Goal: Task Accomplishment & Management: Complete application form

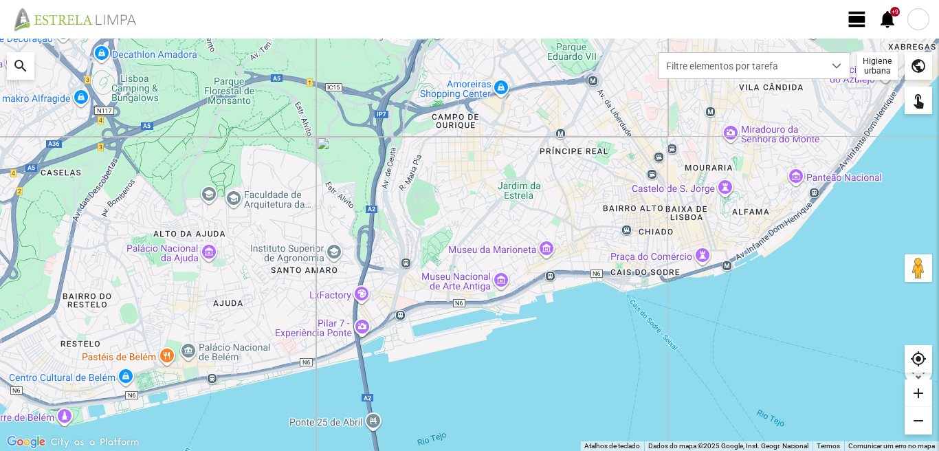
click at [856, 13] on span "view_day" at bounding box center [857, 19] width 21 height 21
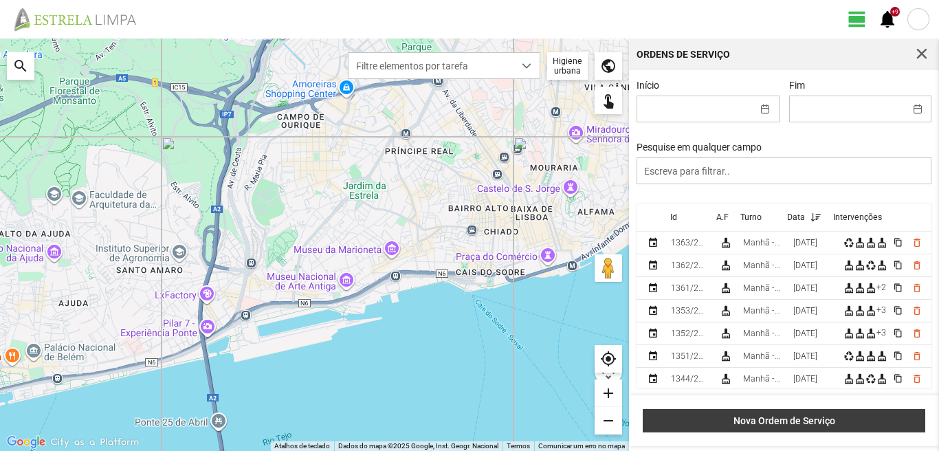
click at [769, 416] on span "Nova Ordem de Serviço" at bounding box center [784, 420] width 268 height 11
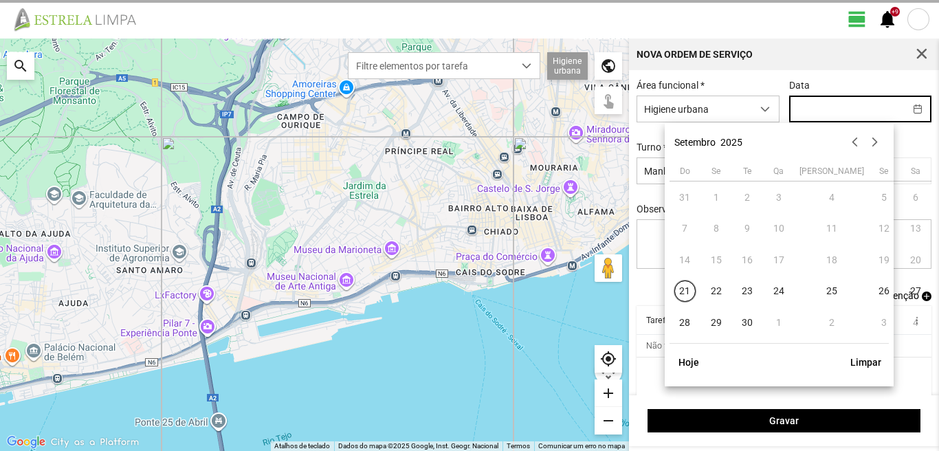
click at [792, 109] on input "text" at bounding box center [847, 108] width 115 height 25
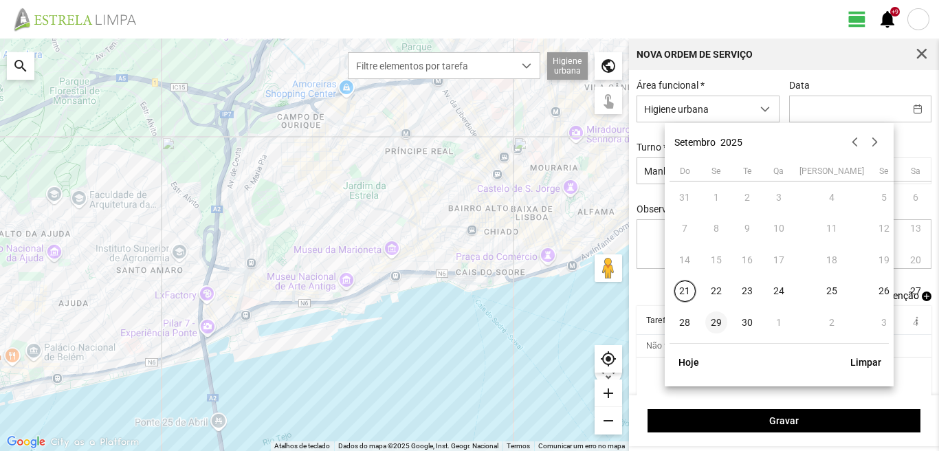
click at [719, 320] on span "29" at bounding box center [716, 322] width 22 height 22
type input "[DATE]"
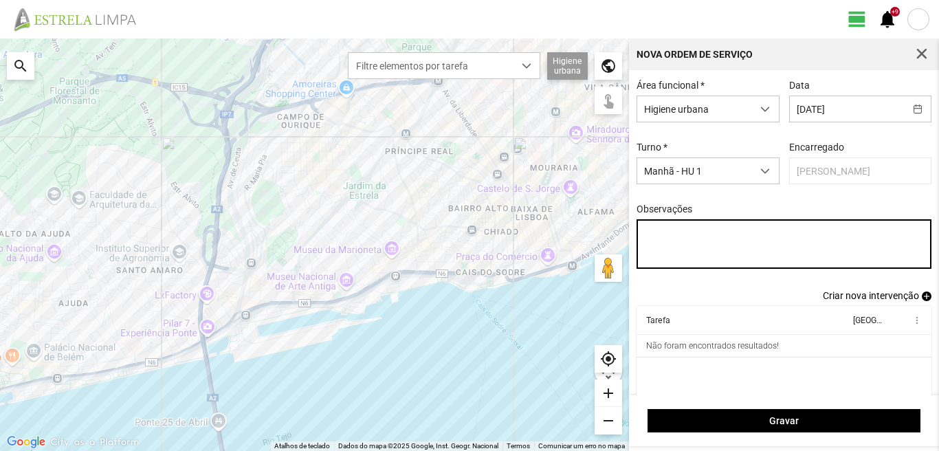
click at [640, 233] on textarea "Observações" at bounding box center [785, 244] width 296 height 50
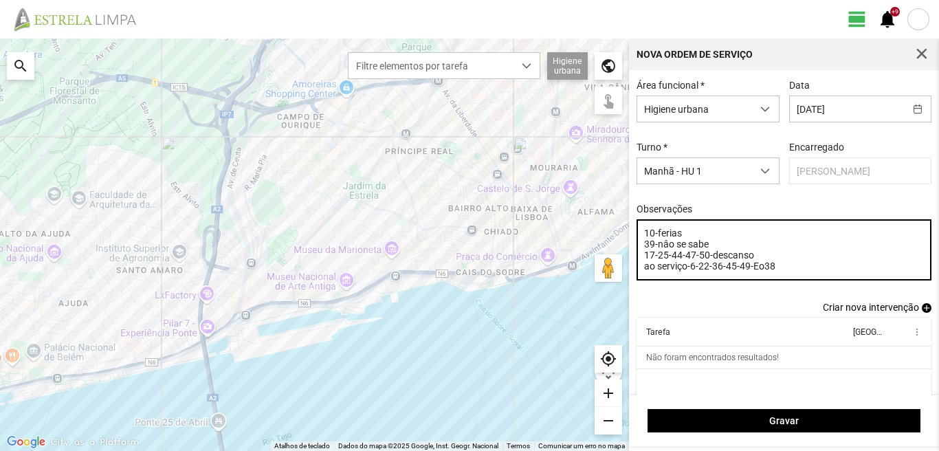
type textarea "10-ferias 39-nâo se sabe 17-25-44-47-50-descanso ao serviço-6-22-36-45-49-Eo38"
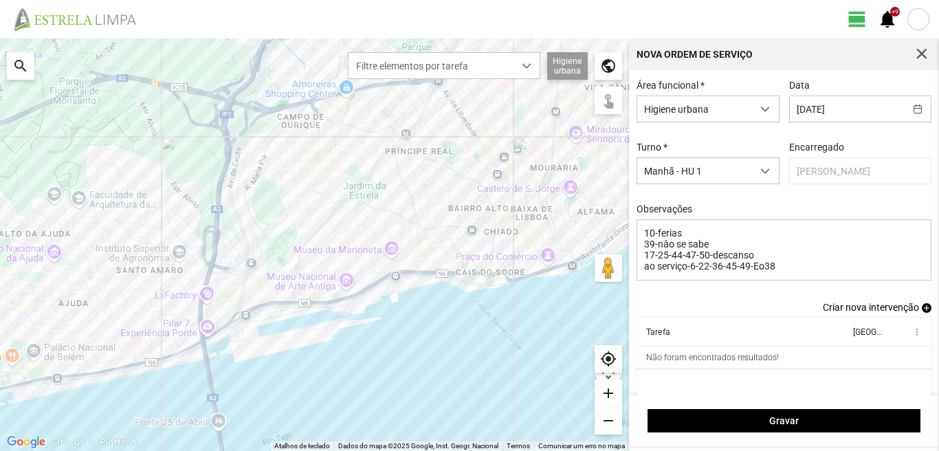
click at [922, 310] on span "add" at bounding box center [927, 308] width 10 height 10
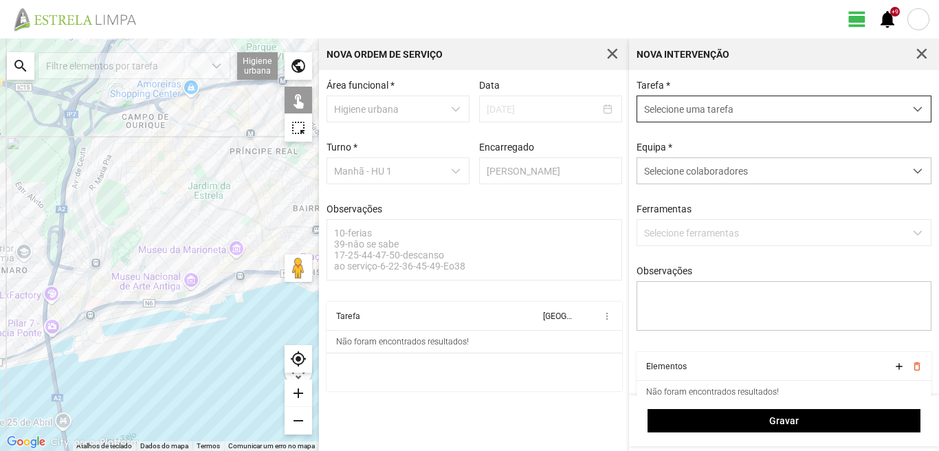
click at [747, 112] on span "Selecione uma tarefa" at bounding box center [770, 108] width 267 height 25
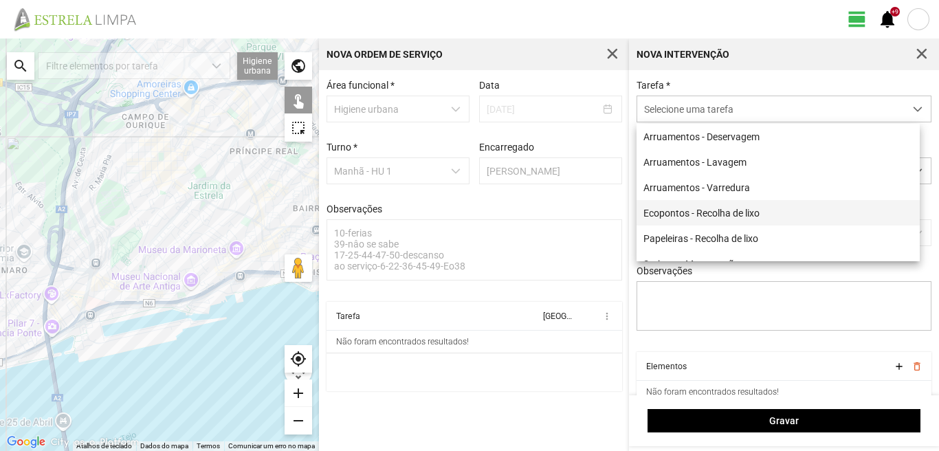
click at [705, 216] on li "Ecopontos - Recolha de lixo" at bounding box center [778, 212] width 283 height 25
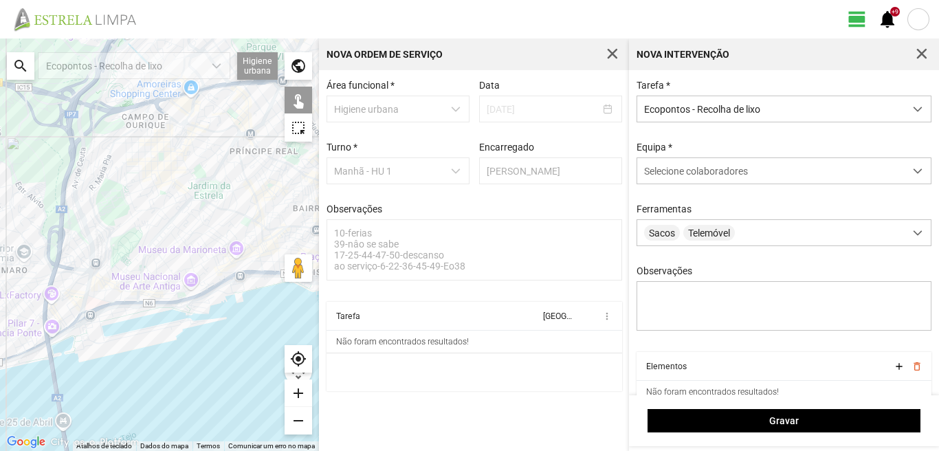
click at [192, 263] on div at bounding box center [159, 245] width 319 height 413
click at [194, 258] on div at bounding box center [159, 245] width 319 height 413
click at [204, 267] on div at bounding box center [159, 245] width 319 height 413
click at [217, 257] on div at bounding box center [159, 245] width 319 height 413
click at [199, 237] on div at bounding box center [159, 245] width 319 height 413
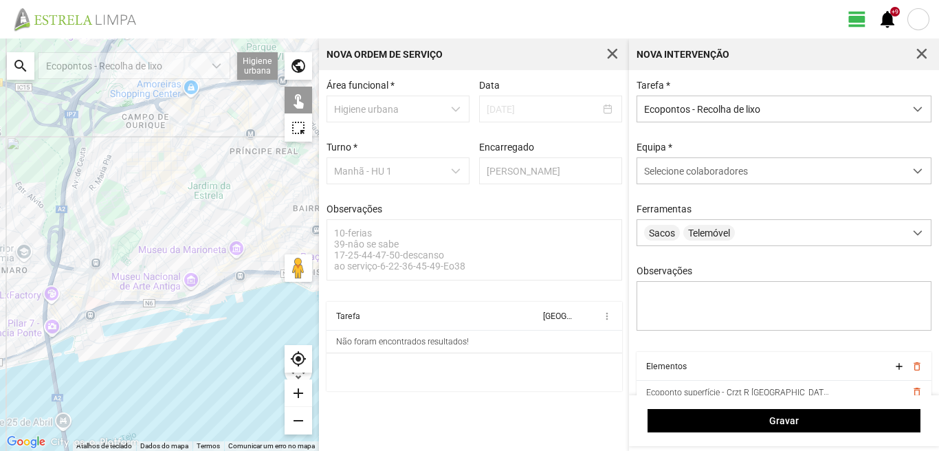
click at [218, 272] on div at bounding box center [159, 245] width 319 height 413
click at [236, 262] on div at bounding box center [159, 245] width 319 height 413
click at [220, 230] on div at bounding box center [159, 245] width 319 height 413
click at [677, 174] on span "Selecione colaboradores" at bounding box center [696, 171] width 104 height 11
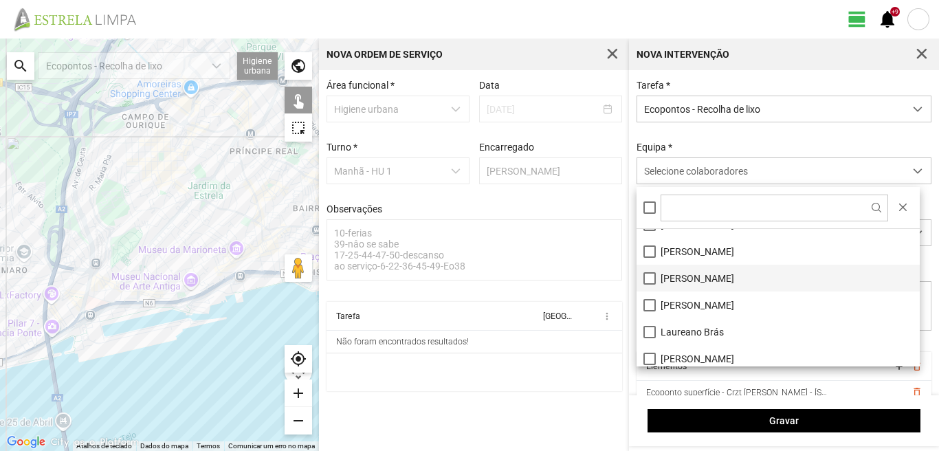
scroll to position [69, 0]
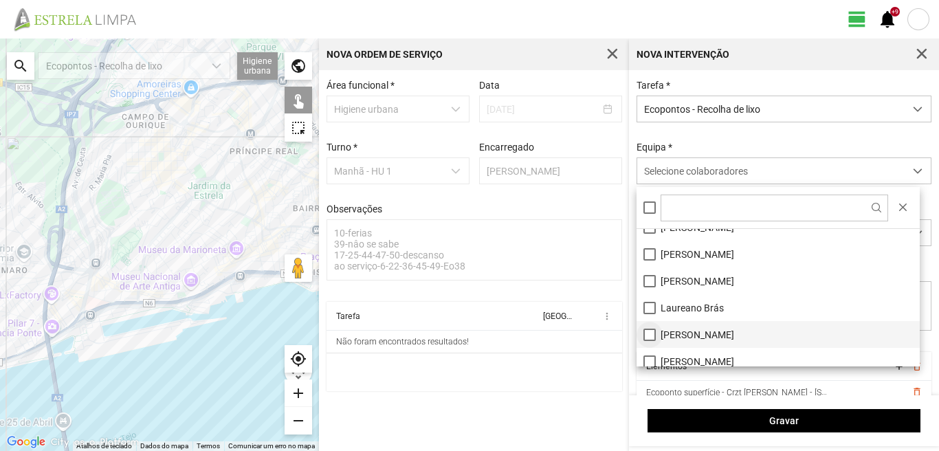
click at [650, 335] on li "[PERSON_NAME]" at bounding box center [778, 334] width 283 height 27
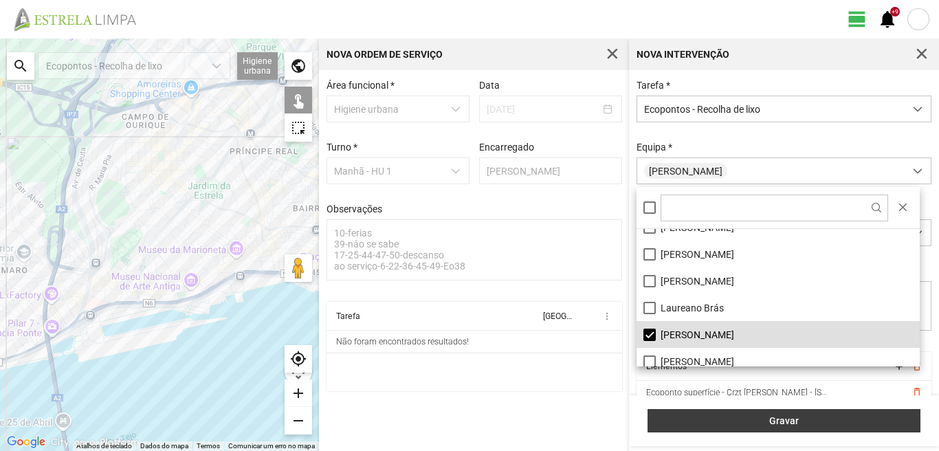
click at [813, 411] on button "Gravar" at bounding box center [784, 420] width 273 height 23
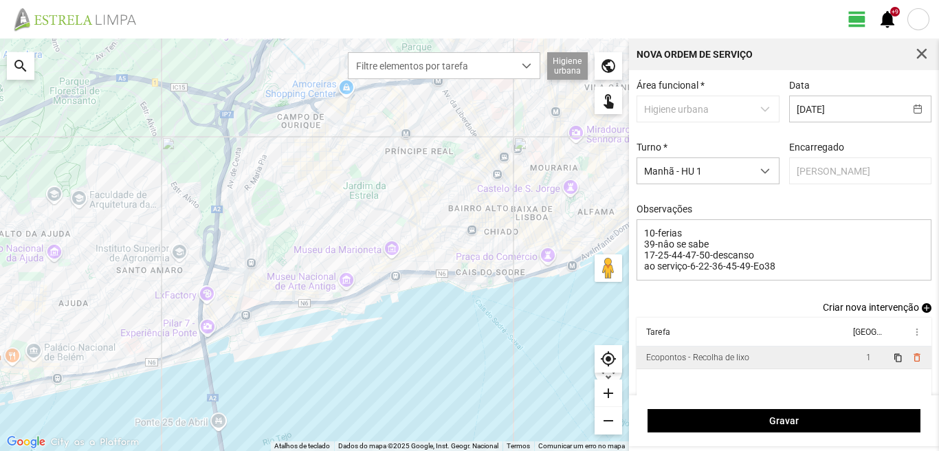
click at [833, 363] on td "Ecopontos - Recolha de lixo" at bounding box center [743, 358] width 213 height 23
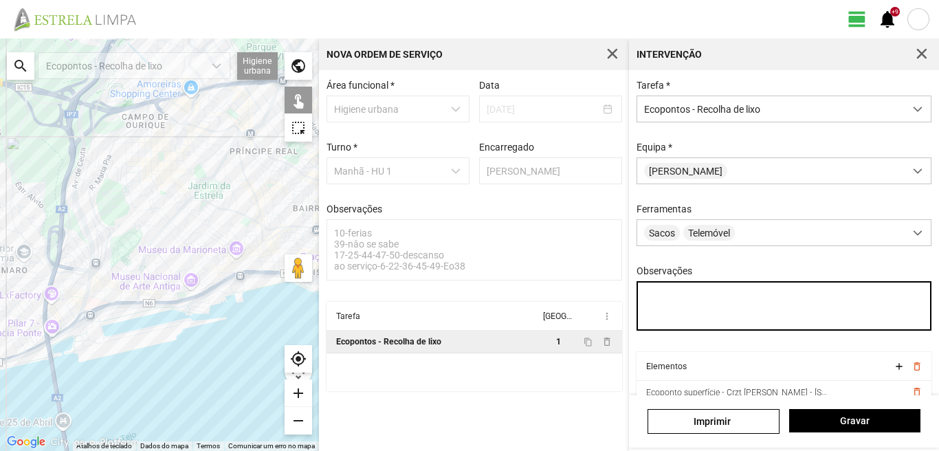
click at [646, 297] on textarea "Observações" at bounding box center [785, 306] width 296 height 50
type textarea "[PERSON_NAME] condutor [PERSON_NAME]"
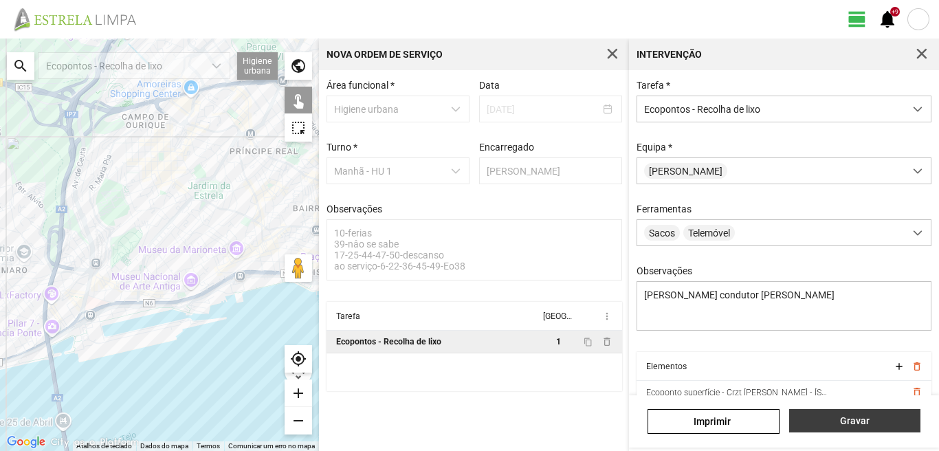
click at [843, 422] on span "Gravar" at bounding box center [854, 420] width 117 height 11
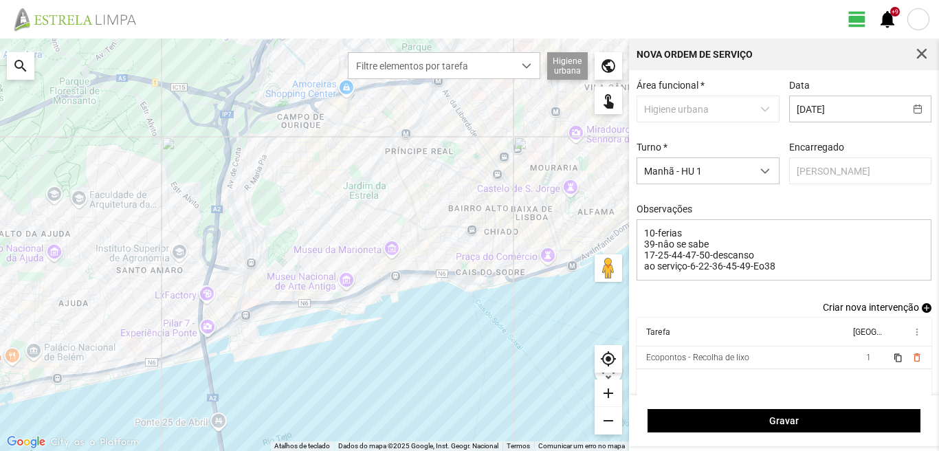
click at [922, 313] on span "add" at bounding box center [927, 308] width 10 height 10
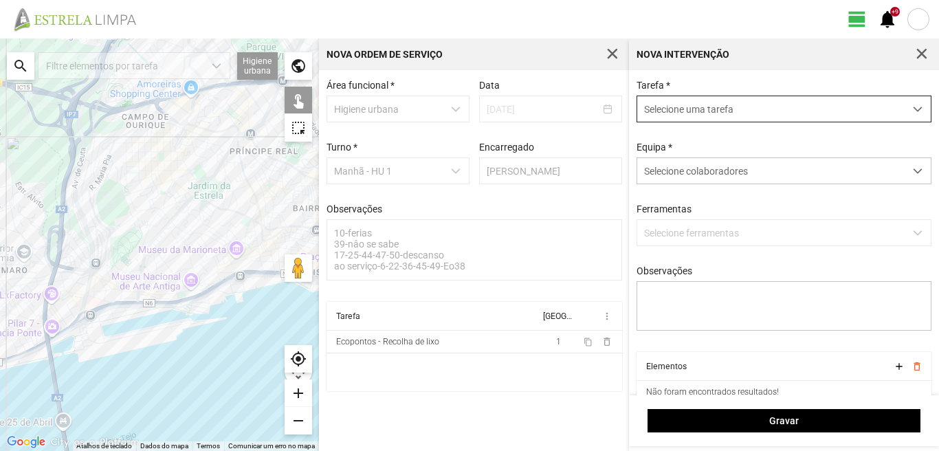
click at [734, 102] on span "Selecione uma tarefa" at bounding box center [770, 108] width 267 height 25
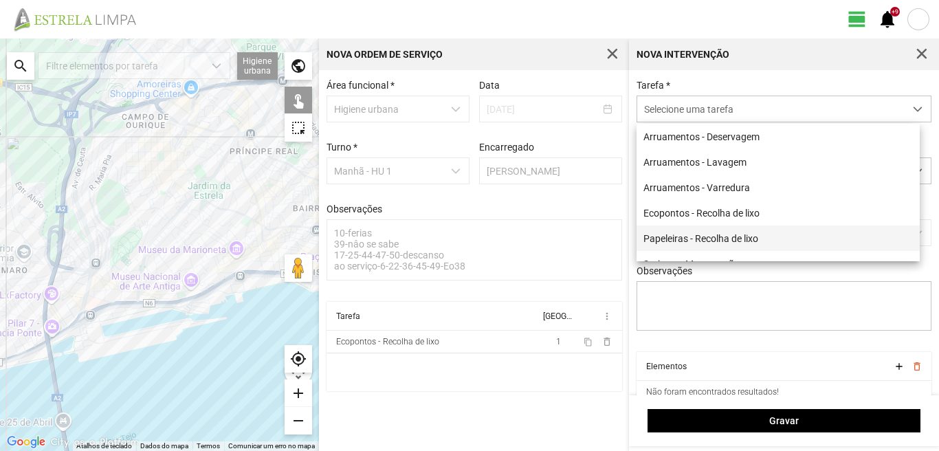
click at [677, 245] on li "Papeleiras - Recolha de lixo" at bounding box center [778, 238] width 283 height 25
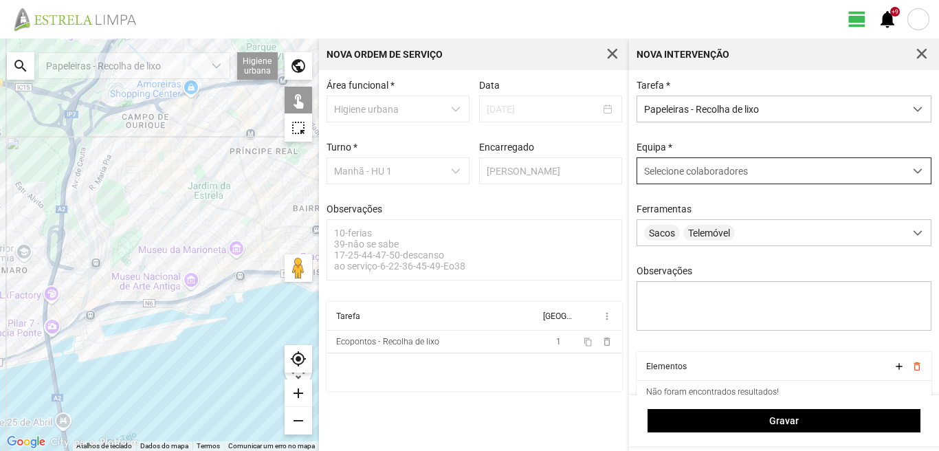
click at [699, 169] on span "Selecione colaboradores" at bounding box center [696, 171] width 104 height 11
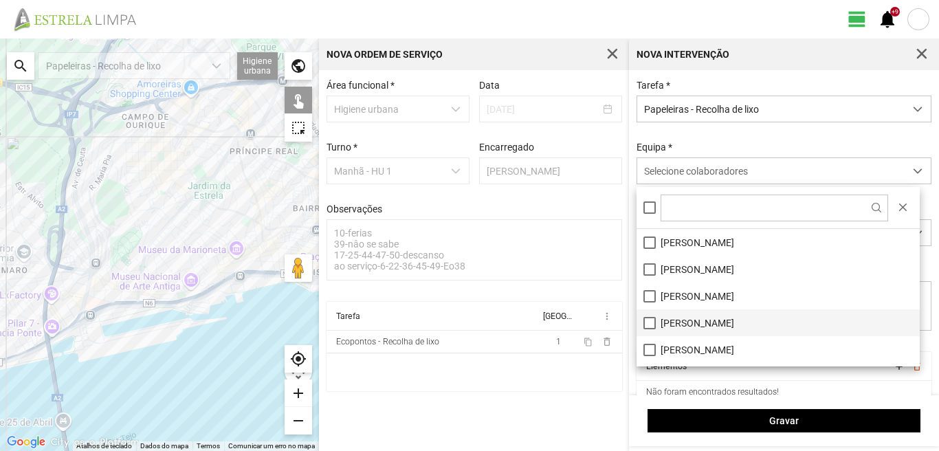
scroll to position [69, 0]
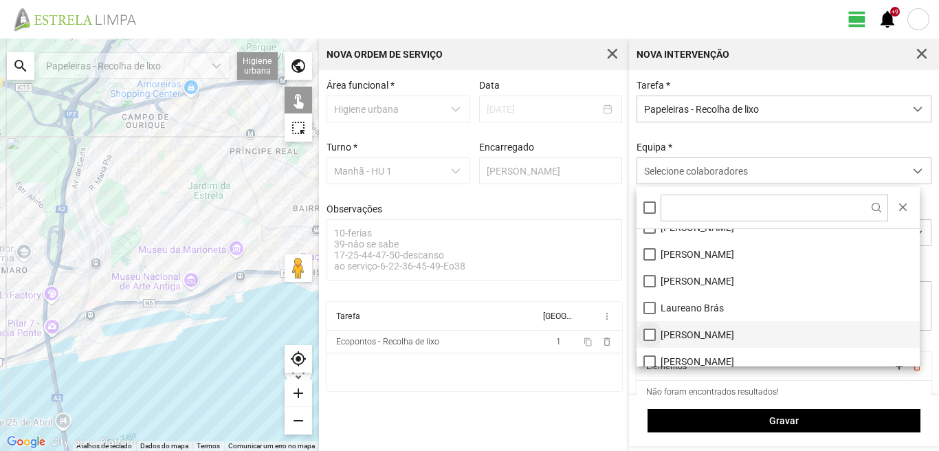
click at [650, 332] on li "[PERSON_NAME]" at bounding box center [778, 334] width 283 height 27
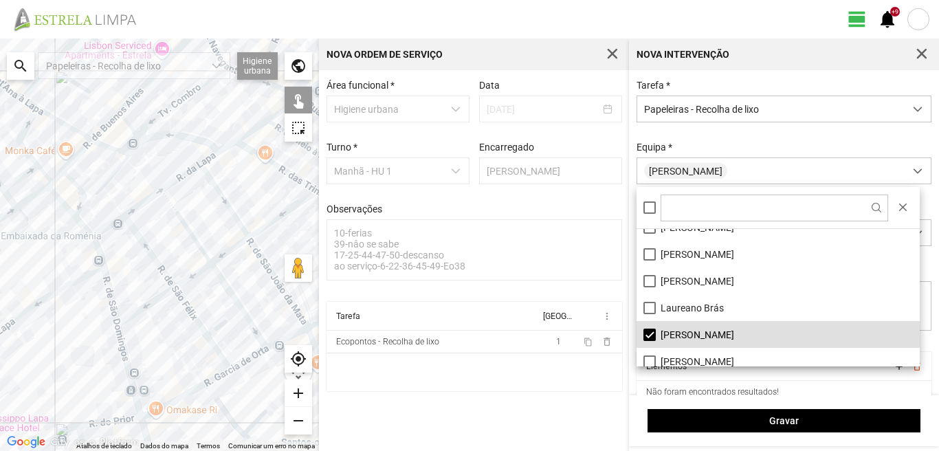
drag, startPoint x: 244, startPoint y: 232, endPoint x: 181, endPoint y: 232, distance: 63.3
click at [181, 232] on div at bounding box center [159, 245] width 319 height 413
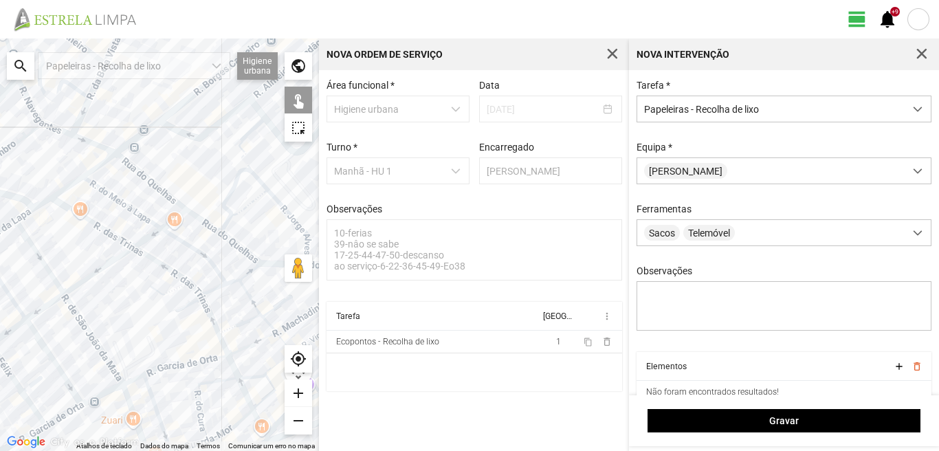
drag, startPoint x: 259, startPoint y: 223, endPoint x: 59, endPoint y: 294, distance: 212.0
click at [59, 294] on div at bounding box center [159, 245] width 319 height 413
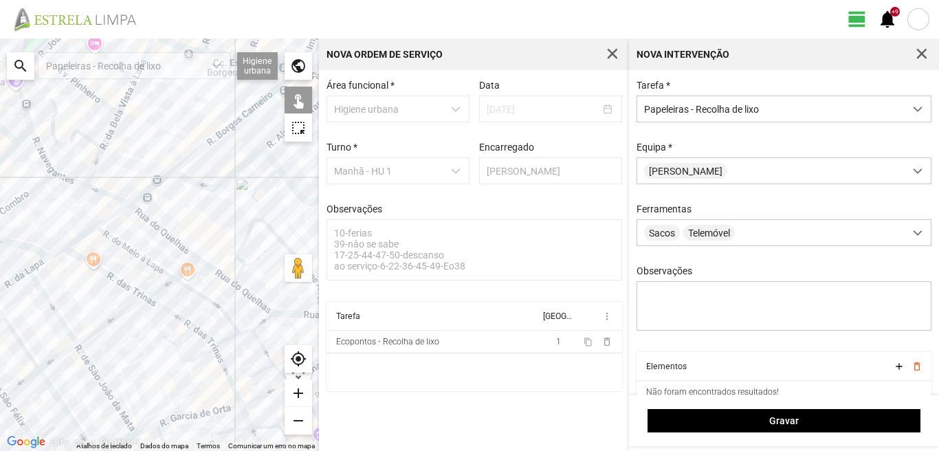
drag, startPoint x: 163, startPoint y: 160, endPoint x: 184, endPoint y: 195, distance: 41.6
click at [184, 195] on div at bounding box center [159, 245] width 319 height 413
click at [238, 276] on div at bounding box center [159, 245] width 319 height 413
click at [248, 273] on div at bounding box center [159, 245] width 319 height 413
click at [252, 268] on div at bounding box center [159, 245] width 319 height 413
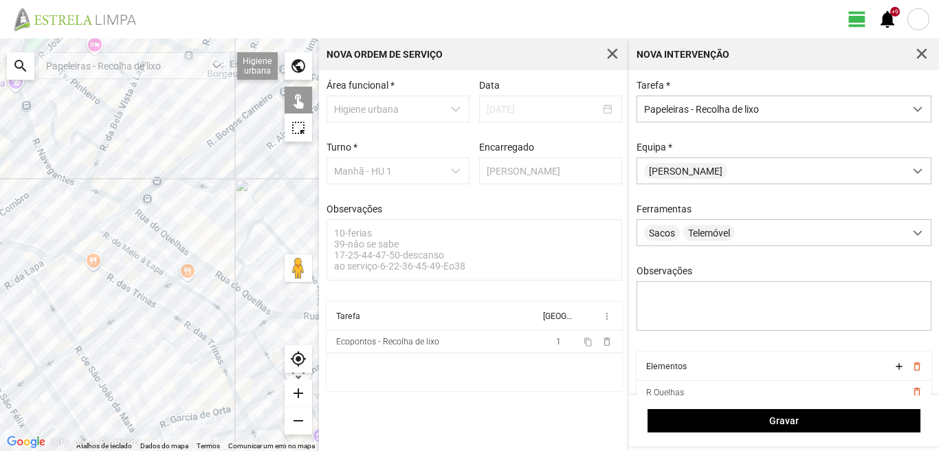
drag, startPoint x: 259, startPoint y: 300, endPoint x: 261, endPoint y: 314, distance: 13.9
click at [261, 314] on div at bounding box center [159, 245] width 319 height 413
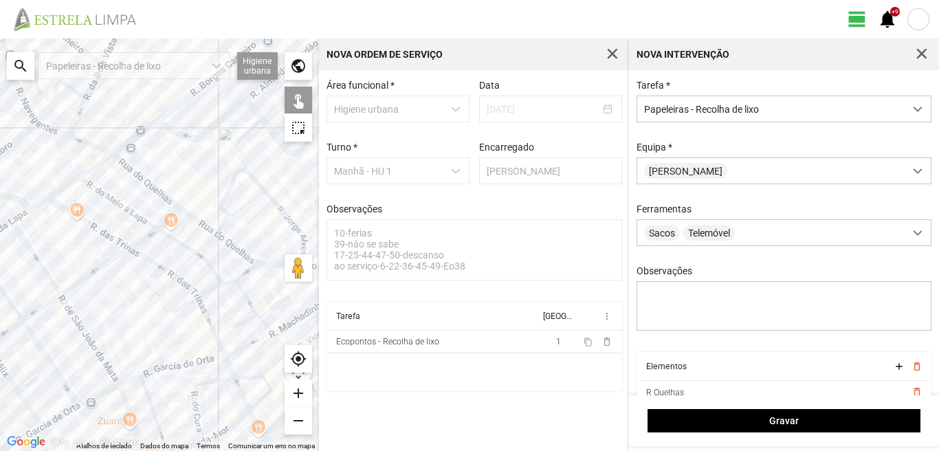
drag, startPoint x: 261, startPoint y: 318, endPoint x: 239, endPoint y: 234, distance: 86.2
click at [239, 234] on div at bounding box center [159, 245] width 319 height 413
click at [244, 259] on div at bounding box center [159, 245] width 319 height 413
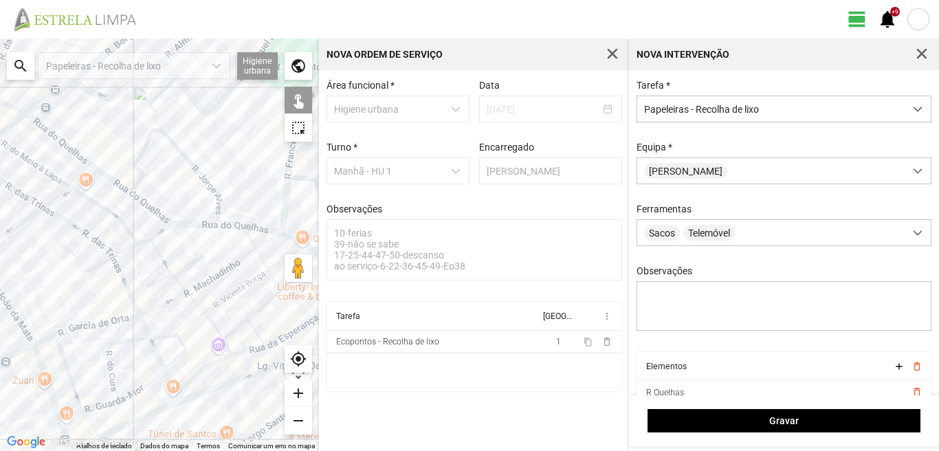
drag, startPoint x: 250, startPoint y: 245, endPoint x: 166, endPoint y: 206, distance: 92.3
click at [166, 206] on div at bounding box center [159, 245] width 319 height 413
click at [223, 205] on div at bounding box center [159, 245] width 319 height 413
click at [217, 221] on div at bounding box center [159, 245] width 319 height 413
click at [227, 232] on div at bounding box center [159, 245] width 319 height 413
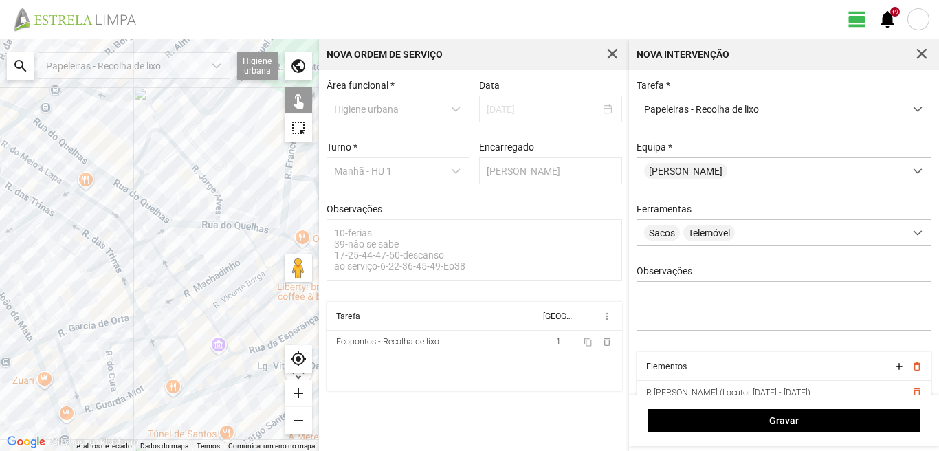
click at [228, 229] on div at bounding box center [159, 245] width 319 height 413
click at [226, 230] on div at bounding box center [159, 245] width 319 height 413
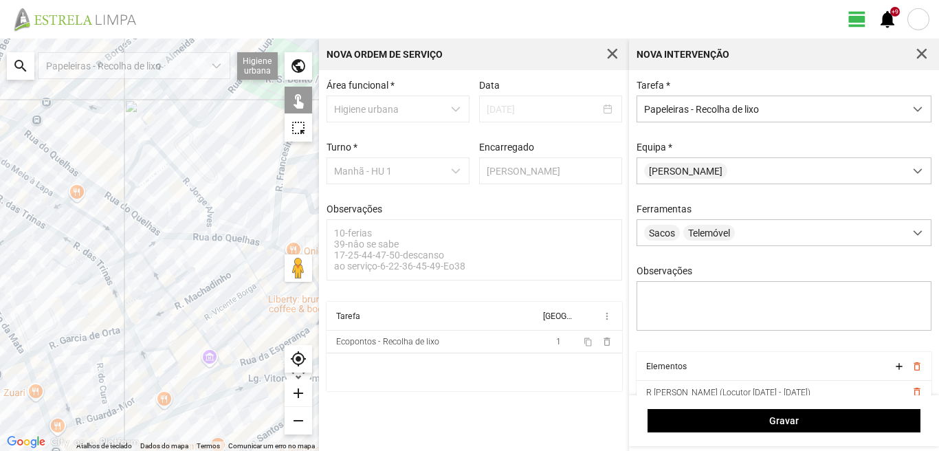
drag, startPoint x: 222, startPoint y: 248, endPoint x: 215, endPoint y: 256, distance: 11.2
click at [215, 256] on div at bounding box center [159, 245] width 319 height 413
click at [215, 243] on div at bounding box center [159, 245] width 319 height 413
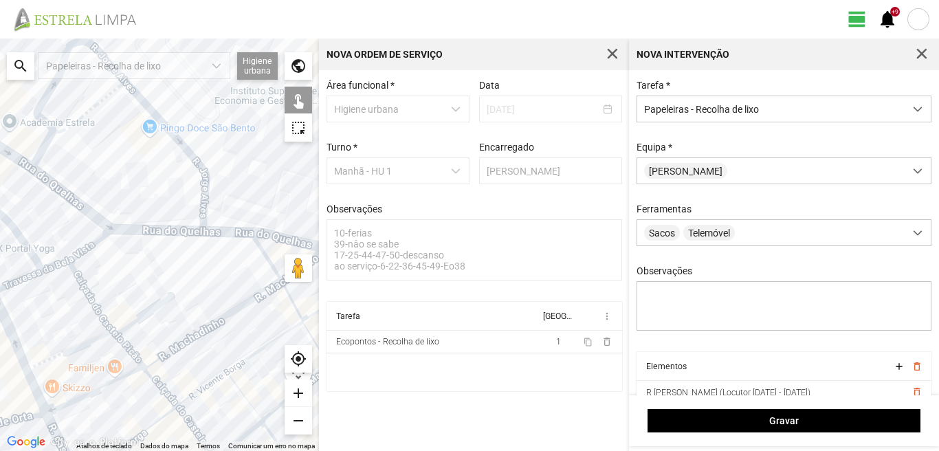
click at [217, 231] on div at bounding box center [159, 245] width 319 height 413
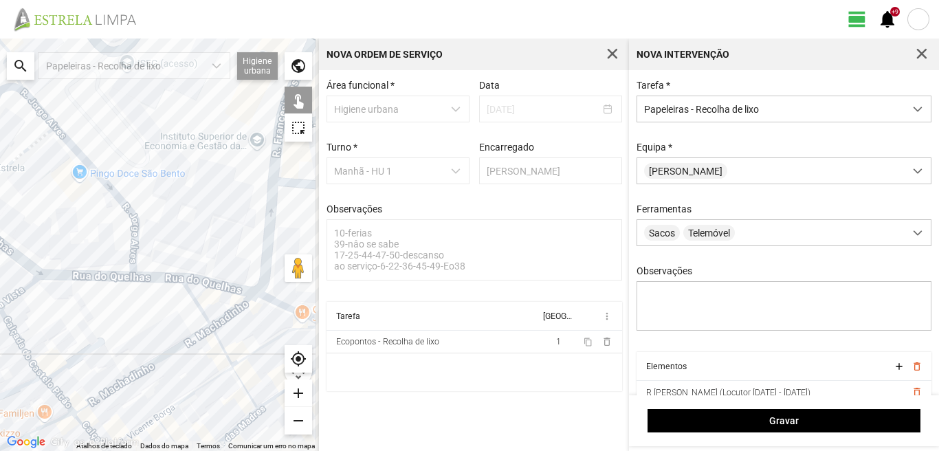
drag, startPoint x: 212, startPoint y: 260, endPoint x: 118, endPoint y: 312, distance: 107.7
click at [120, 312] on div at bounding box center [159, 245] width 319 height 413
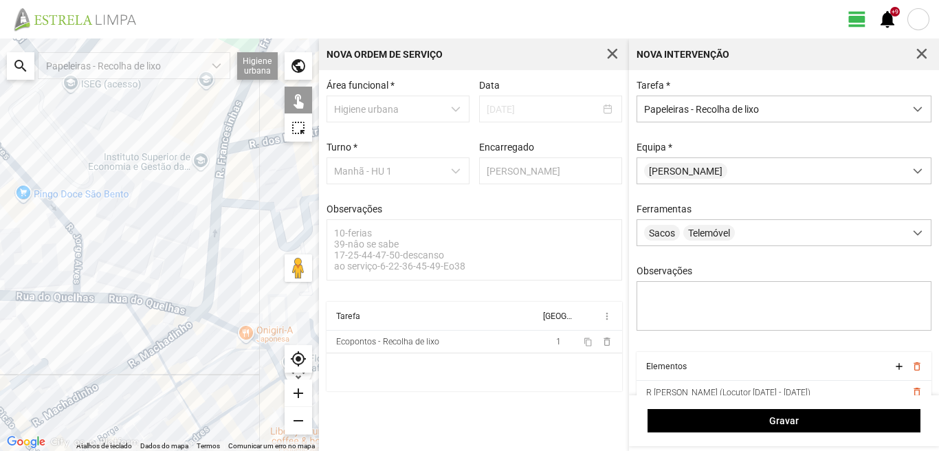
drag, startPoint x: 234, startPoint y: 194, endPoint x: 179, endPoint y: 233, distance: 67.5
click at [179, 233] on div at bounding box center [159, 245] width 319 height 413
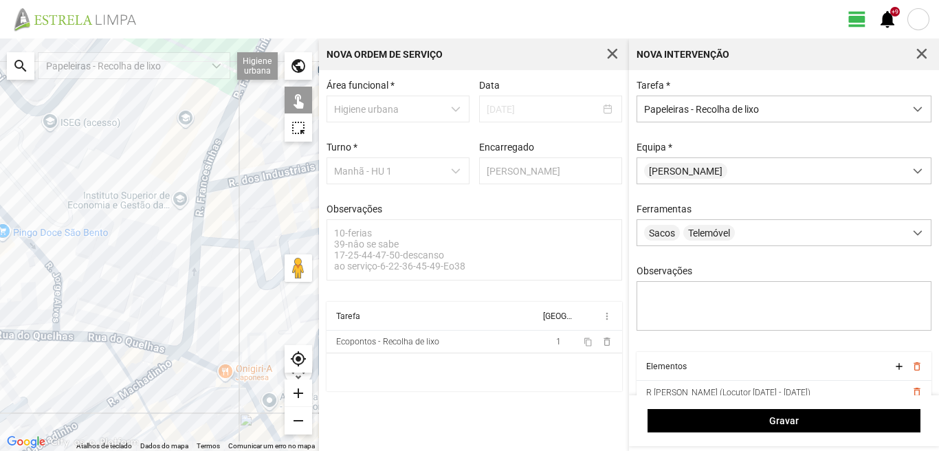
drag, startPoint x: 207, startPoint y: 208, endPoint x: 209, endPoint y: 198, distance: 10.5
click at [208, 208] on div at bounding box center [159, 245] width 319 height 413
click at [209, 196] on div at bounding box center [159, 245] width 319 height 413
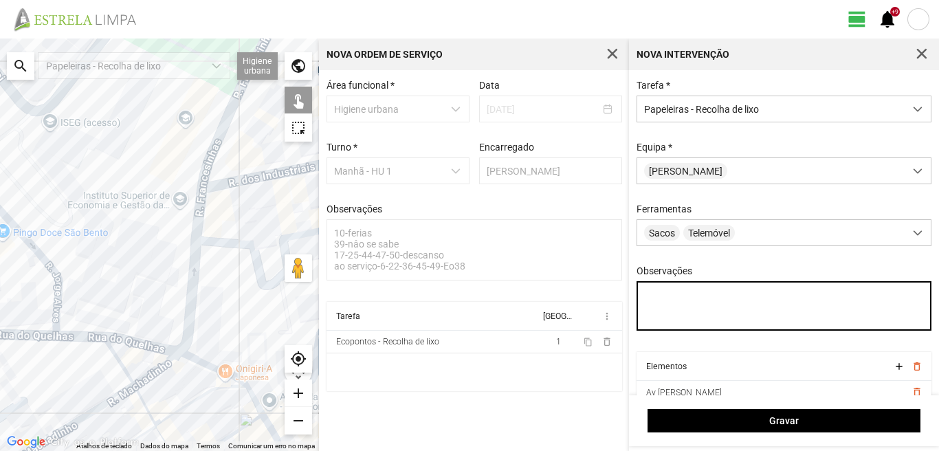
click at [647, 296] on textarea "Observações" at bounding box center [785, 306] width 296 height 50
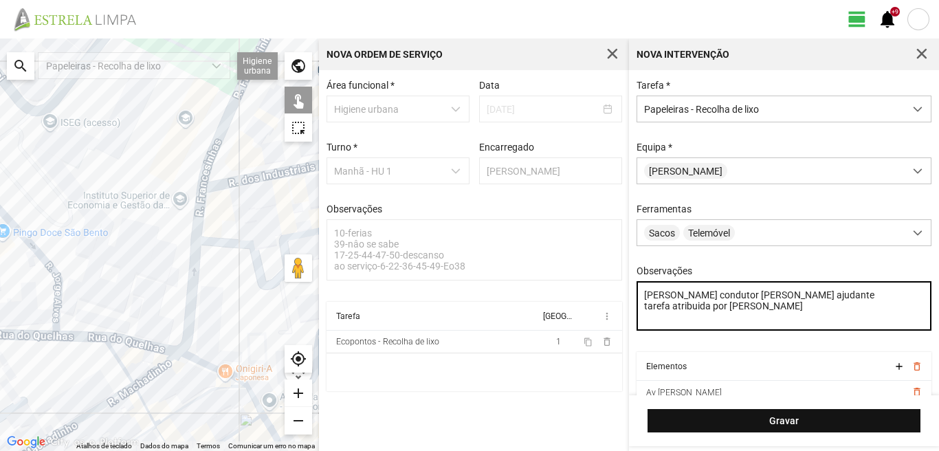
type textarea "[PERSON_NAME] condutor [PERSON_NAME] ajudante tarefa atribuida por [PERSON_NAME]"
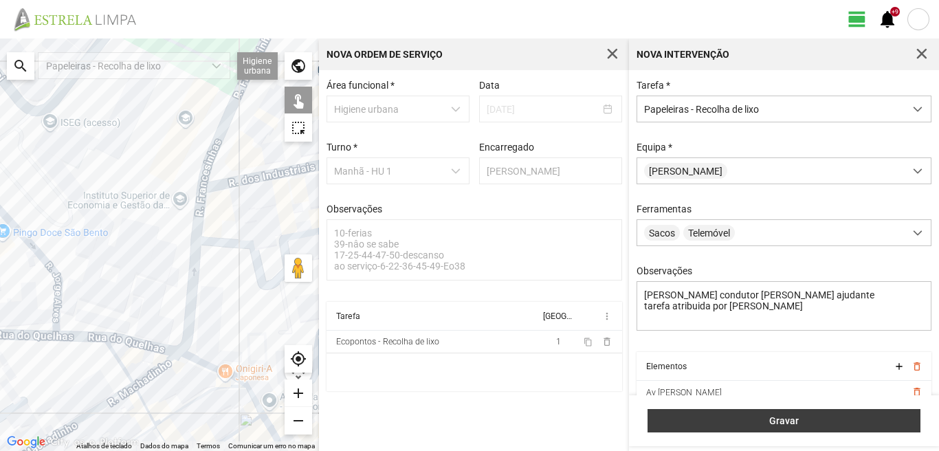
click at [810, 430] on button "Gravar" at bounding box center [784, 420] width 273 height 23
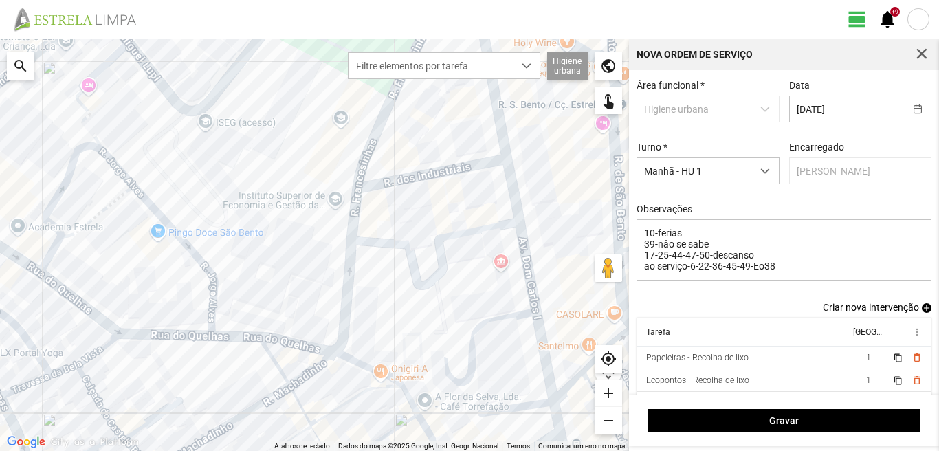
click at [922, 311] on span "add" at bounding box center [927, 308] width 10 height 10
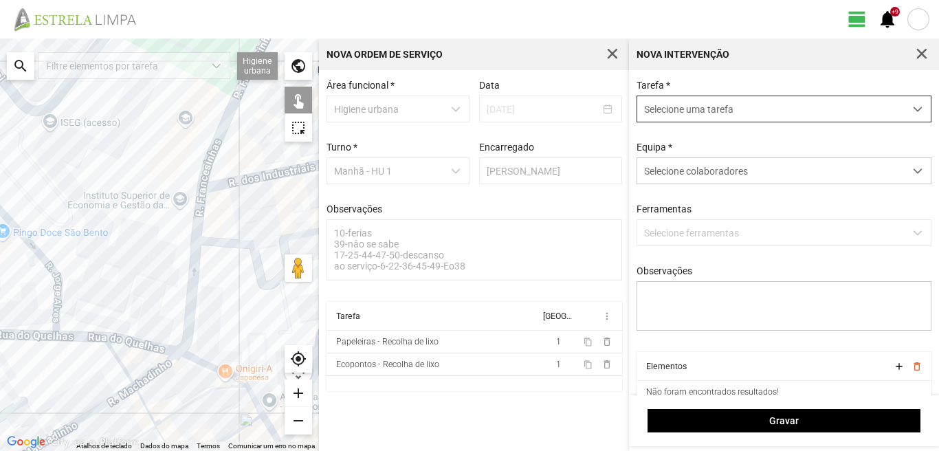
click at [736, 108] on span "Selecione uma tarefa" at bounding box center [770, 108] width 267 height 25
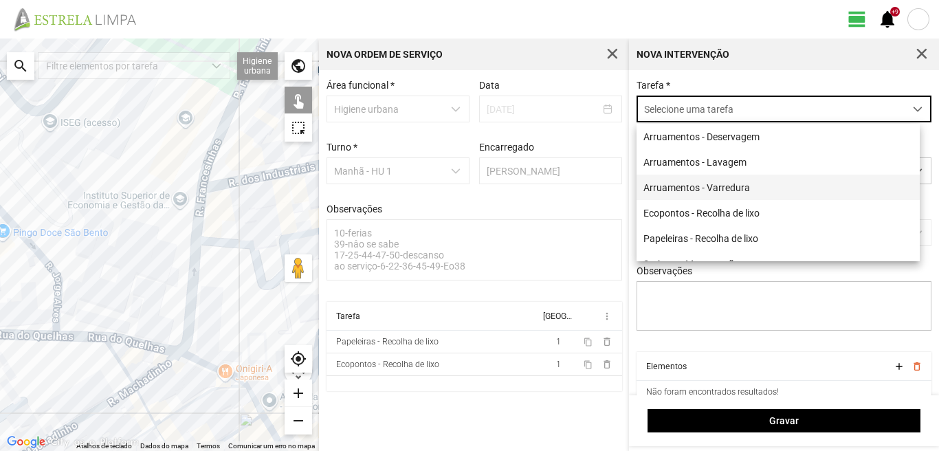
click at [701, 190] on li "Arruamentos - Varredura" at bounding box center [778, 187] width 283 height 25
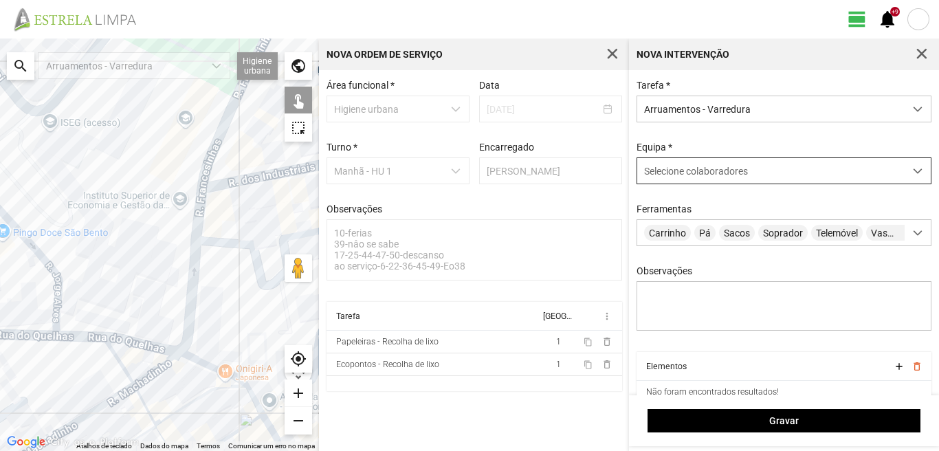
click at [689, 177] on span "Selecione colaboradores" at bounding box center [696, 171] width 104 height 11
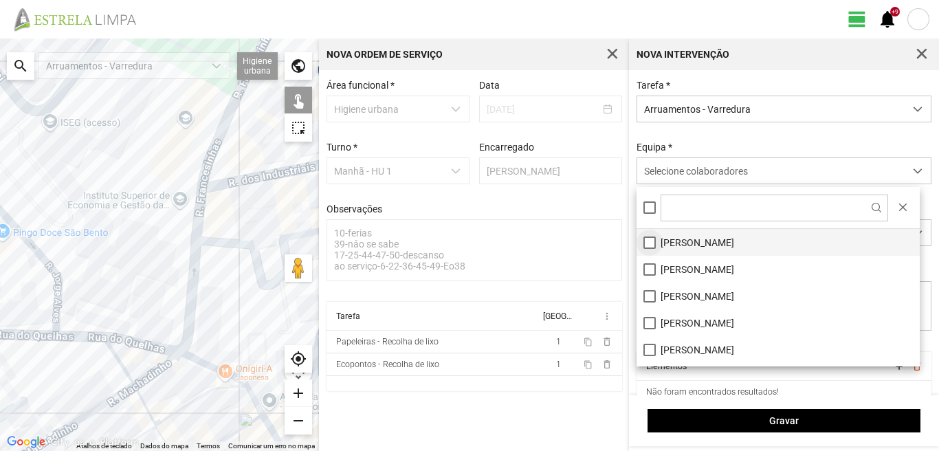
click at [647, 239] on li "[PERSON_NAME]" at bounding box center [778, 242] width 283 height 27
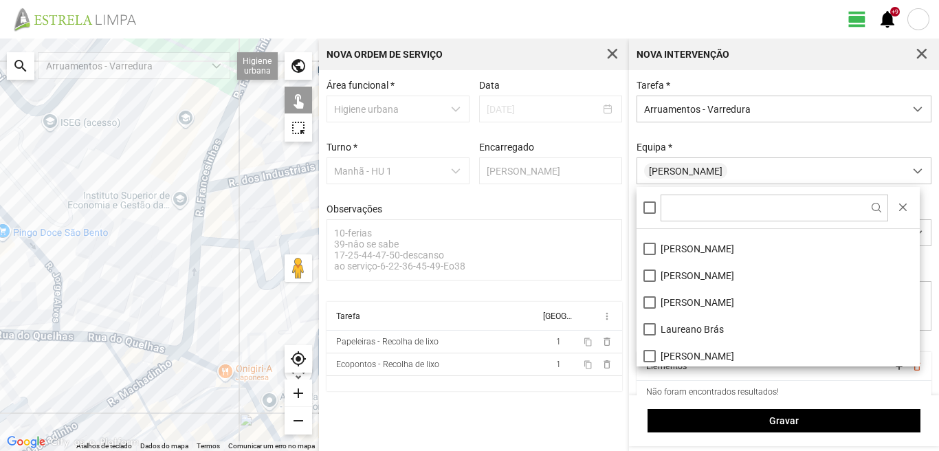
scroll to position [69, 0]
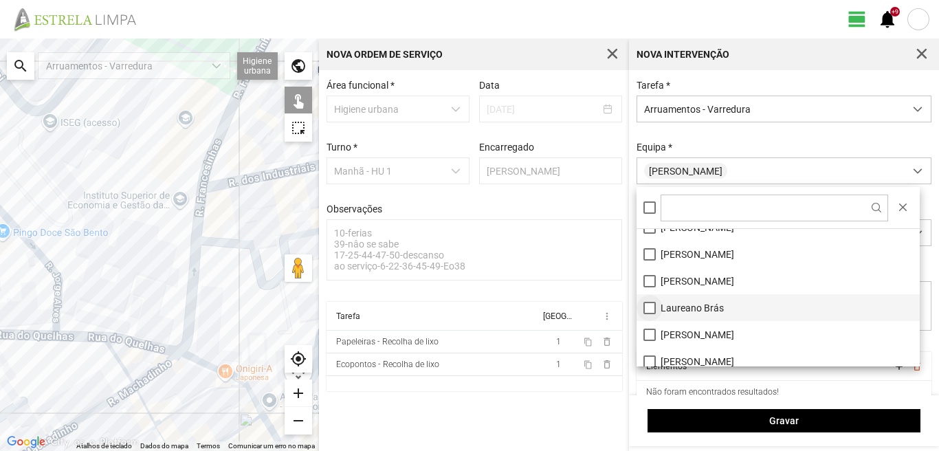
click at [652, 309] on li "Laureano Brás" at bounding box center [778, 307] width 283 height 27
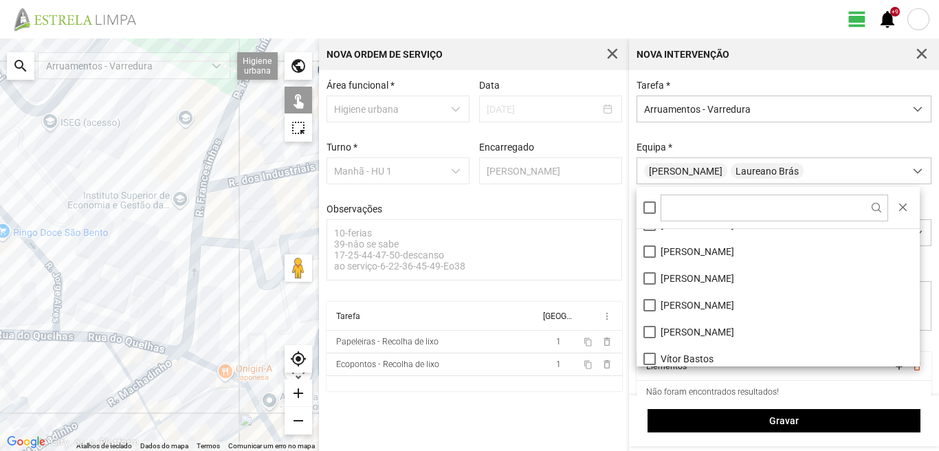
scroll to position [184, 0]
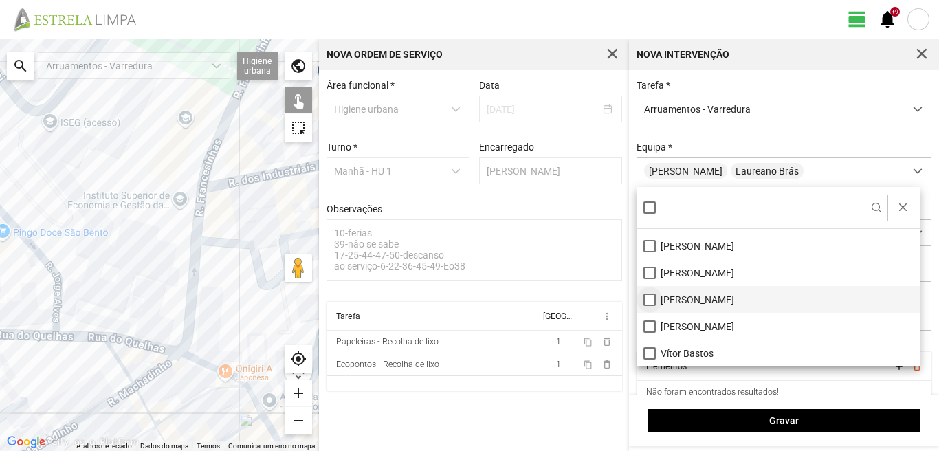
click at [646, 298] on li "[PERSON_NAME]" at bounding box center [778, 299] width 283 height 27
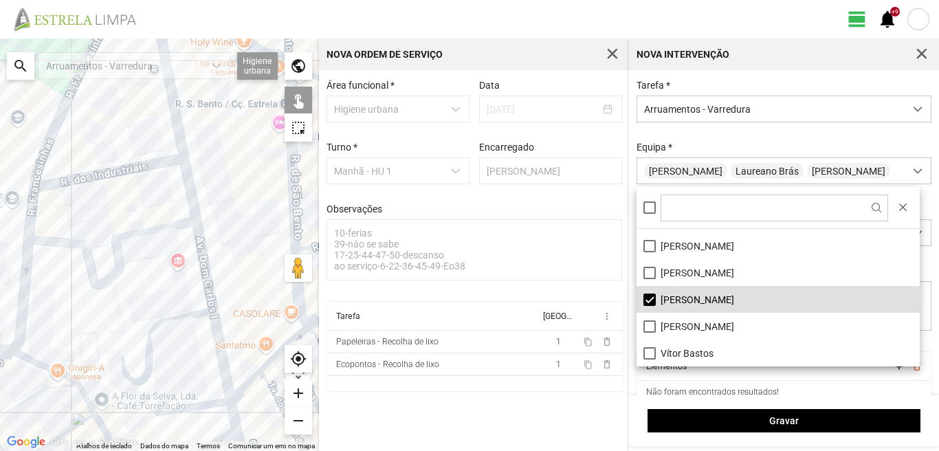
drag, startPoint x: 200, startPoint y: 254, endPoint x: 43, endPoint y: 254, distance: 156.8
click at [43, 254] on div at bounding box center [159, 245] width 319 height 413
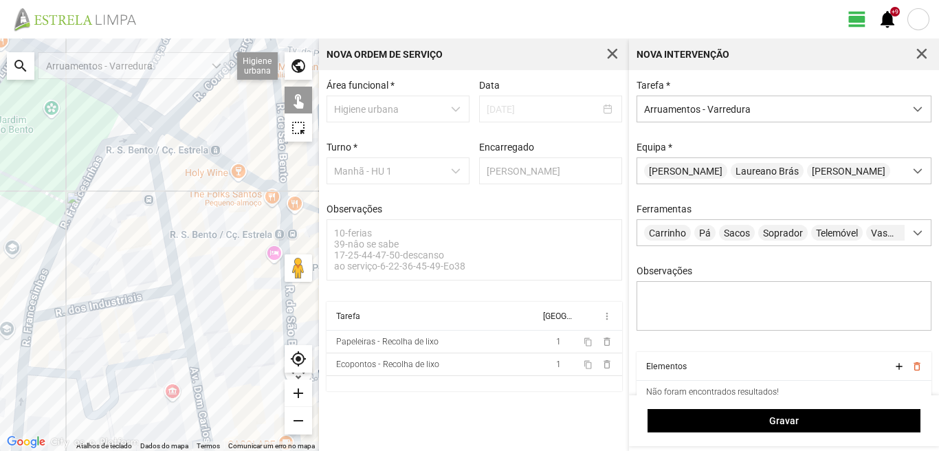
drag, startPoint x: 121, startPoint y: 152, endPoint x: 142, endPoint y: 270, distance: 119.5
click at [142, 270] on div at bounding box center [159, 245] width 319 height 413
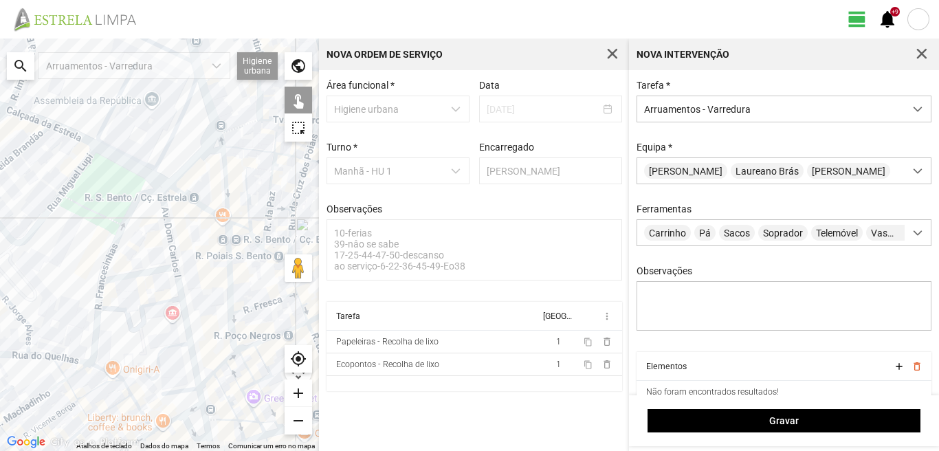
click at [168, 230] on div at bounding box center [159, 245] width 319 height 413
click at [151, 269] on div at bounding box center [159, 245] width 319 height 413
click at [160, 269] on div at bounding box center [159, 245] width 319 height 413
click at [178, 290] on div at bounding box center [159, 245] width 319 height 413
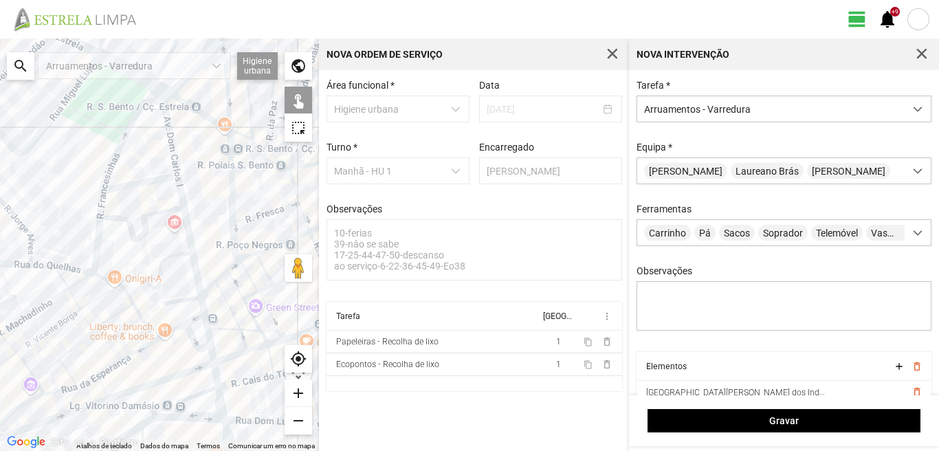
drag, startPoint x: 186, startPoint y: 334, endPoint x: 188, endPoint y: 234, distance: 100.4
click at [188, 234] on div at bounding box center [159, 245] width 319 height 413
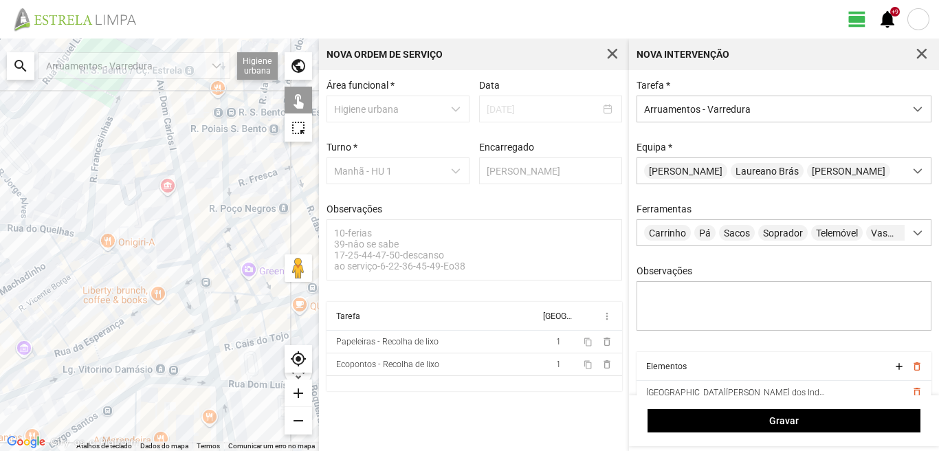
click at [175, 262] on div at bounding box center [159, 245] width 319 height 413
click at [197, 271] on div at bounding box center [159, 245] width 319 height 413
click at [179, 285] on div at bounding box center [159, 245] width 319 height 413
click at [168, 294] on div at bounding box center [159, 245] width 319 height 413
click at [166, 281] on div at bounding box center [159, 245] width 319 height 413
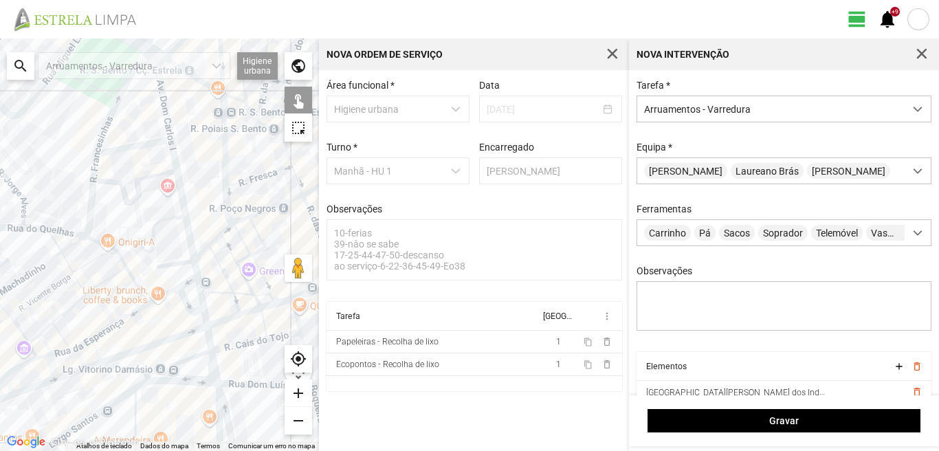
click at [186, 302] on div at bounding box center [159, 245] width 319 height 413
click at [201, 294] on div at bounding box center [159, 245] width 319 height 413
click at [204, 320] on div at bounding box center [159, 245] width 319 height 413
click at [209, 344] on div at bounding box center [159, 245] width 319 height 413
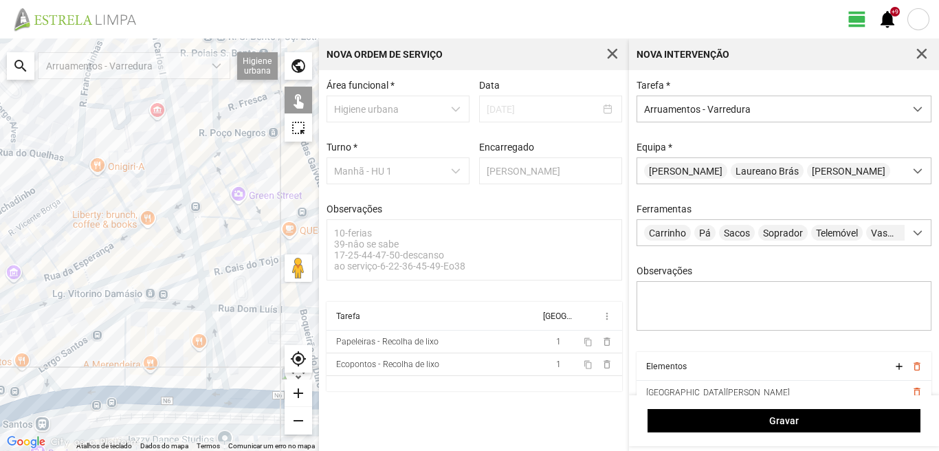
drag, startPoint x: 208, startPoint y: 366, endPoint x: 199, endPoint y: 285, distance: 80.9
click at [199, 285] on div at bounding box center [159, 245] width 319 height 413
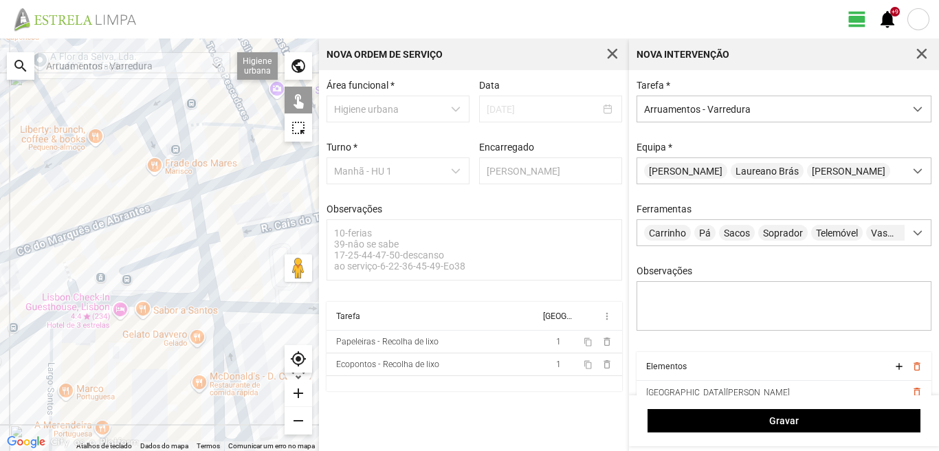
click at [204, 267] on div at bounding box center [159, 245] width 319 height 413
click at [136, 269] on div at bounding box center [159, 245] width 319 height 413
click at [131, 305] on div at bounding box center [159, 245] width 319 height 413
click at [217, 328] on div at bounding box center [159, 245] width 319 height 413
click at [210, 335] on div at bounding box center [159, 245] width 319 height 413
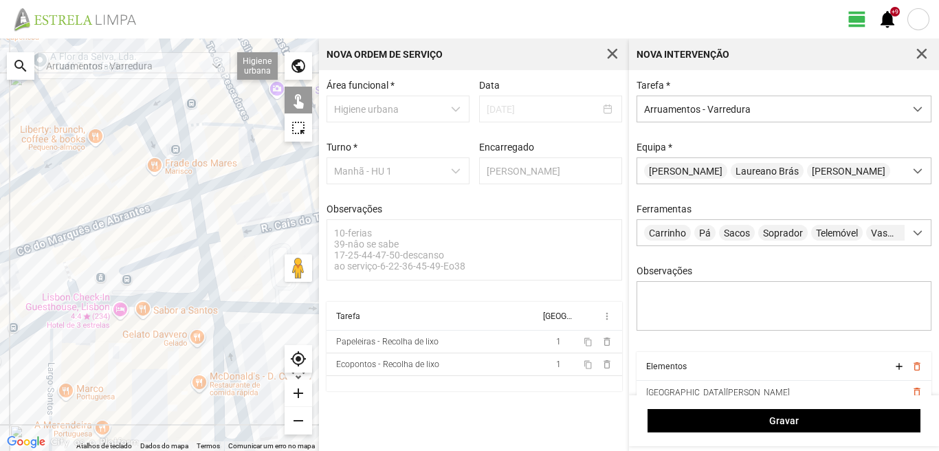
click at [213, 340] on div at bounding box center [159, 245] width 319 height 413
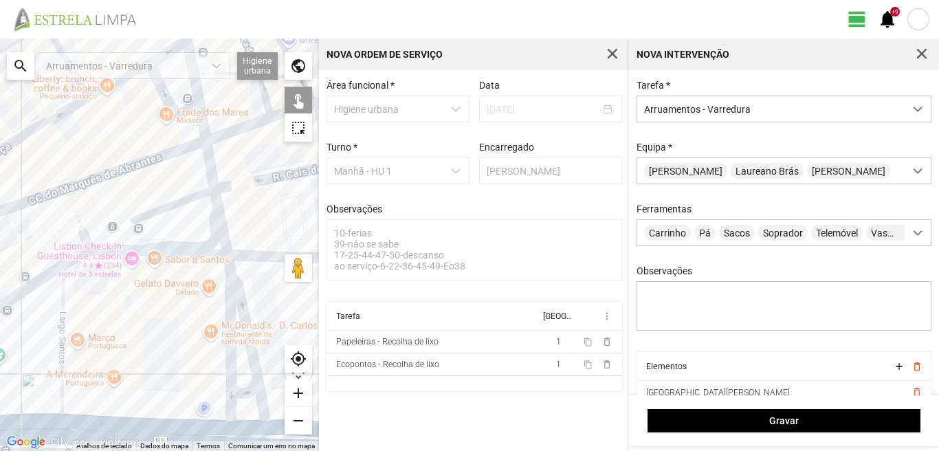
drag, startPoint x: 174, startPoint y: 348, endPoint x: 188, endPoint y: 274, distance: 75.7
click at [188, 274] on div at bounding box center [159, 245] width 319 height 413
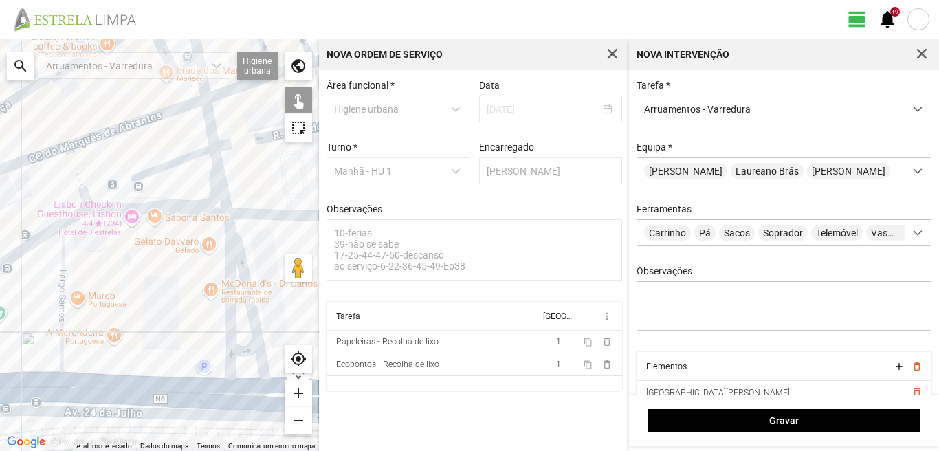
click at [240, 350] on div at bounding box center [159, 245] width 319 height 413
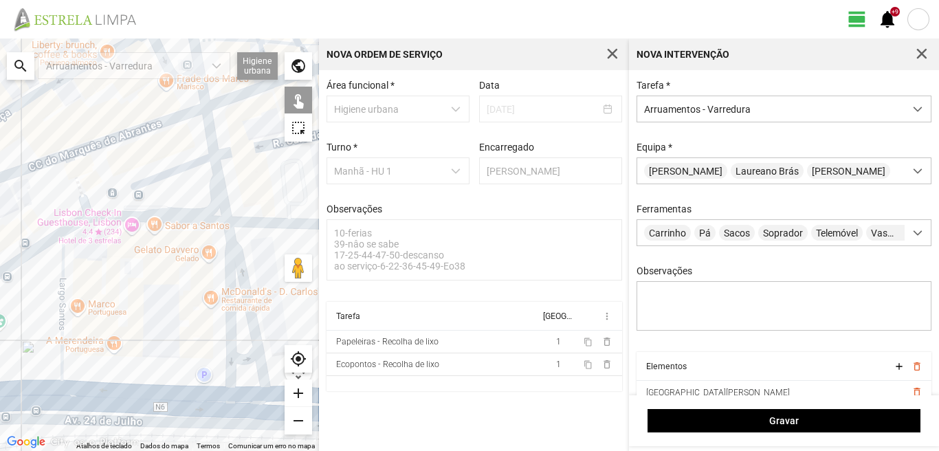
click at [239, 388] on div at bounding box center [159, 245] width 319 height 413
click at [238, 394] on div at bounding box center [159, 245] width 319 height 413
click at [61, 353] on div at bounding box center [159, 245] width 319 height 413
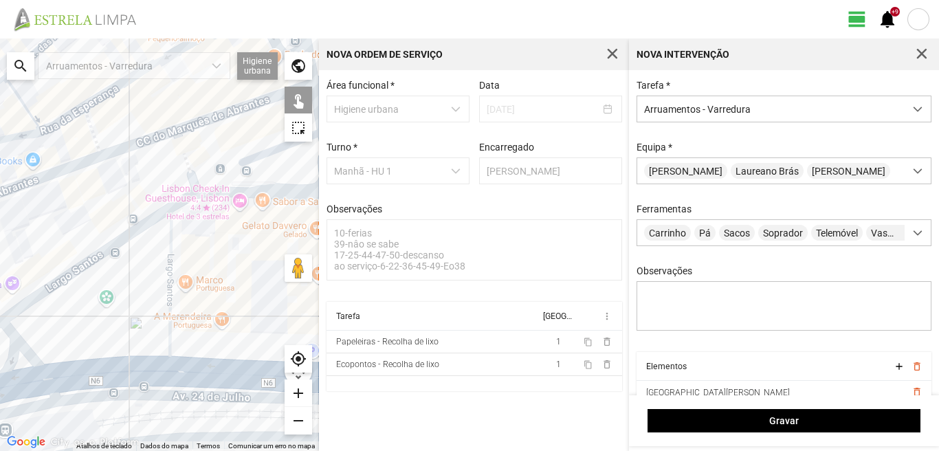
drag, startPoint x: 40, startPoint y: 343, endPoint x: 190, endPoint y: 303, distance: 156.0
click at [190, 303] on div at bounding box center [159, 245] width 319 height 413
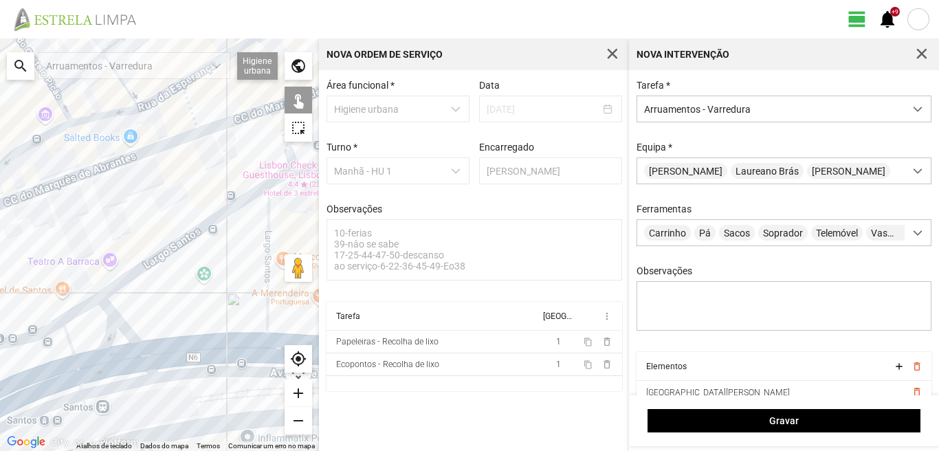
click at [181, 238] on div at bounding box center [159, 245] width 319 height 413
click at [108, 320] on div at bounding box center [159, 245] width 319 height 413
click at [162, 355] on div at bounding box center [159, 245] width 319 height 413
click at [66, 338] on div at bounding box center [159, 245] width 319 height 413
click at [76, 311] on div at bounding box center [159, 245] width 319 height 413
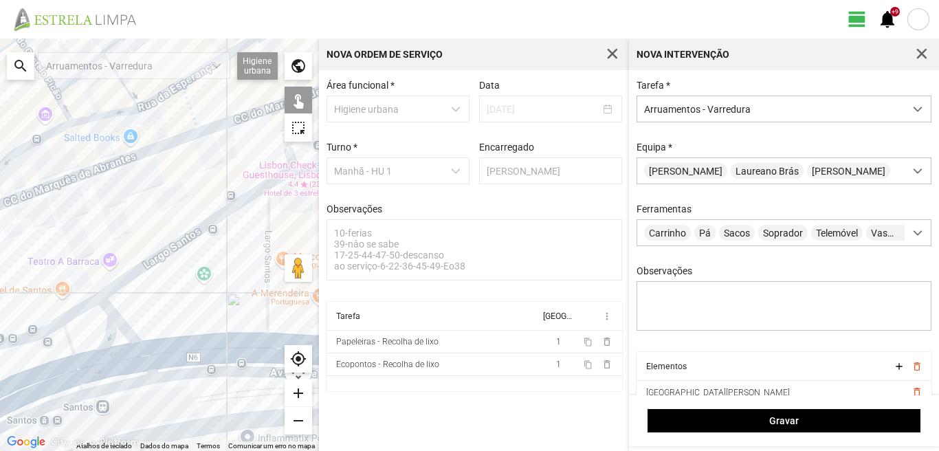
click at [91, 363] on div at bounding box center [159, 245] width 319 height 413
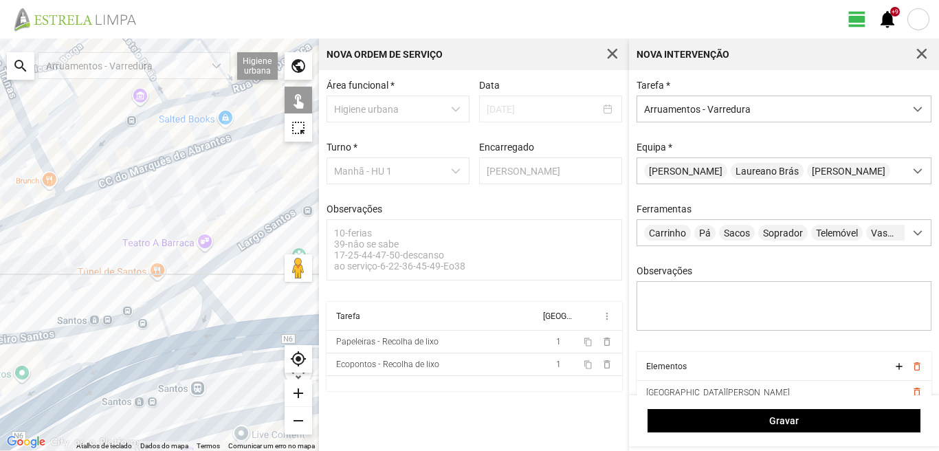
drag, startPoint x: 58, startPoint y: 362, endPoint x: 224, endPoint y: 327, distance: 170.2
click at [224, 327] on div at bounding box center [159, 245] width 319 height 413
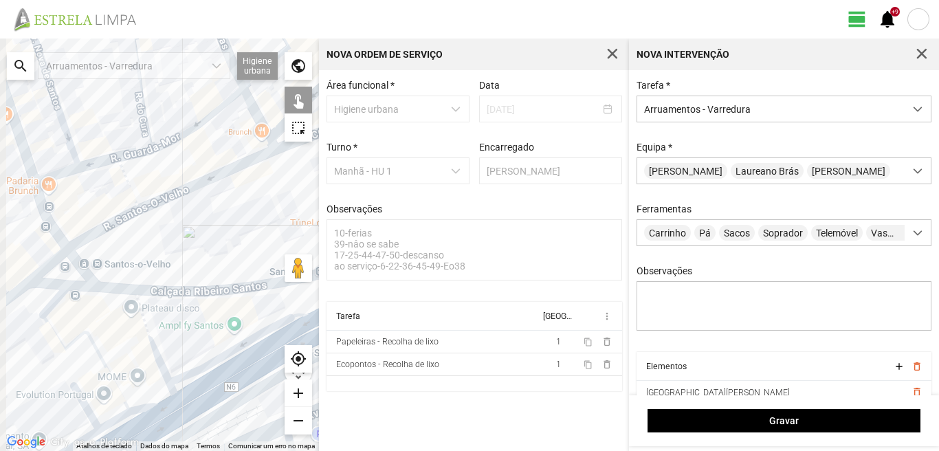
drag, startPoint x: 83, startPoint y: 387, endPoint x: 255, endPoint y: 341, distance: 178.6
click at [252, 344] on div at bounding box center [159, 245] width 319 height 413
click at [154, 334] on div at bounding box center [159, 245] width 319 height 413
click at [61, 298] on div at bounding box center [159, 245] width 319 height 413
click at [63, 334] on div at bounding box center [159, 245] width 319 height 413
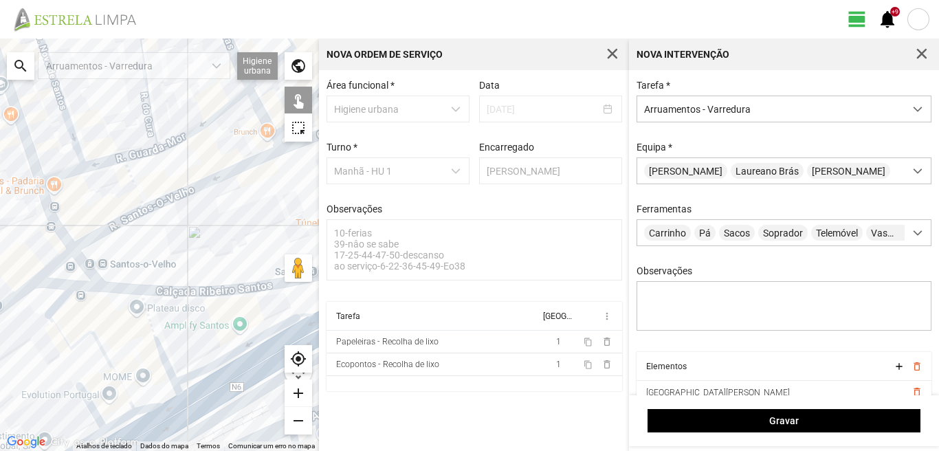
click at [147, 404] on div at bounding box center [159, 245] width 319 height 413
click at [124, 418] on div at bounding box center [159, 245] width 319 height 413
click at [91, 403] on div at bounding box center [159, 245] width 319 height 413
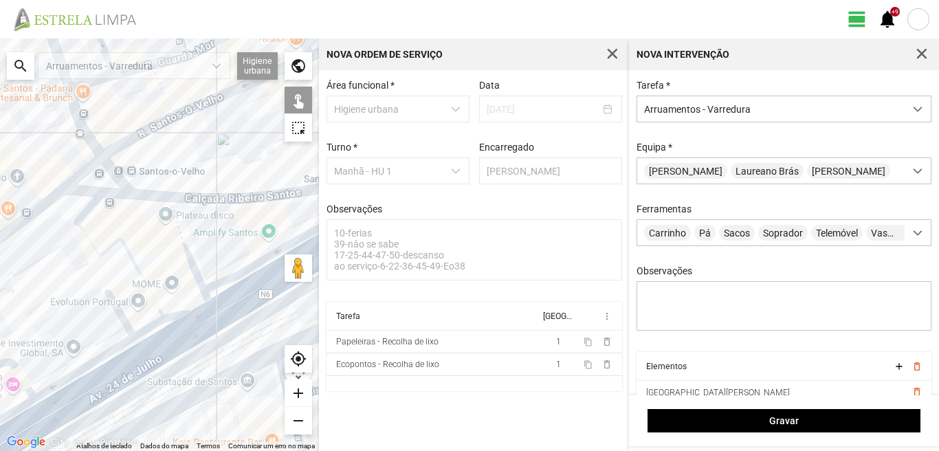
drag, startPoint x: 116, startPoint y: 395, endPoint x: 155, endPoint y: 261, distance: 140.4
click at [153, 267] on div at bounding box center [159, 245] width 319 height 413
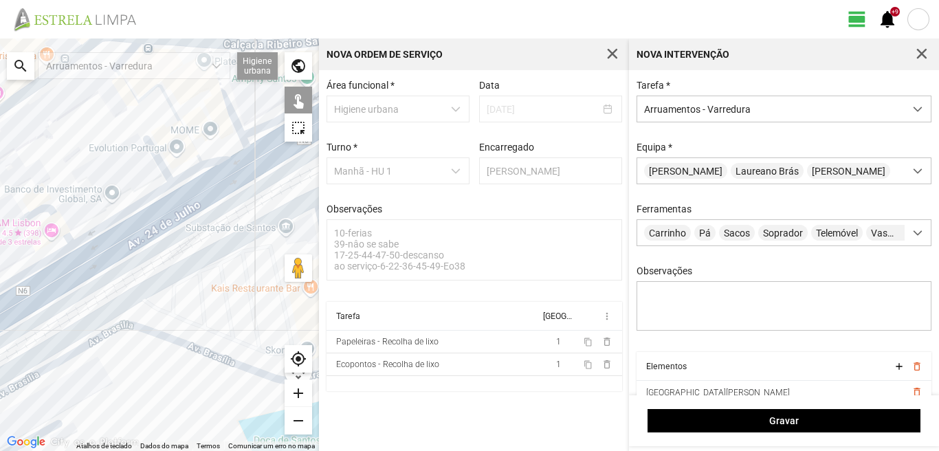
click at [215, 189] on div at bounding box center [159, 245] width 319 height 413
click at [168, 218] on div at bounding box center [159, 245] width 319 height 413
click at [47, 294] on div at bounding box center [159, 245] width 319 height 413
click at [106, 224] on div at bounding box center [159, 245] width 319 height 413
click at [58, 219] on div at bounding box center [159, 245] width 319 height 413
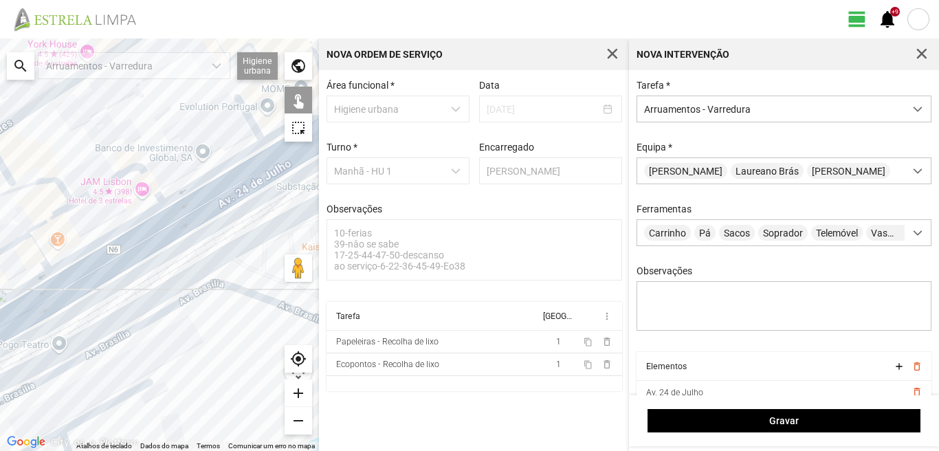
drag, startPoint x: 76, startPoint y: 215, endPoint x: 223, endPoint y: 164, distance: 155.3
click at [223, 164] on div at bounding box center [159, 245] width 319 height 413
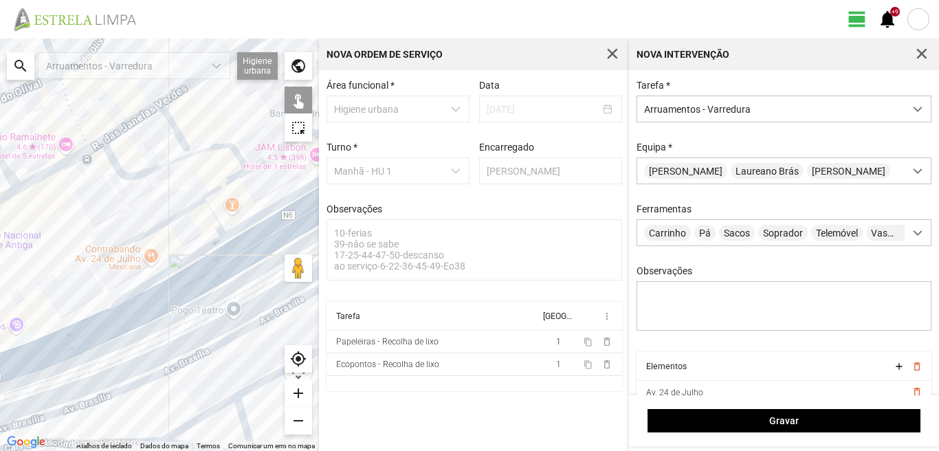
click at [182, 160] on div at bounding box center [159, 245] width 319 height 413
click at [217, 187] on div at bounding box center [159, 245] width 319 height 413
click at [181, 214] on div at bounding box center [159, 245] width 319 height 413
click at [210, 212] on div at bounding box center [159, 245] width 319 height 413
click at [256, 221] on div at bounding box center [159, 245] width 319 height 413
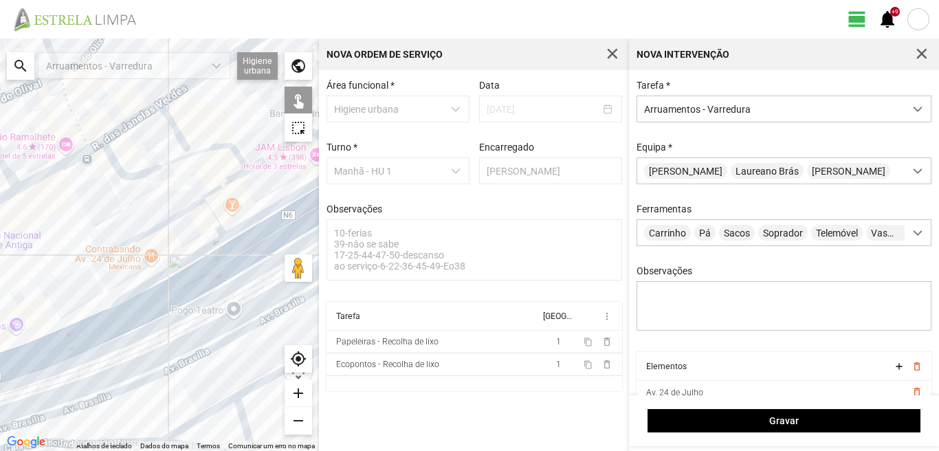
click at [189, 260] on div at bounding box center [159, 245] width 319 height 413
click at [201, 284] on div at bounding box center [159, 245] width 319 height 413
click at [32, 366] on div at bounding box center [159, 245] width 319 height 413
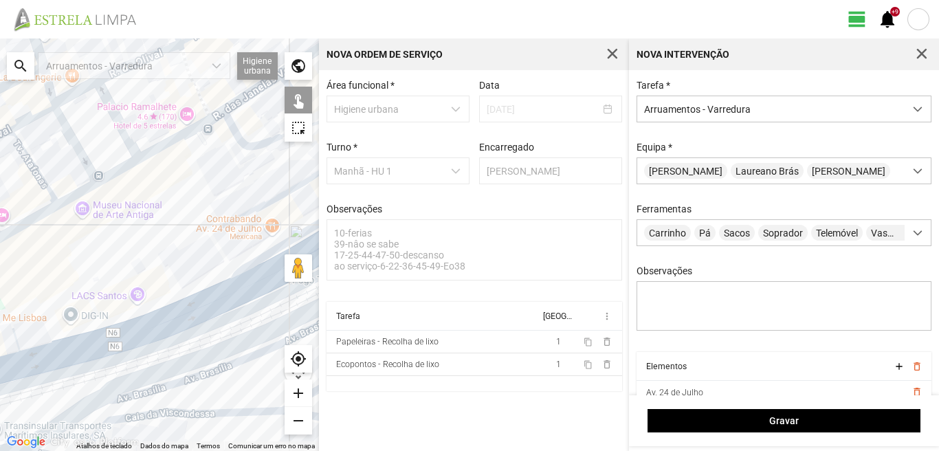
drag, startPoint x: 33, startPoint y: 360, endPoint x: 173, endPoint y: 326, distance: 144.4
click at [173, 326] on div at bounding box center [159, 245] width 319 height 413
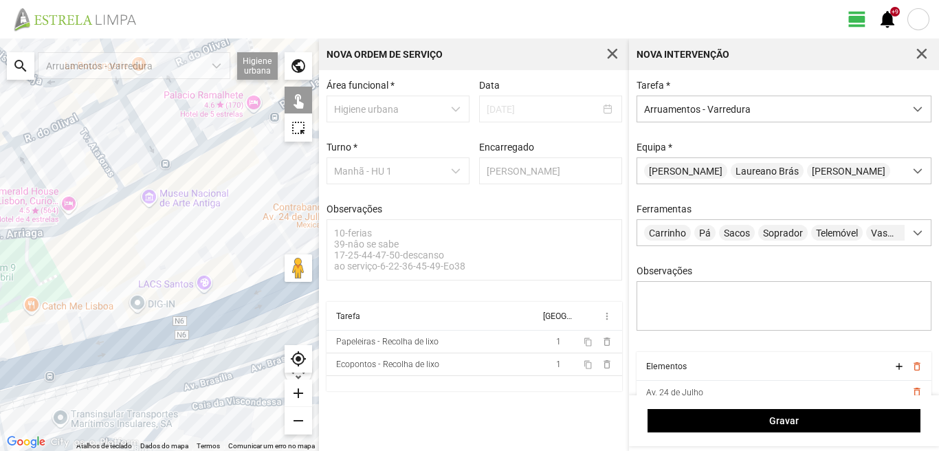
click at [76, 342] on div at bounding box center [159, 245] width 319 height 413
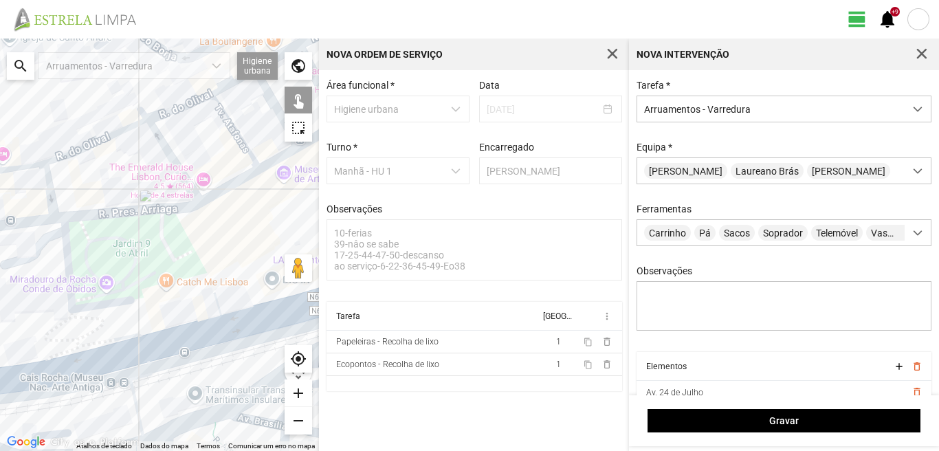
drag, startPoint x: 82, startPoint y: 323, endPoint x: 221, endPoint y: 299, distance: 141.6
click at [221, 299] on div at bounding box center [159, 245] width 319 height 413
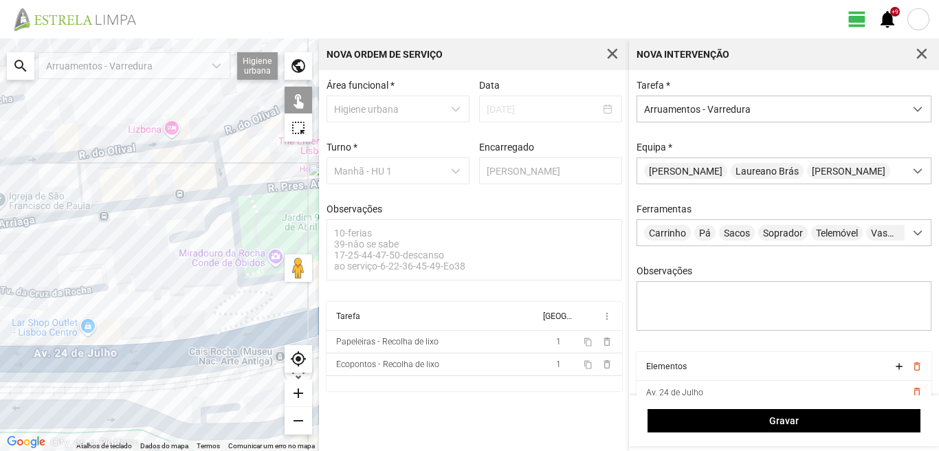
drag, startPoint x: 221, startPoint y: 299, endPoint x: 80, endPoint y: 302, distance: 141.0
click at [80, 302] on div at bounding box center [159, 245] width 319 height 413
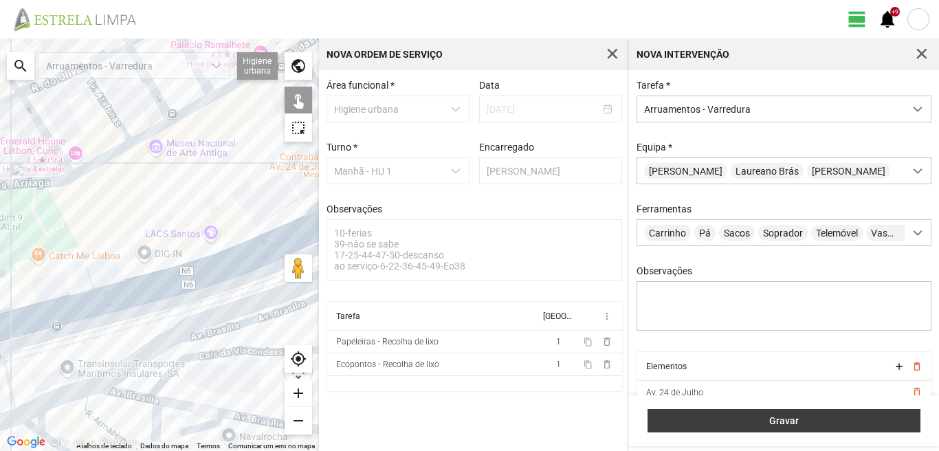
click at [745, 419] on span "Gravar" at bounding box center [784, 420] width 259 height 11
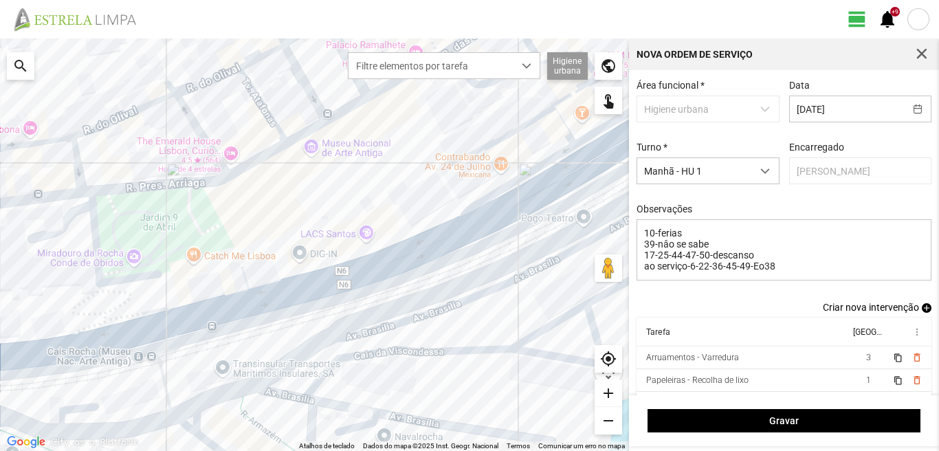
click at [922, 311] on span "add" at bounding box center [927, 308] width 10 height 10
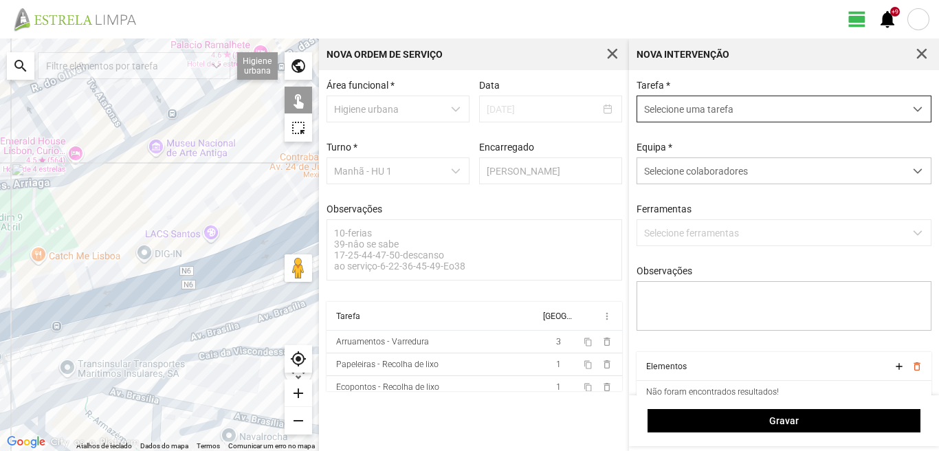
click at [740, 101] on span "Selecione uma tarefa" at bounding box center [770, 108] width 267 height 25
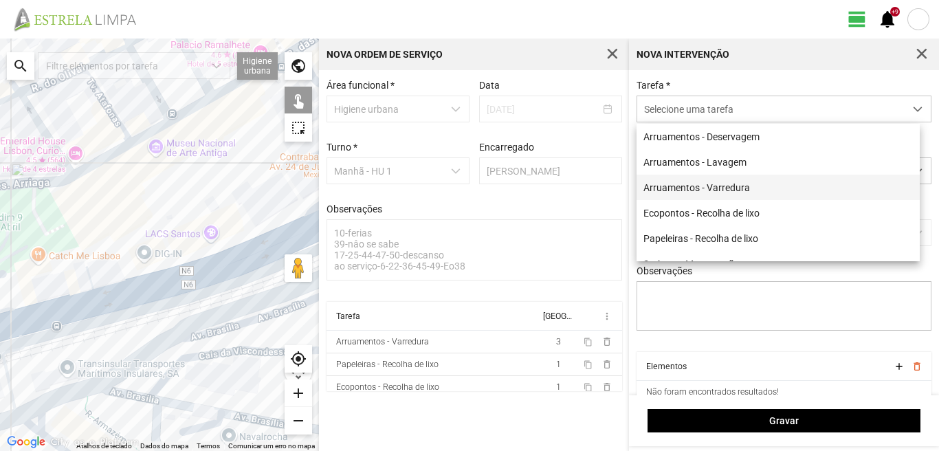
click at [706, 193] on li "Arruamentos - Varredura" at bounding box center [778, 187] width 283 height 25
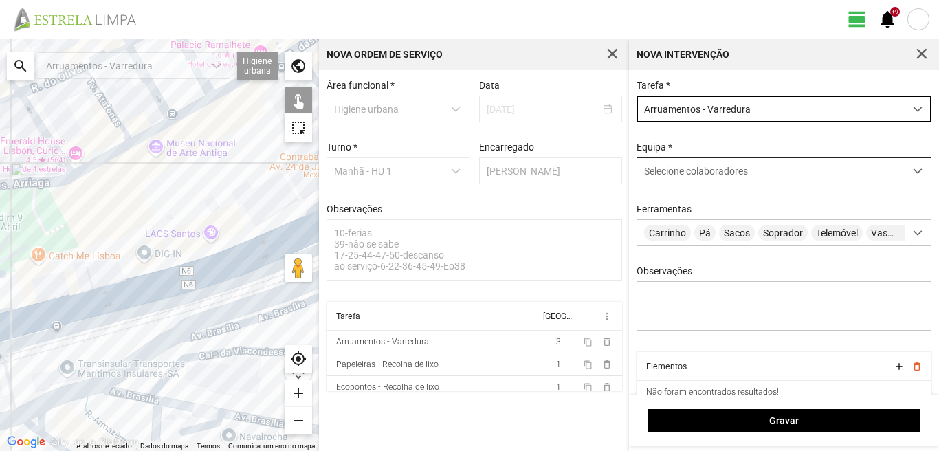
click at [706, 169] on span "Selecione colaboradores" at bounding box center [696, 171] width 104 height 11
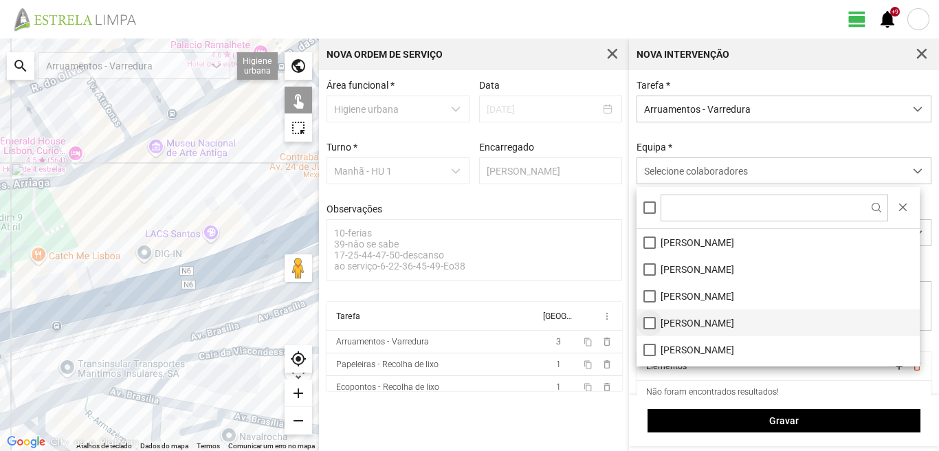
click at [651, 322] on li "[PERSON_NAME]" at bounding box center [778, 322] width 283 height 27
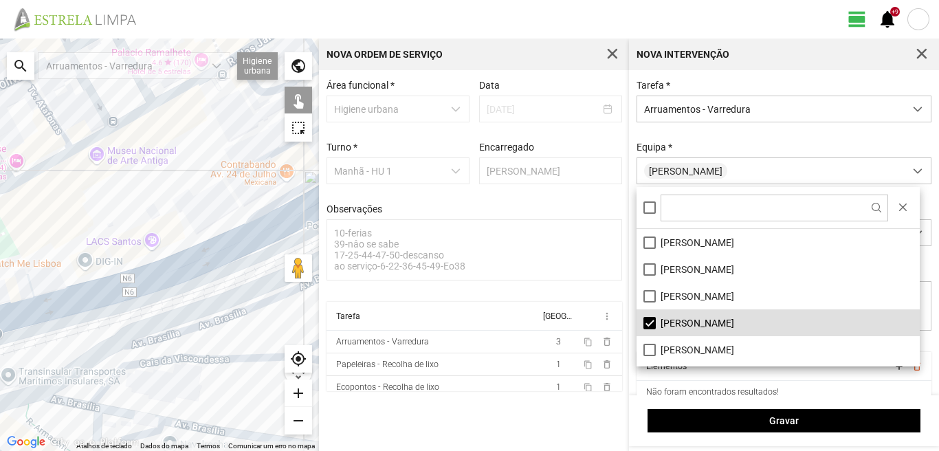
drag, startPoint x: 222, startPoint y: 210, endPoint x: 105, endPoint y: 251, distance: 124.6
click at [109, 236] on div at bounding box center [159, 245] width 319 height 413
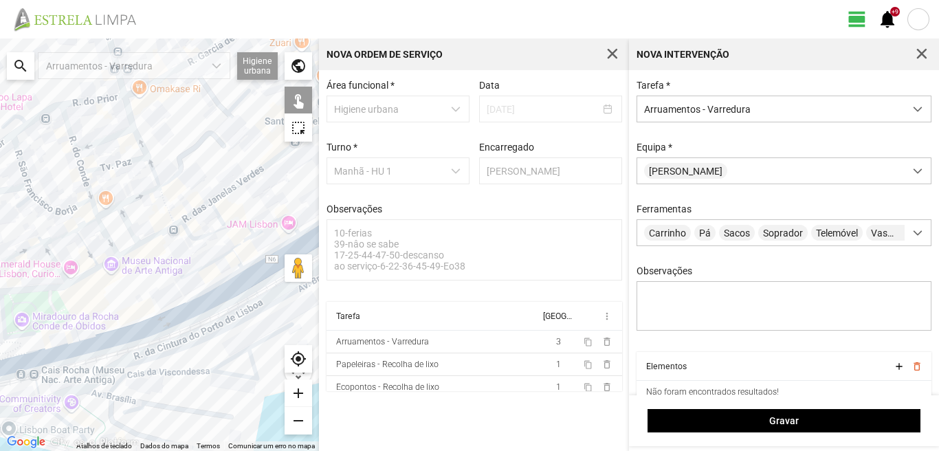
drag, startPoint x: 49, startPoint y: 139, endPoint x: 98, endPoint y: 260, distance: 130.5
click at [98, 260] on div at bounding box center [159, 245] width 319 height 413
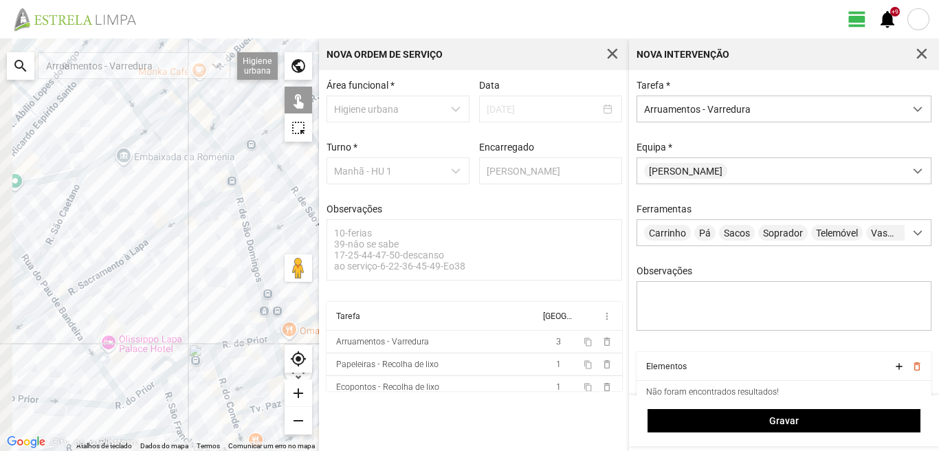
drag, startPoint x: 72, startPoint y: 155, endPoint x: 220, endPoint y: 374, distance: 263.9
click at [220, 374] on div at bounding box center [159, 245] width 319 height 413
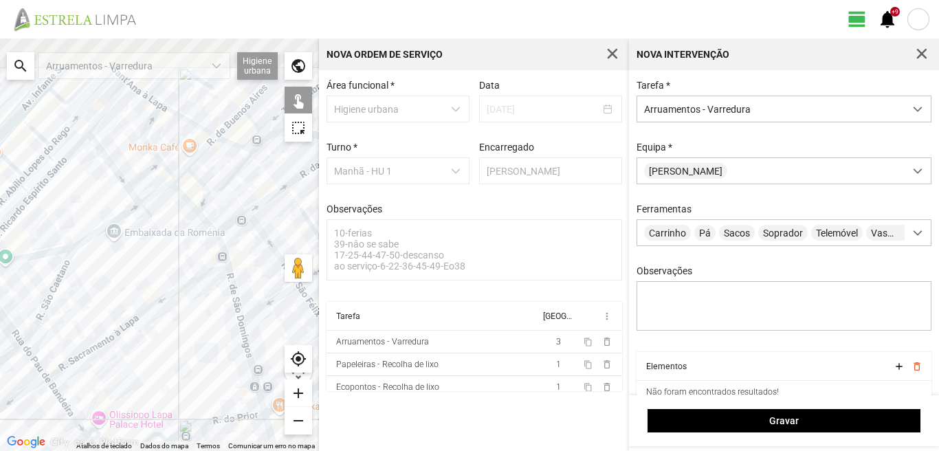
drag, startPoint x: 147, startPoint y: 193, endPoint x: 135, endPoint y: 326, distance: 133.9
click at [135, 322] on div at bounding box center [159, 245] width 319 height 413
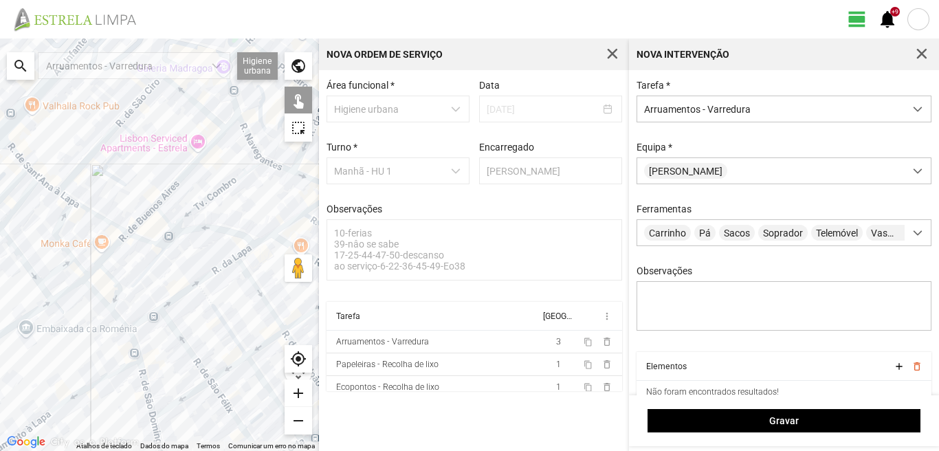
drag, startPoint x: 210, startPoint y: 299, endPoint x: 155, endPoint y: 292, distance: 55.5
click at [155, 292] on div at bounding box center [159, 245] width 319 height 413
click at [141, 320] on div at bounding box center [159, 245] width 319 height 413
click at [172, 298] on div at bounding box center [159, 245] width 319 height 413
click at [175, 298] on div at bounding box center [159, 245] width 319 height 413
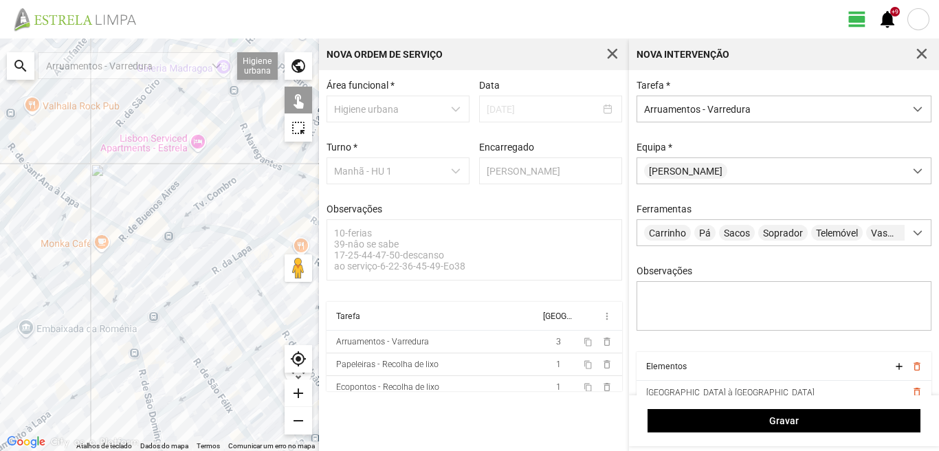
click at [210, 272] on div at bounding box center [159, 245] width 319 height 413
click at [246, 250] on div at bounding box center [159, 245] width 319 height 413
click at [290, 223] on div at bounding box center [159, 245] width 319 height 413
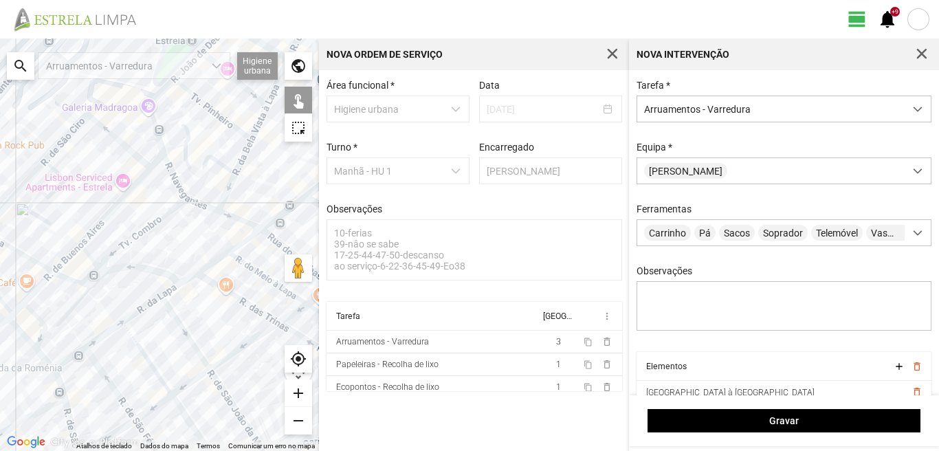
drag, startPoint x: 279, startPoint y: 224, endPoint x: 170, endPoint y: 274, distance: 120.3
click at [170, 274] on div at bounding box center [159, 245] width 319 height 413
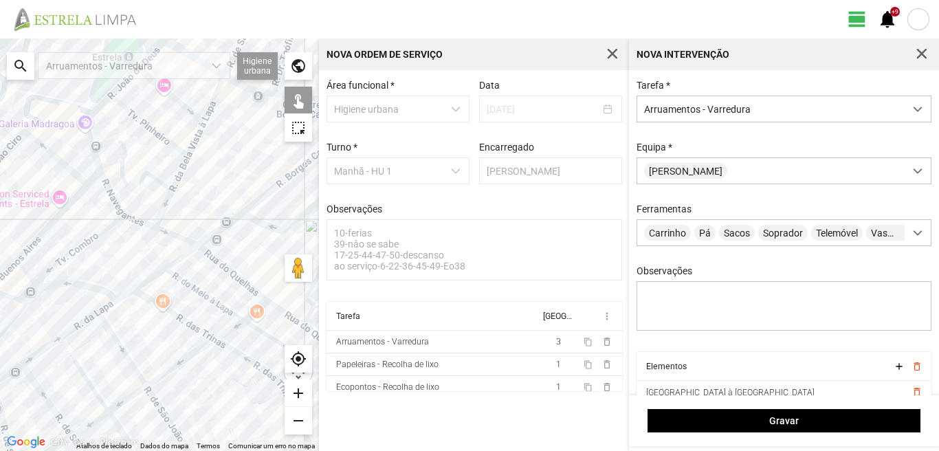
click at [186, 252] on div at bounding box center [159, 245] width 319 height 413
click at [225, 224] on div at bounding box center [159, 245] width 319 height 413
click at [257, 198] on div at bounding box center [159, 245] width 319 height 413
click at [258, 220] on div at bounding box center [159, 245] width 319 height 413
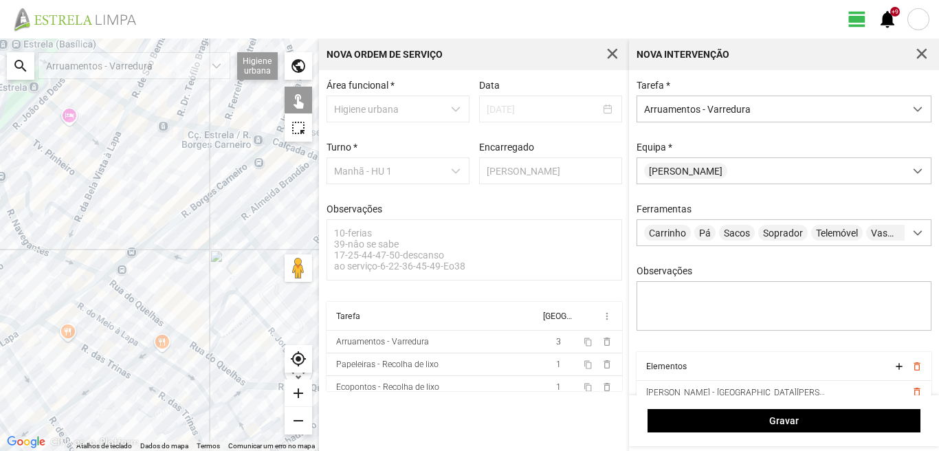
drag, startPoint x: 229, startPoint y: 237, endPoint x: 158, endPoint y: 265, distance: 76.2
click at [149, 261] on div at bounding box center [159, 245] width 319 height 413
drag, startPoint x: 232, startPoint y: 259, endPoint x: 211, endPoint y: 272, distance: 25.4
click at [232, 259] on div at bounding box center [159, 245] width 319 height 413
click at [225, 271] on div at bounding box center [159, 245] width 319 height 413
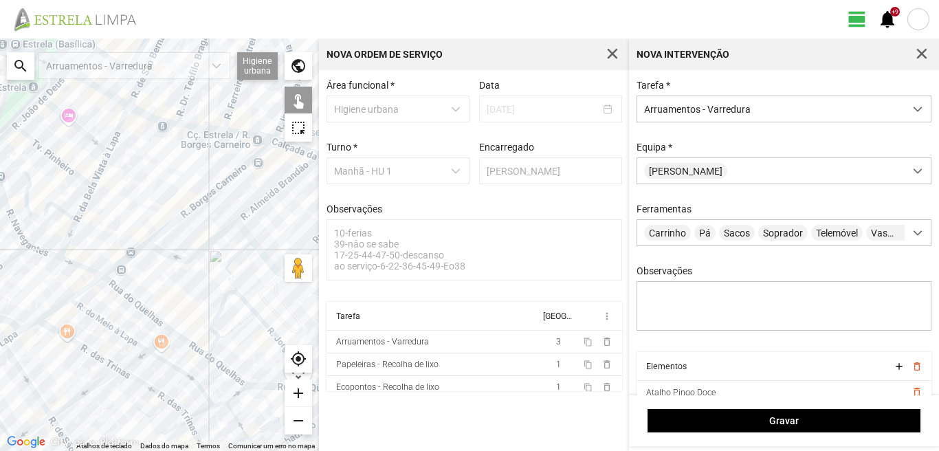
click at [270, 190] on div at bounding box center [159, 245] width 319 height 413
click at [261, 201] on div at bounding box center [159, 245] width 319 height 413
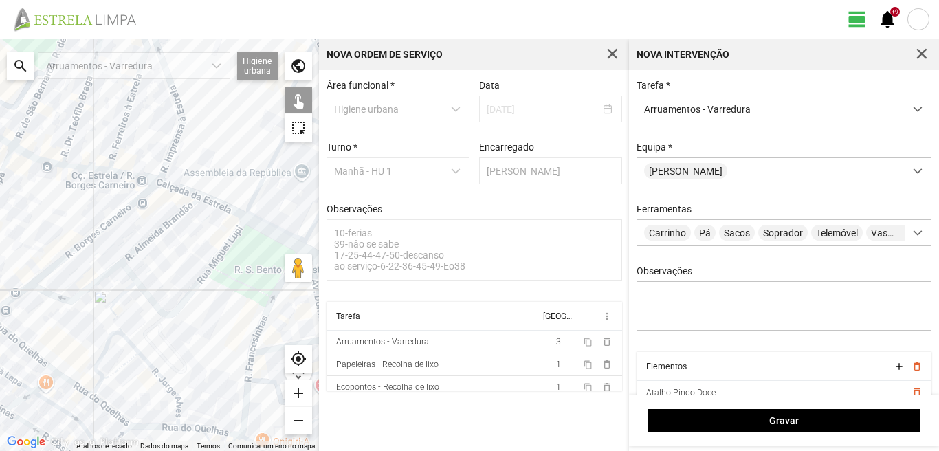
drag, startPoint x: 276, startPoint y: 194, endPoint x: 147, endPoint y: 239, distance: 136.8
click at [147, 239] on div at bounding box center [159, 245] width 319 height 413
click at [186, 189] on div at bounding box center [159, 245] width 319 height 413
click at [223, 209] on div at bounding box center [159, 245] width 319 height 413
click at [208, 267] on div at bounding box center [159, 245] width 319 height 413
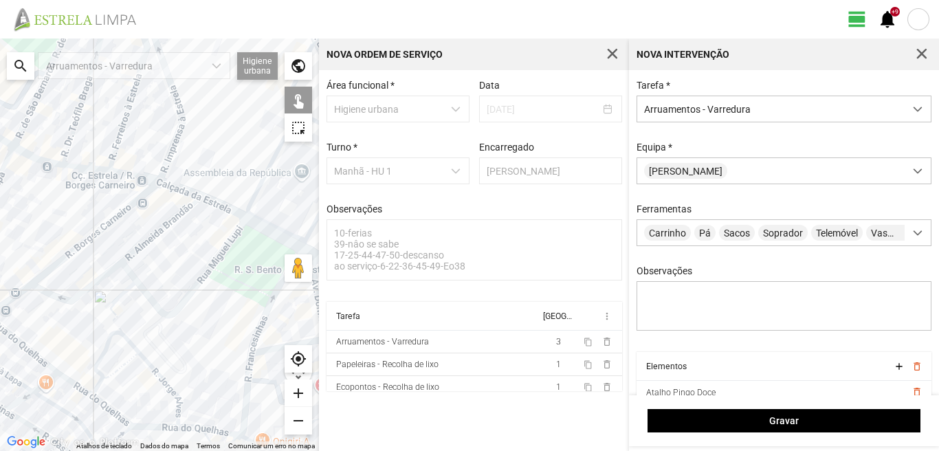
click at [128, 271] on div at bounding box center [159, 245] width 319 height 413
click at [272, 232] on div at bounding box center [159, 245] width 319 height 413
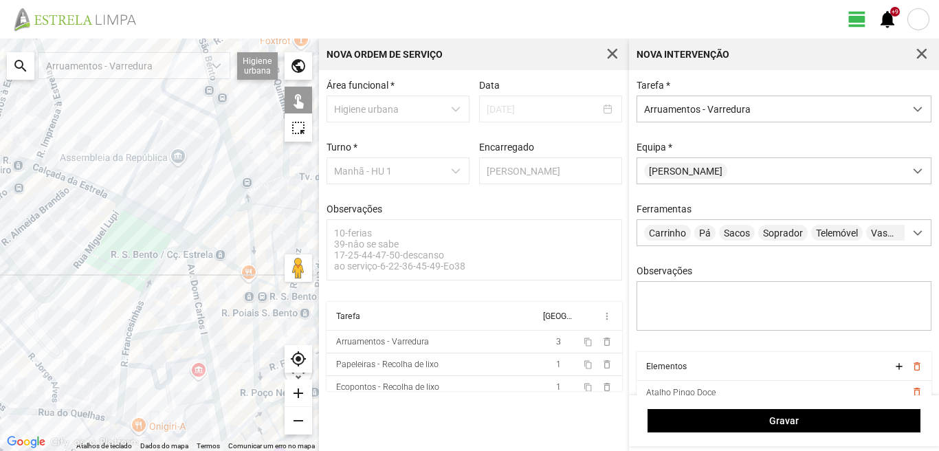
drag, startPoint x: 220, startPoint y: 248, endPoint x: 69, endPoint y: 233, distance: 152.0
click at [69, 233] on div at bounding box center [159, 245] width 319 height 413
click at [182, 237] on div at bounding box center [159, 245] width 319 height 413
click at [189, 250] on div at bounding box center [159, 245] width 319 height 413
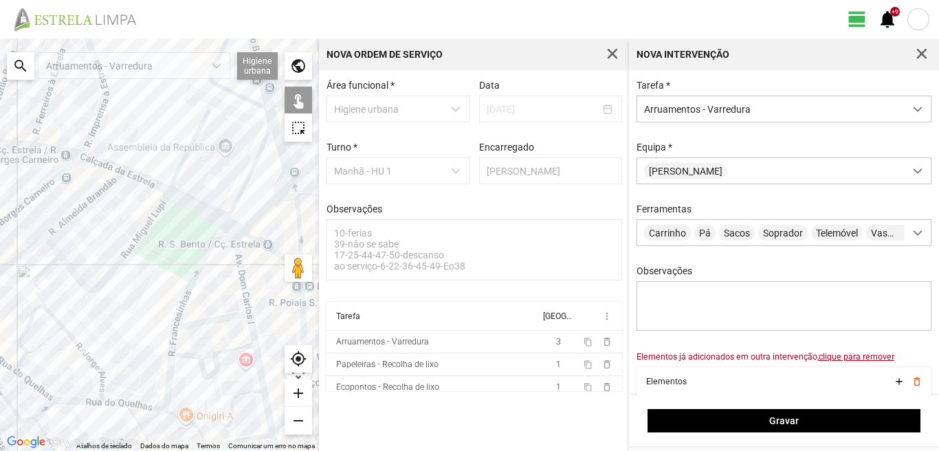
drag, startPoint x: 87, startPoint y: 262, endPoint x: 144, endPoint y: 248, distance: 58.7
click at [144, 248] on div at bounding box center [159, 245] width 319 height 413
click at [241, 263] on div at bounding box center [159, 245] width 319 height 413
click at [204, 256] on div at bounding box center [159, 245] width 319 height 413
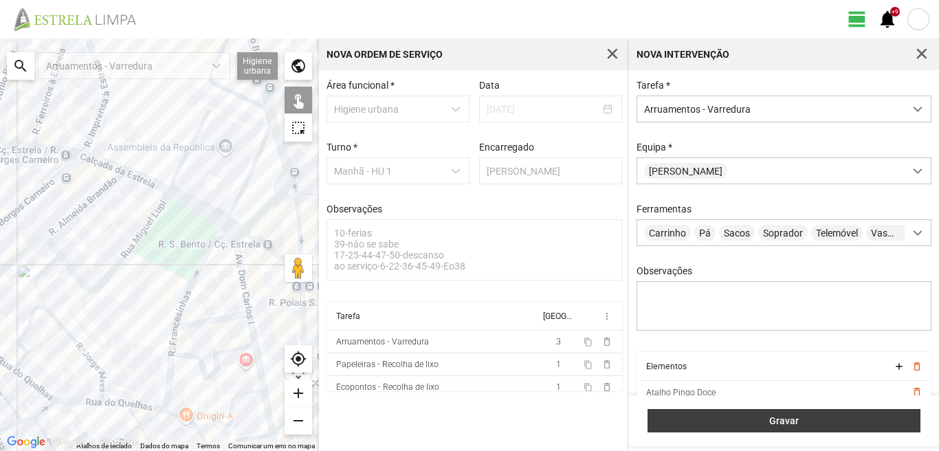
click at [776, 417] on span "Gravar" at bounding box center [784, 420] width 259 height 11
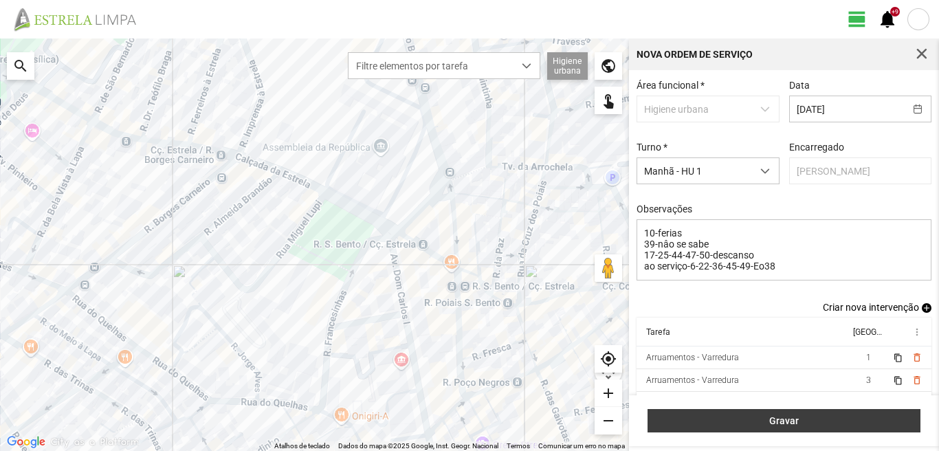
click at [773, 419] on span "Gravar" at bounding box center [784, 420] width 259 height 11
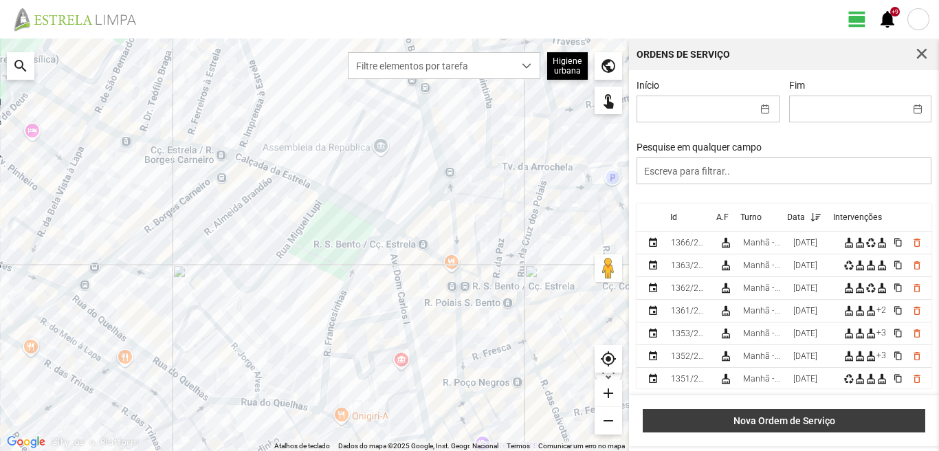
click at [815, 411] on button "Nova Ordem de Serviço" at bounding box center [784, 420] width 283 height 23
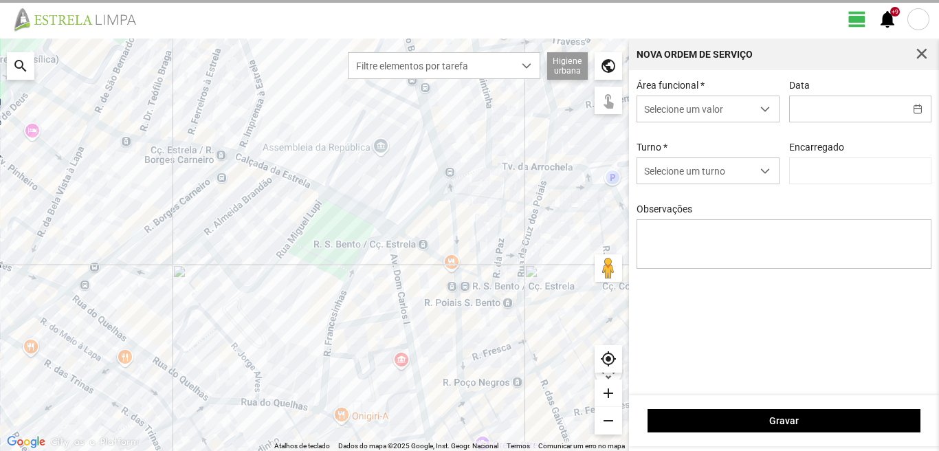
type input "[PERSON_NAME]"
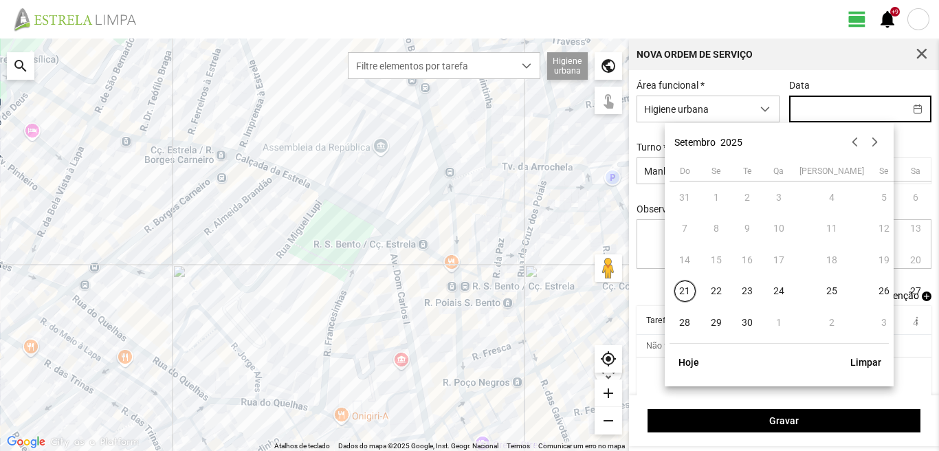
click at [790, 111] on input "text" at bounding box center [847, 108] width 115 height 25
click at [745, 323] on span "30" at bounding box center [748, 322] width 22 height 22
type input "[DATE]"
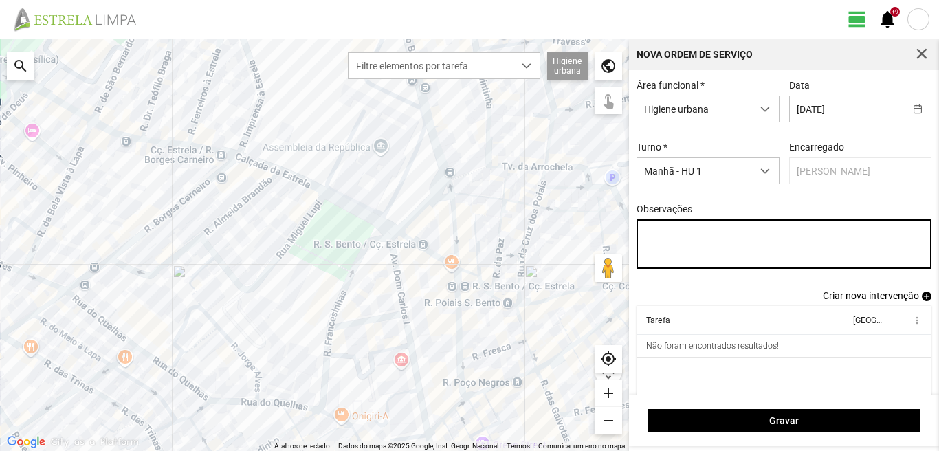
click at [646, 227] on textarea "Observações" at bounding box center [785, 244] width 296 height 50
type textarea "22-36-45-descanso ao serviço-6-10-17-25-39-44-47-49-50-Eo38"
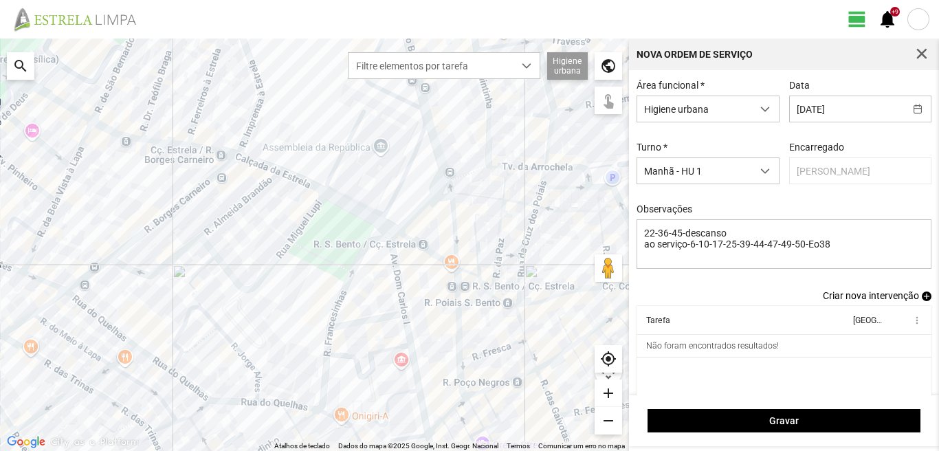
click at [922, 298] on span "add" at bounding box center [927, 297] width 10 height 10
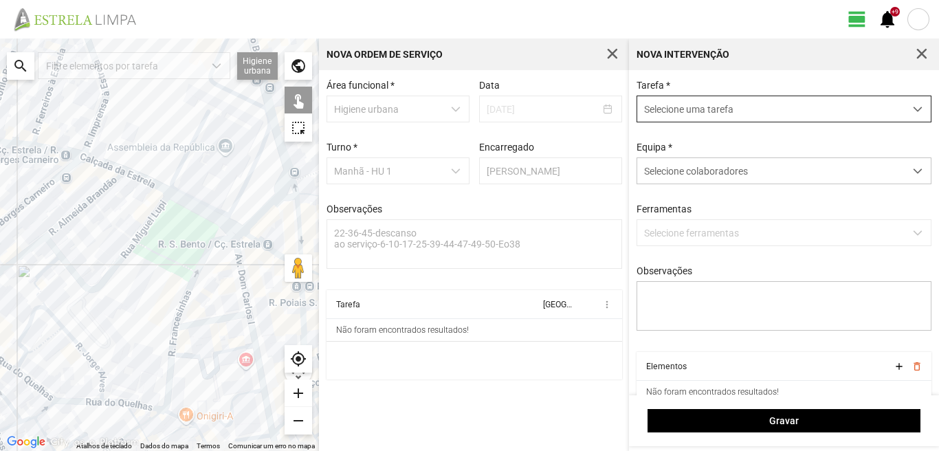
click at [717, 108] on span "Selecione uma tarefa" at bounding box center [770, 108] width 267 height 25
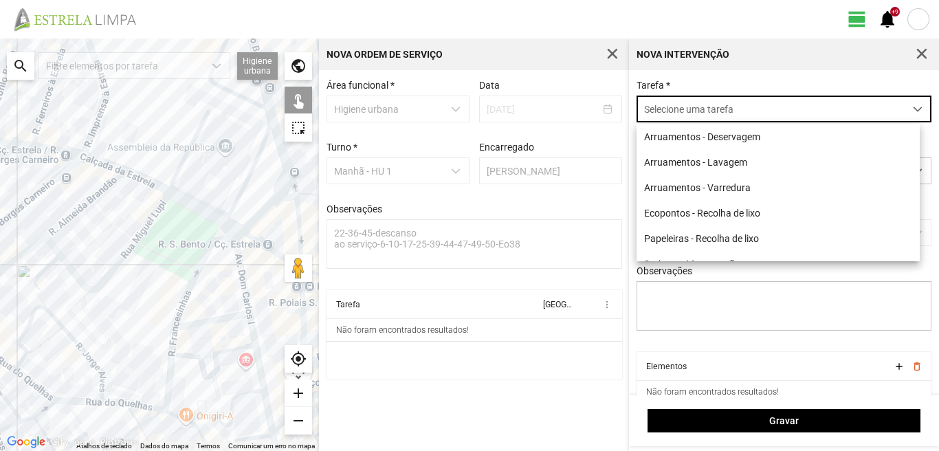
scroll to position [8, 61]
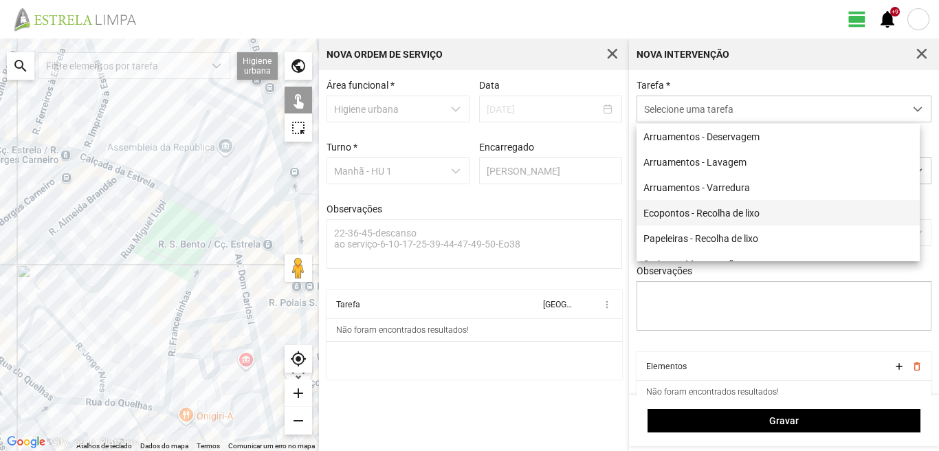
click at [694, 213] on li "Ecopontos - Recolha de lixo" at bounding box center [778, 212] width 283 height 25
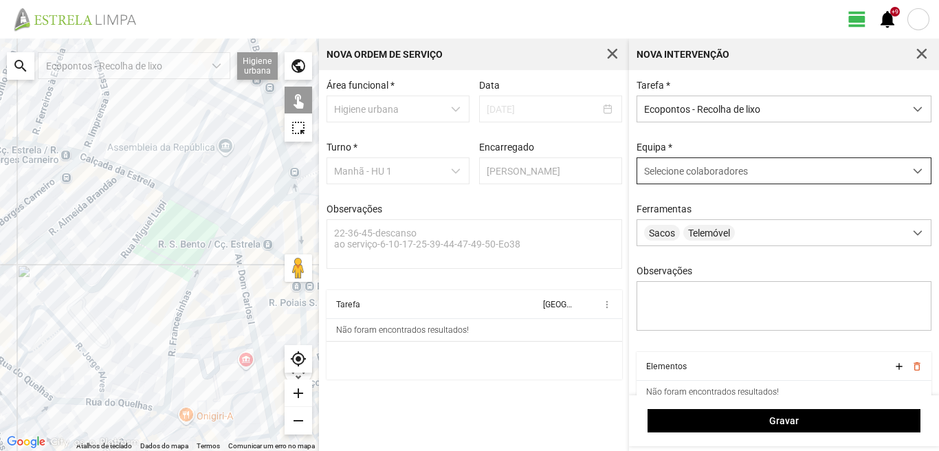
click at [672, 165] on div "Selecione colaboradores" at bounding box center [770, 170] width 267 height 25
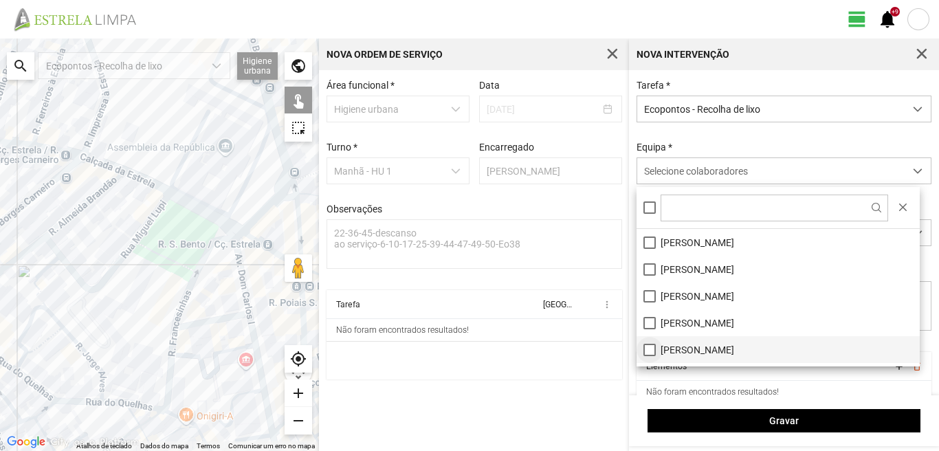
click at [644, 350] on li "[PERSON_NAME]" at bounding box center [778, 349] width 283 height 27
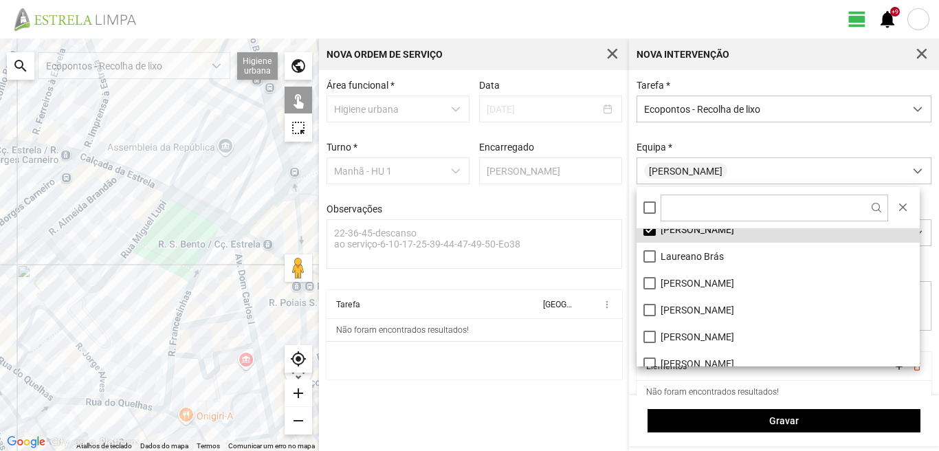
scroll to position [138, 0]
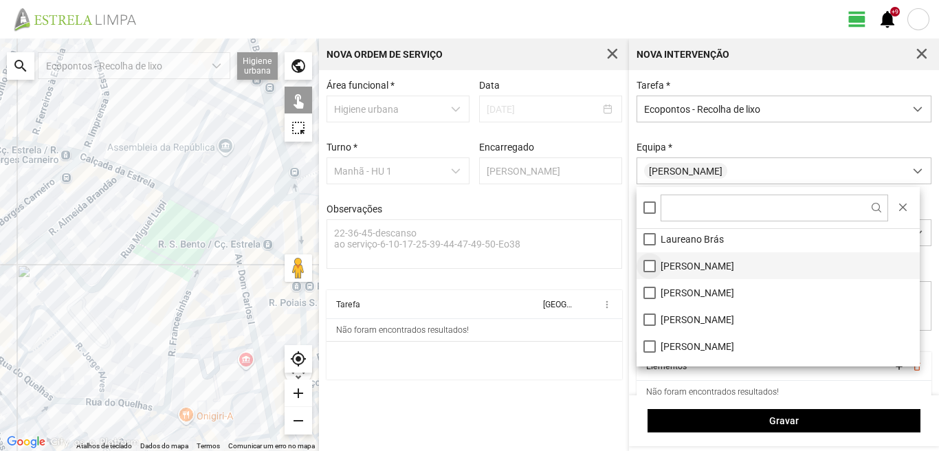
click at [647, 267] on li "[PERSON_NAME]" at bounding box center [778, 265] width 283 height 27
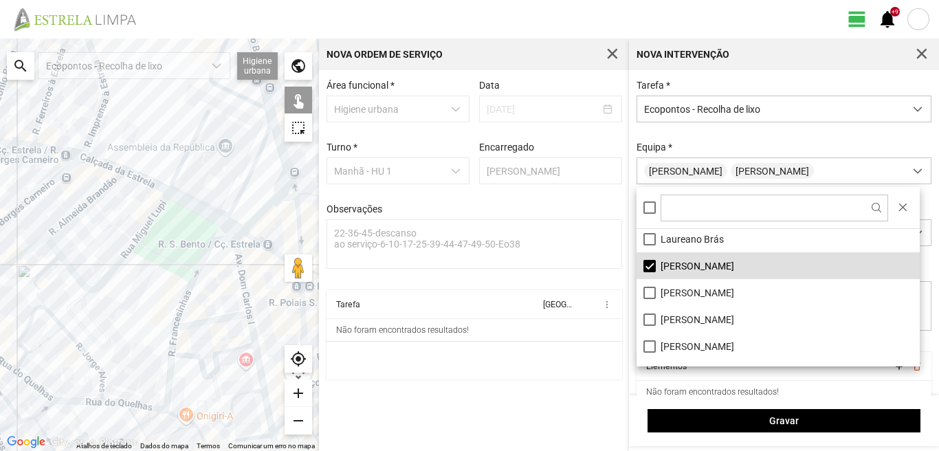
click at [207, 322] on div at bounding box center [159, 245] width 319 height 413
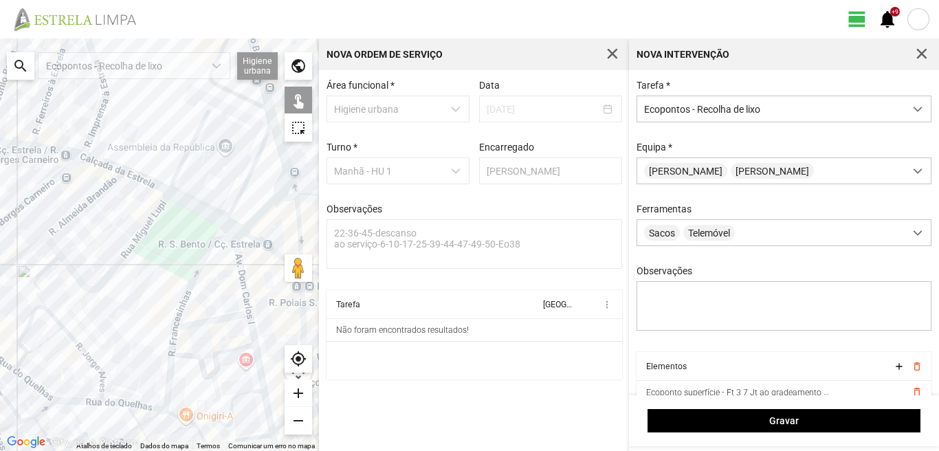
click at [205, 243] on div at bounding box center [159, 245] width 319 height 413
click at [168, 398] on div at bounding box center [159, 245] width 319 height 413
click at [168, 388] on div at bounding box center [159, 245] width 319 height 413
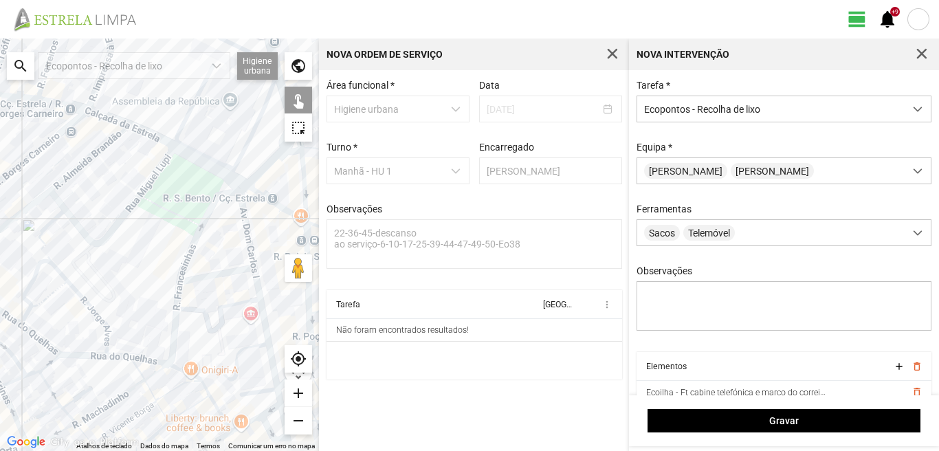
drag, startPoint x: 164, startPoint y: 379, endPoint x: 182, endPoint y: 287, distance: 93.7
click at [172, 305] on div at bounding box center [159, 245] width 319 height 413
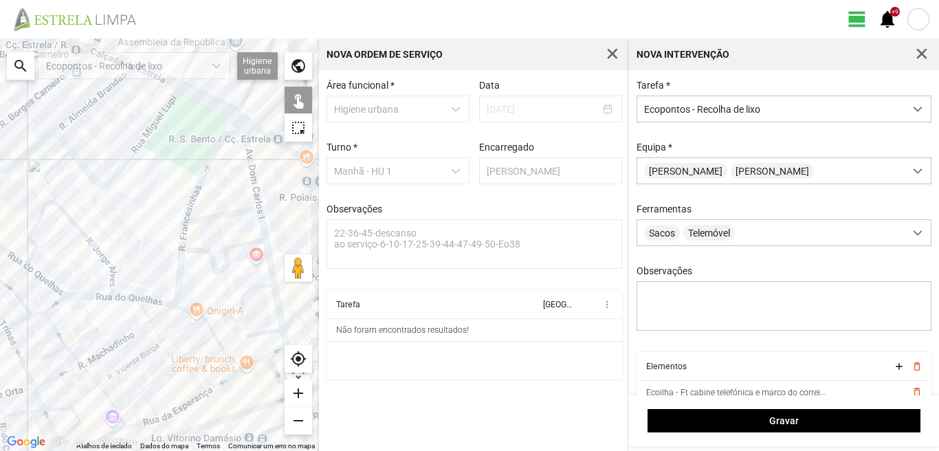
click at [188, 309] on div at bounding box center [159, 245] width 319 height 413
click at [270, 333] on div at bounding box center [159, 245] width 319 height 413
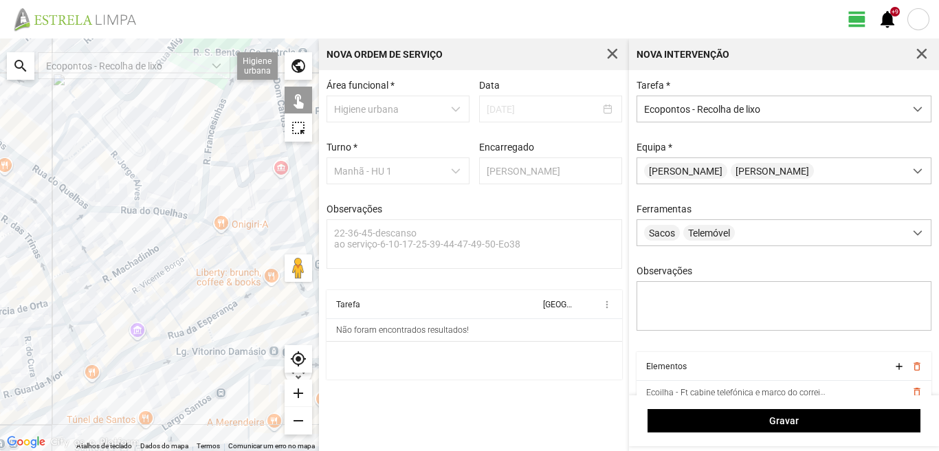
drag, startPoint x: 129, startPoint y: 337, endPoint x: 157, endPoint y: 237, distance: 104.1
click at [156, 240] on div at bounding box center [159, 245] width 319 height 413
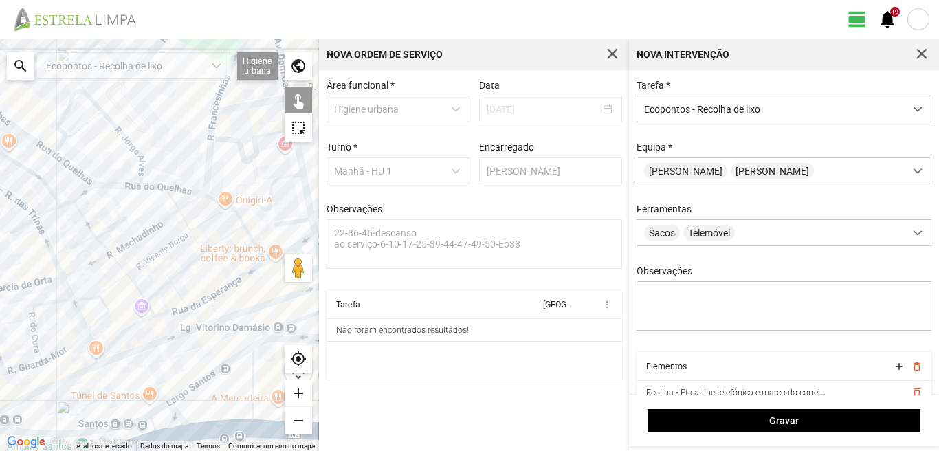
click at [237, 317] on div at bounding box center [159, 245] width 319 height 413
click at [261, 342] on div at bounding box center [159, 245] width 319 height 413
drag, startPoint x: 179, startPoint y: 410, endPoint x: 134, endPoint y: 377, distance: 55.7
click at [175, 406] on div at bounding box center [159, 245] width 319 height 413
click at [117, 355] on div at bounding box center [159, 245] width 319 height 413
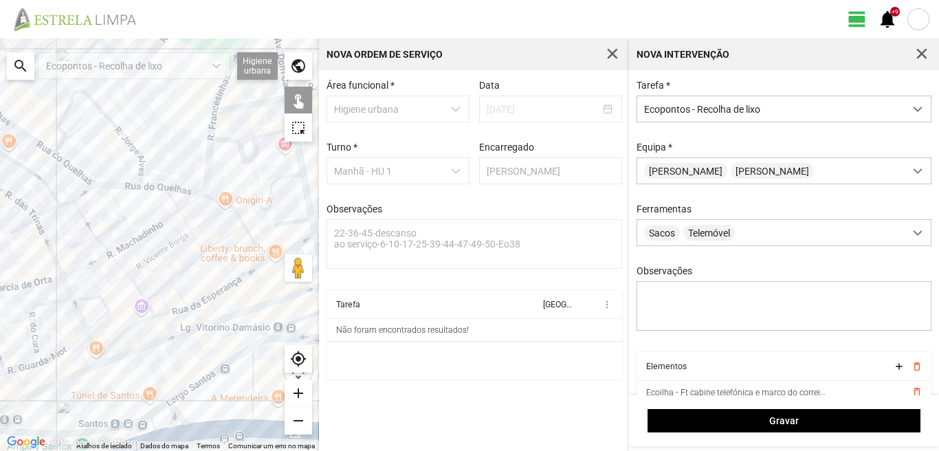
click at [121, 359] on div at bounding box center [159, 245] width 319 height 413
click at [173, 406] on div at bounding box center [159, 245] width 319 height 413
click at [175, 405] on div at bounding box center [159, 245] width 319 height 413
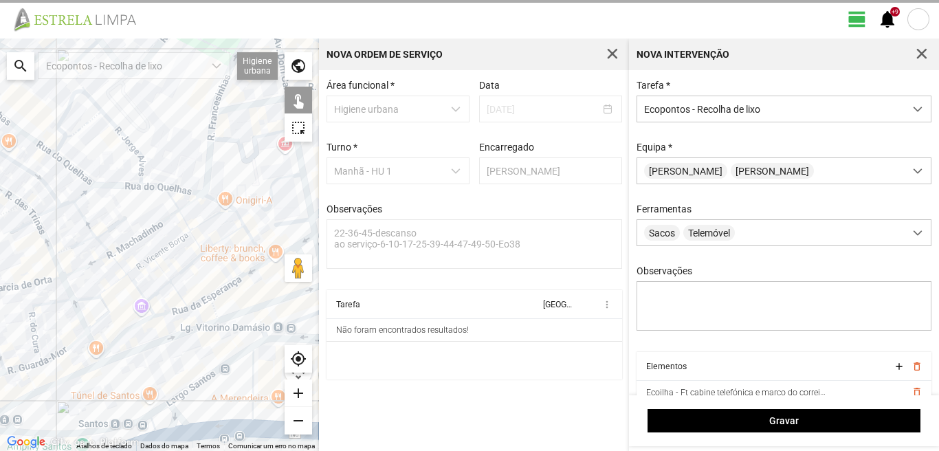
click at [175, 405] on div at bounding box center [159, 245] width 319 height 413
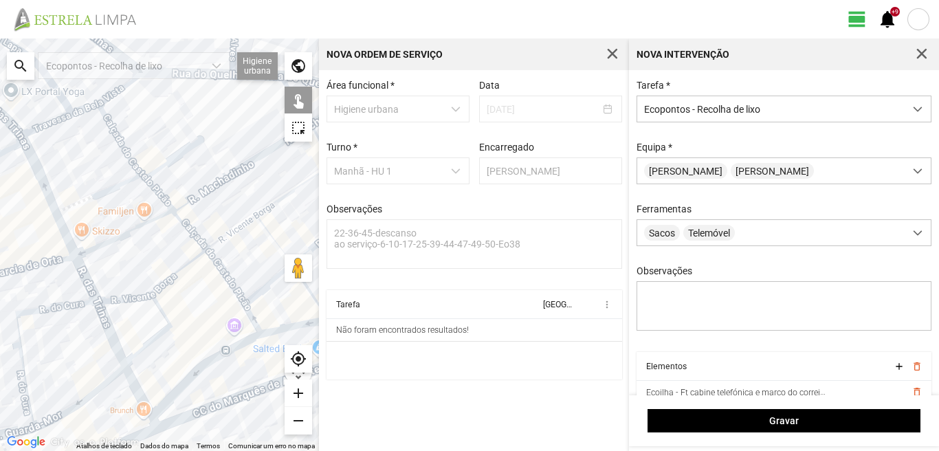
drag, startPoint x: 47, startPoint y: 312, endPoint x: 179, endPoint y: 421, distance: 171.0
click at [179, 421] on div at bounding box center [159, 245] width 319 height 413
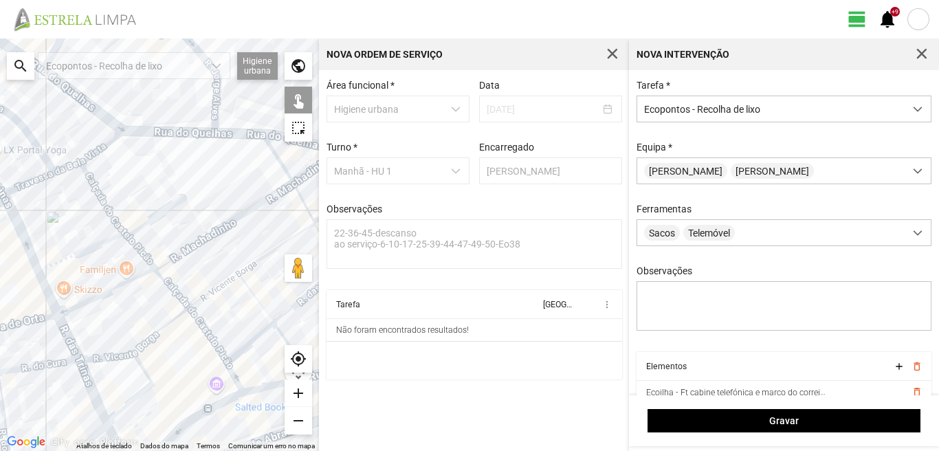
drag, startPoint x: 164, startPoint y: 340, endPoint x: 142, endPoint y: 412, distance: 75.5
click at [143, 412] on div at bounding box center [159, 245] width 319 height 413
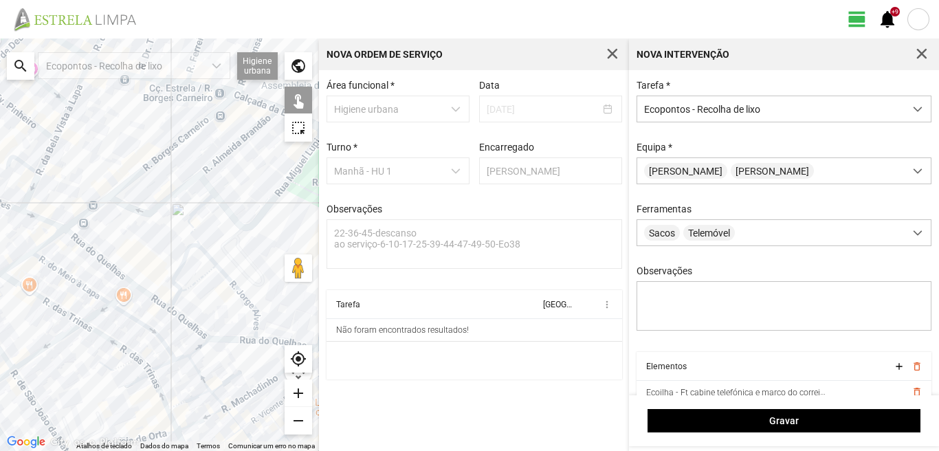
click at [133, 342] on div at bounding box center [159, 245] width 319 height 413
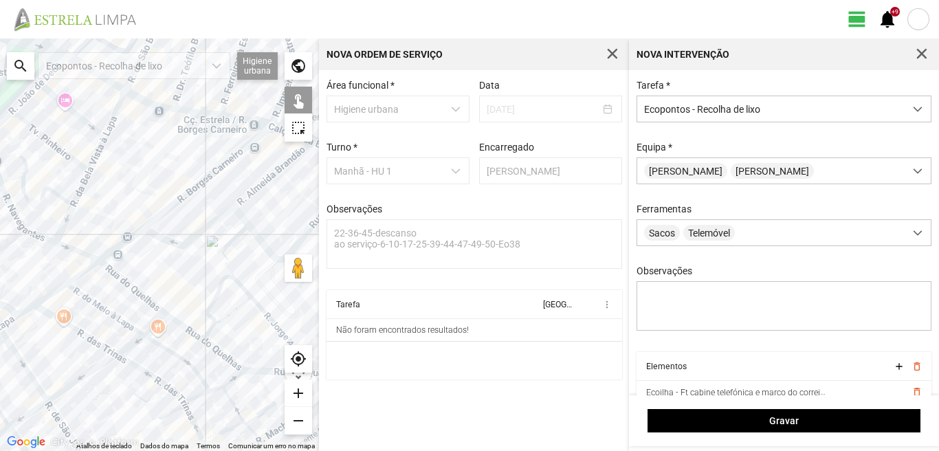
drag, startPoint x: 117, startPoint y: 272, endPoint x: 120, endPoint y: 263, distance: 9.6
click at [119, 270] on div at bounding box center [159, 245] width 319 height 413
click at [149, 218] on div at bounding box center [159, 245] width 319 height 413
click at [116, 270] on div at bounding box center [159, 245] width 319 height 413
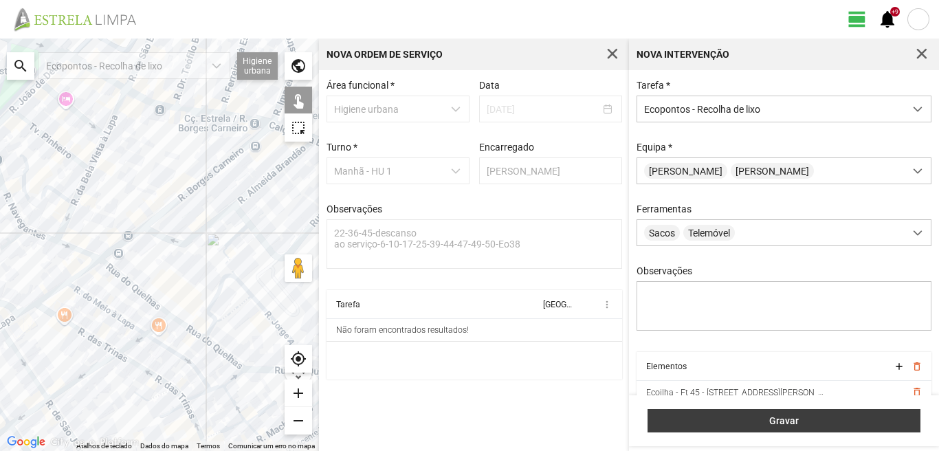
click at [736, 416] on span "Gravar" at bounding box center [784, 420] width 259 height 11
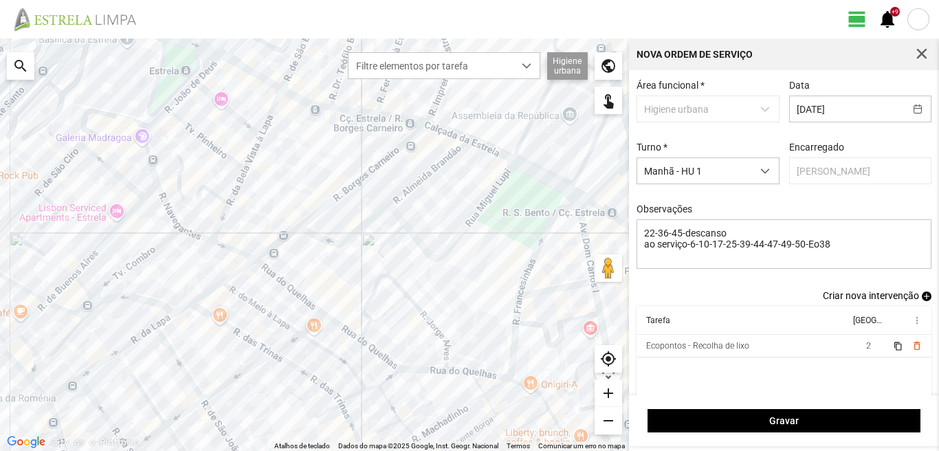
click at [922, 298] on span "add" at bounding box center [927, 297] width 10 height 10
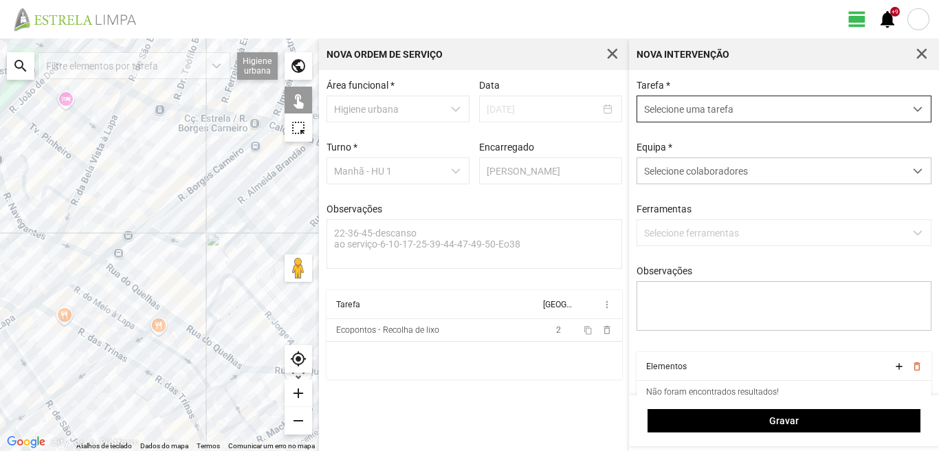
click at [771, 118] on span "Selecione uma tarefa" at bounding box center [770, 108] width 267 height 25
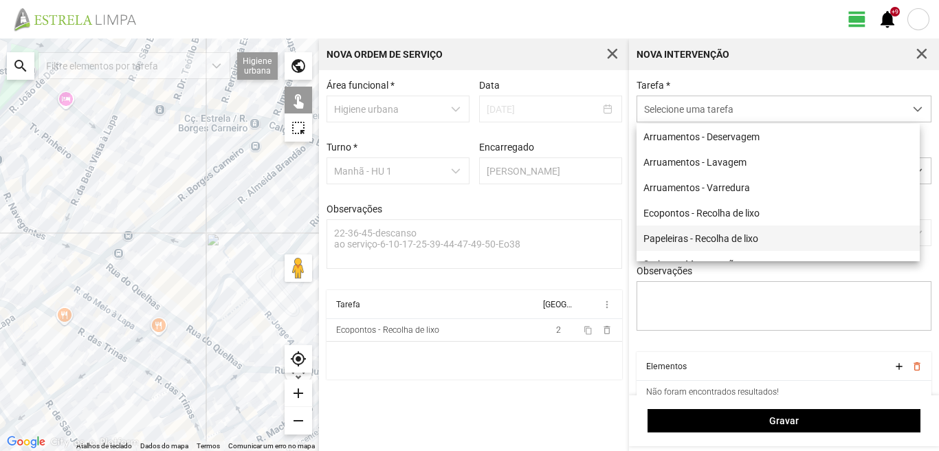
click at [746, 244] on li "Papeleiras - Recolha de lixo" at bounding box center [778, 238] width 283 height 25
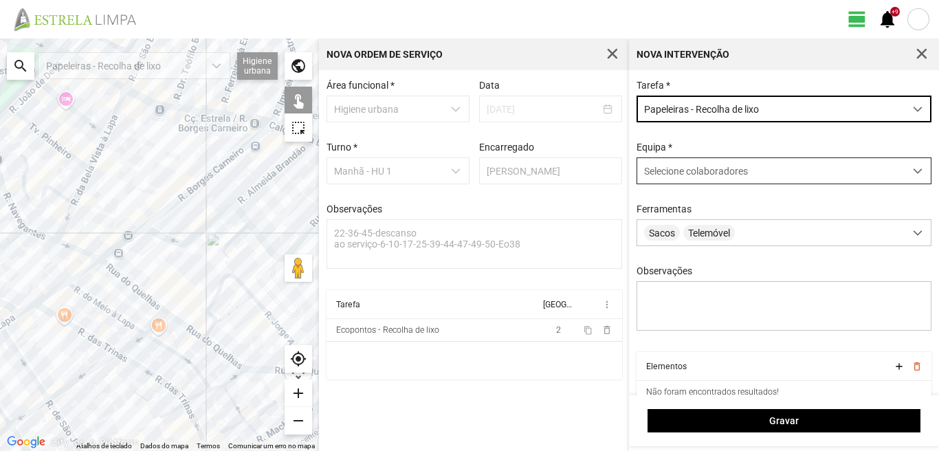
click at [654, 177] on span "Selecione colaboradores" at bounding box center [696, 171] width 104 height 11
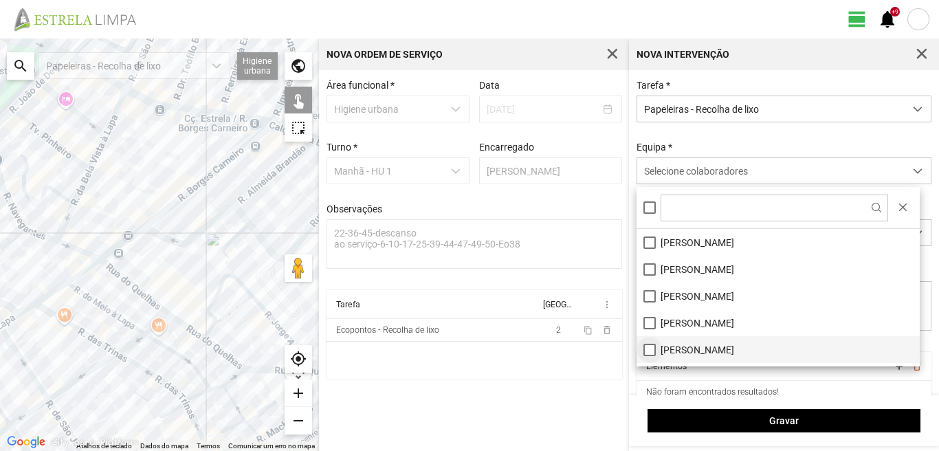
click at [648, 349] on li "[PERSON_NAME]" at bounding box center [778, 349] width 283 height 27
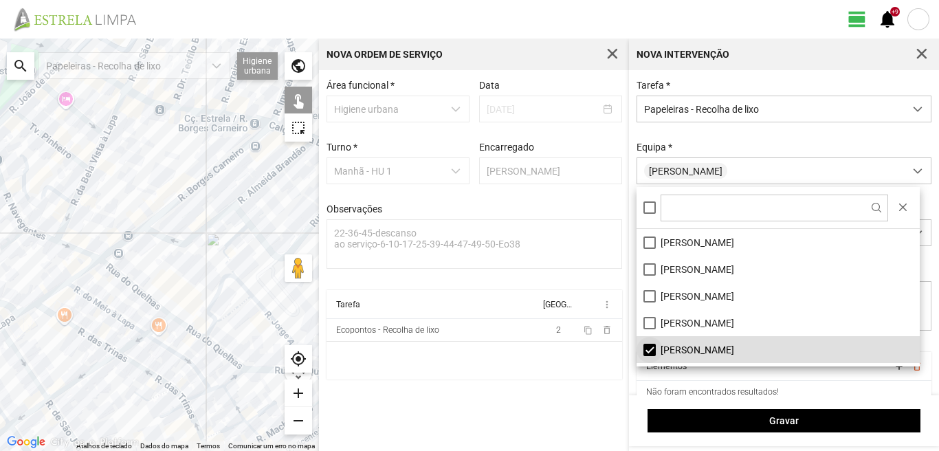
scroll to position [69, 0]
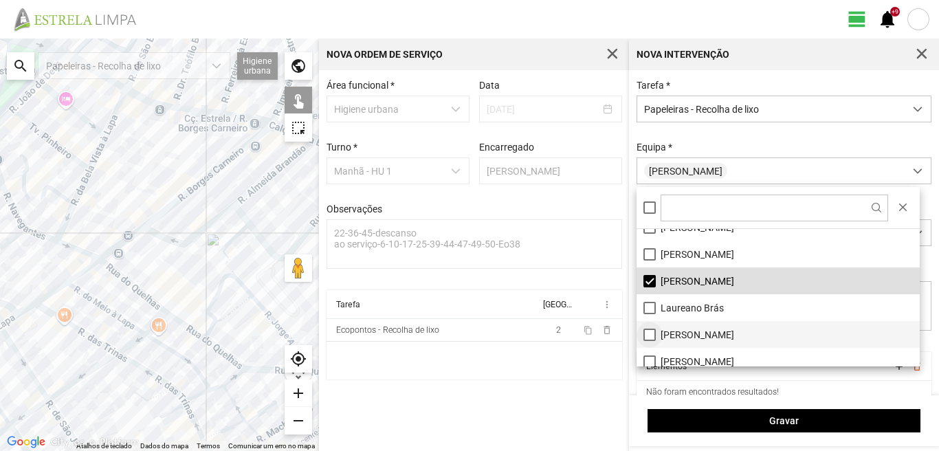
click at [646, 333] on li "[PERSON_NAME]" at bounding box center [778, 334] width 283 height 27
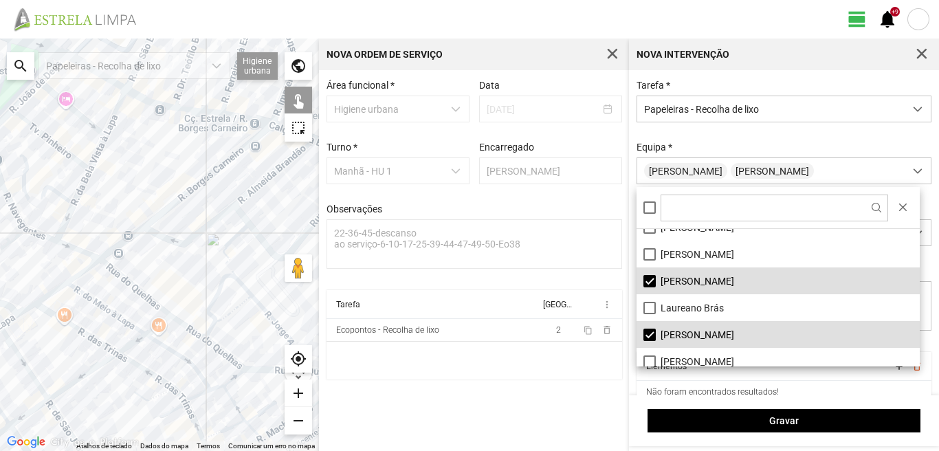
click at [205, 336] on div at bounding box center [159, 245] width 319 height 413
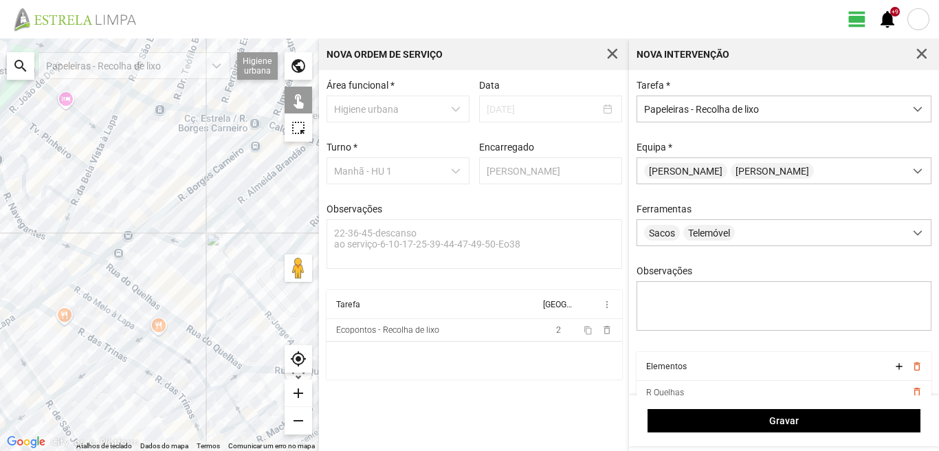
click at [217, 328] on div at bounding box center [159, 245] width 319 height 413
click at [224, 322] on div at bounding box center [159, 245] width 319 height 413
click at [234, 369] on div at bounding box center [159, 245] width 319 height 413
click at [190, 372] on div at bounding box center [159, 245] width 319 height 413
click at [105, 250] on div at bounding box center [159, 245] width 319 height 413
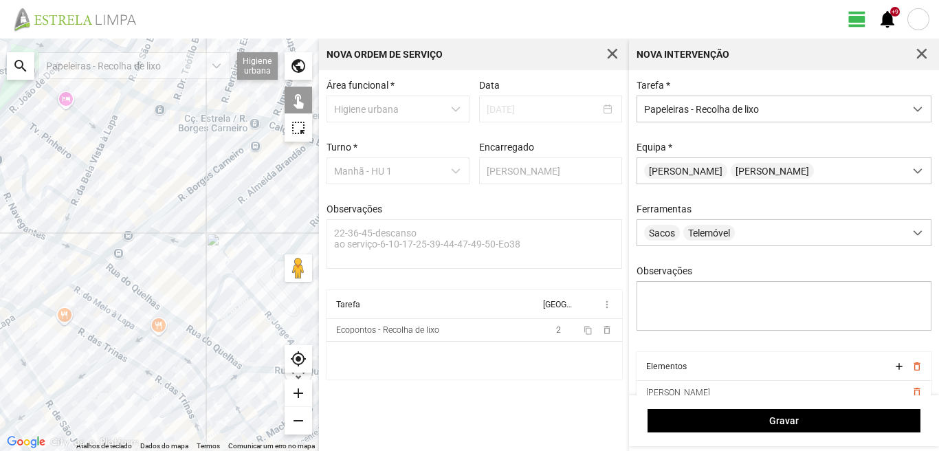
click at [122, 246] on div at bounding box center [159, 245] width 319 height 413
click at [120, 238] on div at bounding box center [159, 245] width 319 height 413
click at [133, 228] on div at bounding box center [159, 245] width 319 height 413
click at [144, 234] on div at bounding box center [159, 245] width 319 height 413
click at [143, 219] on div at bounding box center [159, 245] width 319 height 413
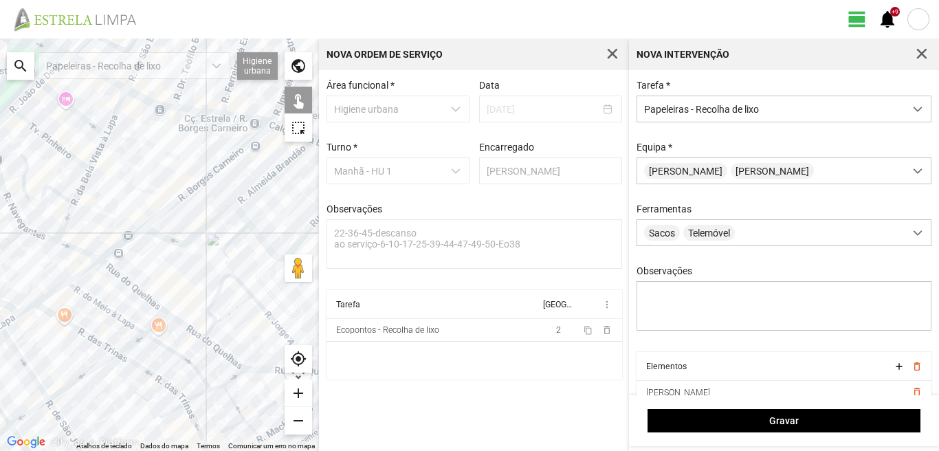
click at [146, 234] on div at bounding box center [159, 245] width 319 height 413
drag, startPoint x: 240, startPoint y: 282, endPoint x: 79, endPoint y: 283, distance: 160.9
click at [79, 283] on div at bounding box center [159, 245] width 319 height 413
click at [136, 274] on div at bounding box center [159, 245] width 319 height 413
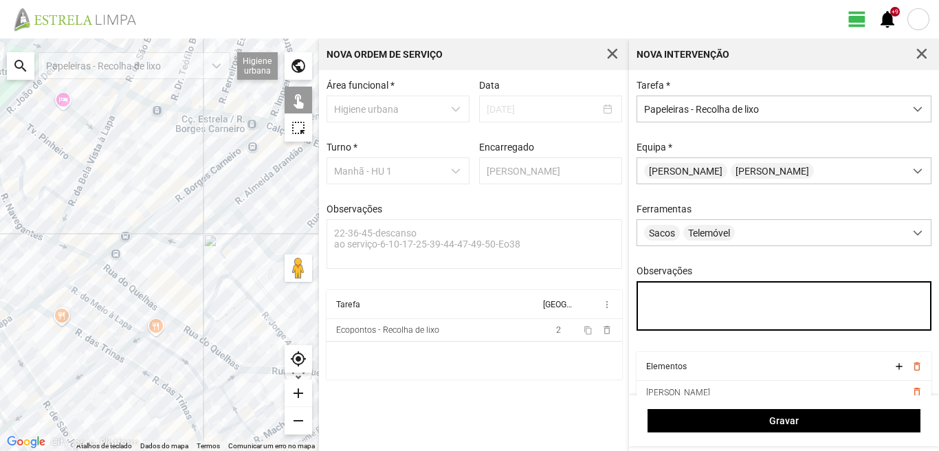
click at [646, 300] on textarea "Observações" at bounding box center [785, 306] width 296 height 50
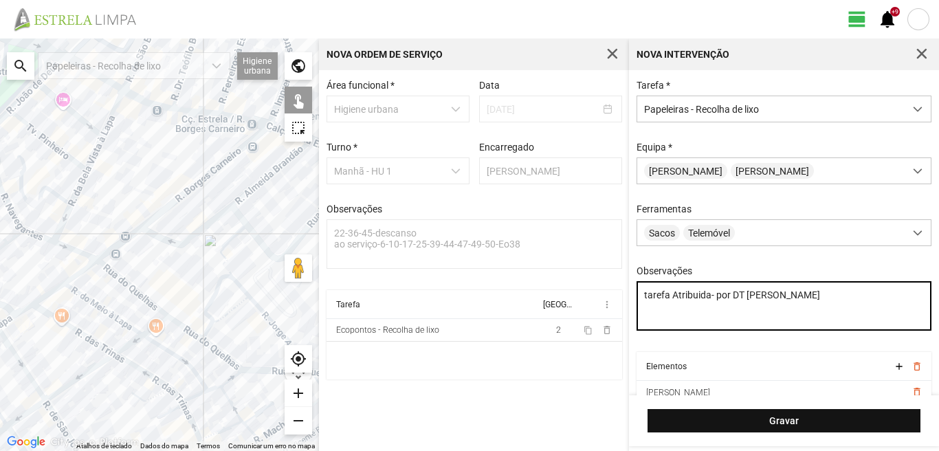
type textarea "tarefa Atribuida- por DT [PERSON_NAME]"
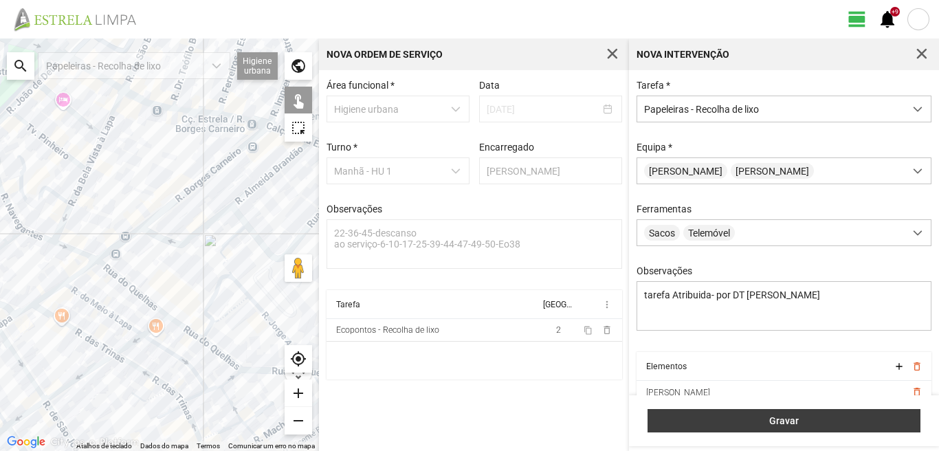
click at [739, 428] on button "Gravar" at bounding box center [784, 420] width 273 height 23
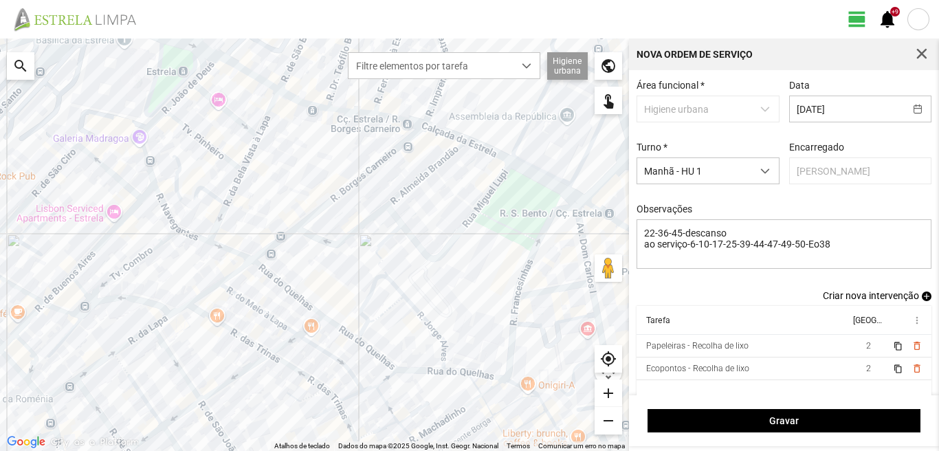
click at [922, 298] on span "add" at bounding box center [927, 297] width 10 height 10
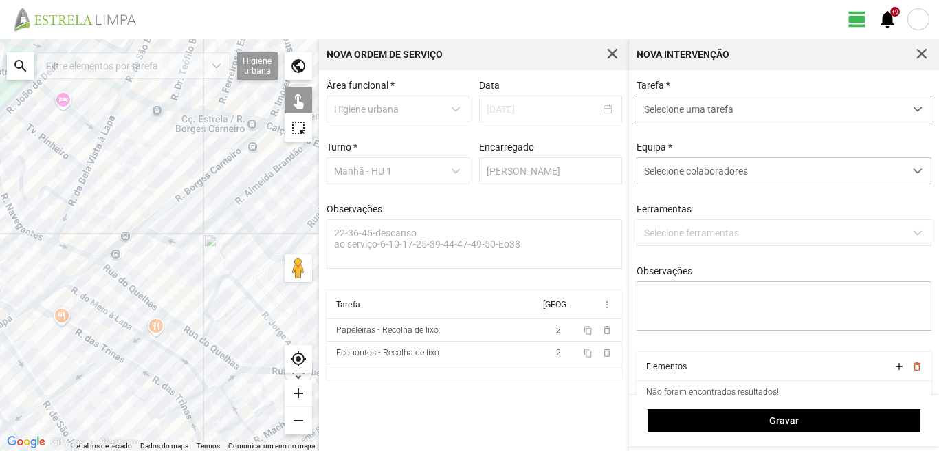
click at [761, 111] on span "Selecione uma tarefa" at bounding box center [770, 108] width 267 height 25
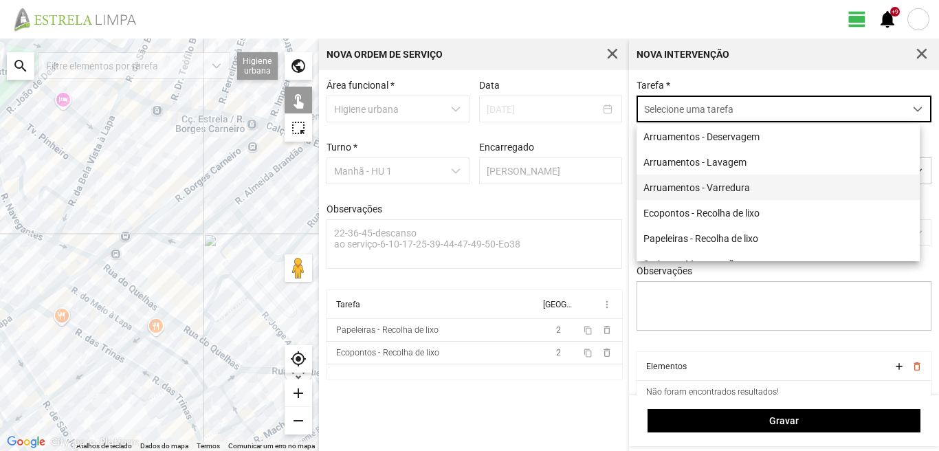
click at [711, 191] on li "Arruamentos - Varredura" at bounding box center [778, 187] width 283 height 25
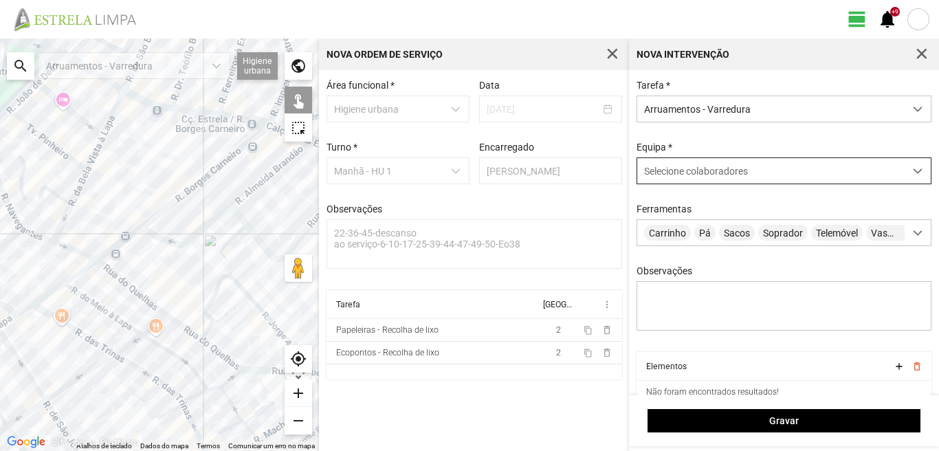
click at [695, 177] on span "Selecione colaboradores" at bounding box center [696, 171] width 104 height 11
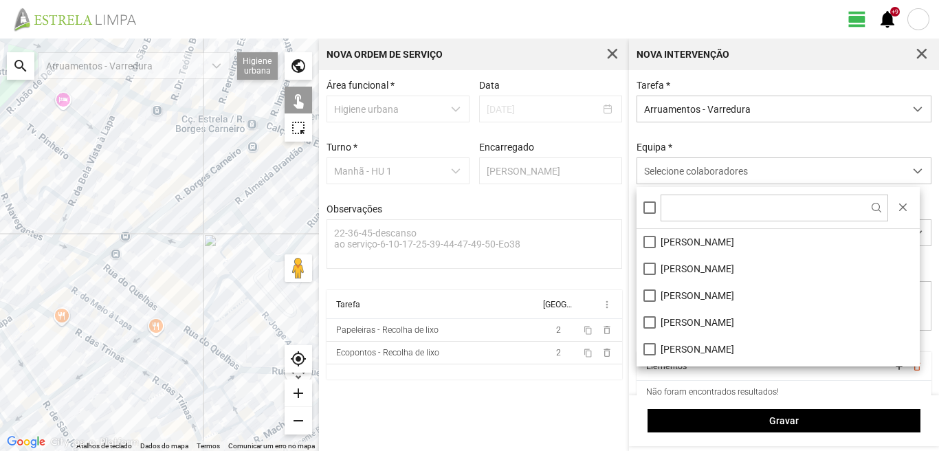
scroll to position [184, 0]
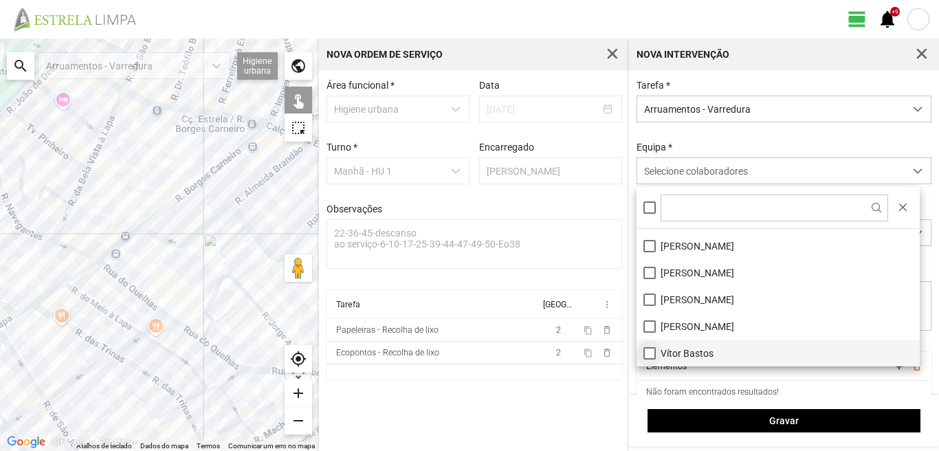
click at [651, 347] on li "Vítor Bastos" at bounding box center [778, 353] width 283 height 27
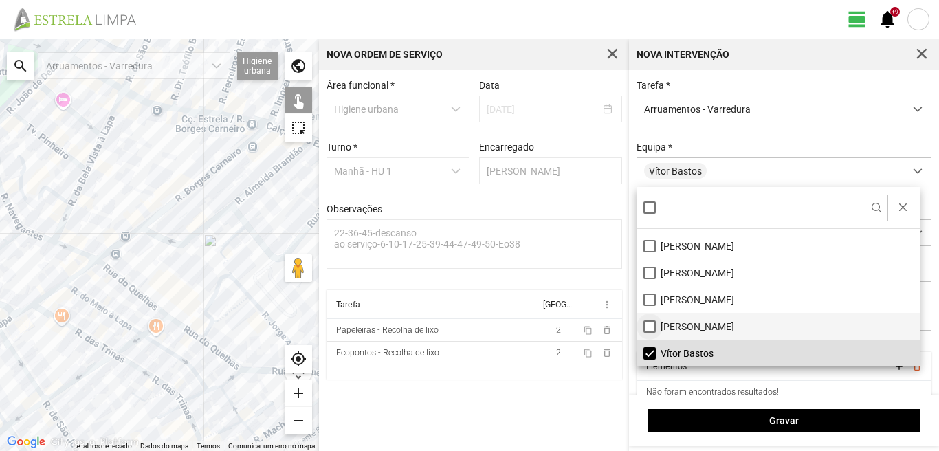
click at [646, 328] on li "[PERSON_NAME]" at bounding box center [778, 326] width 283 height 27
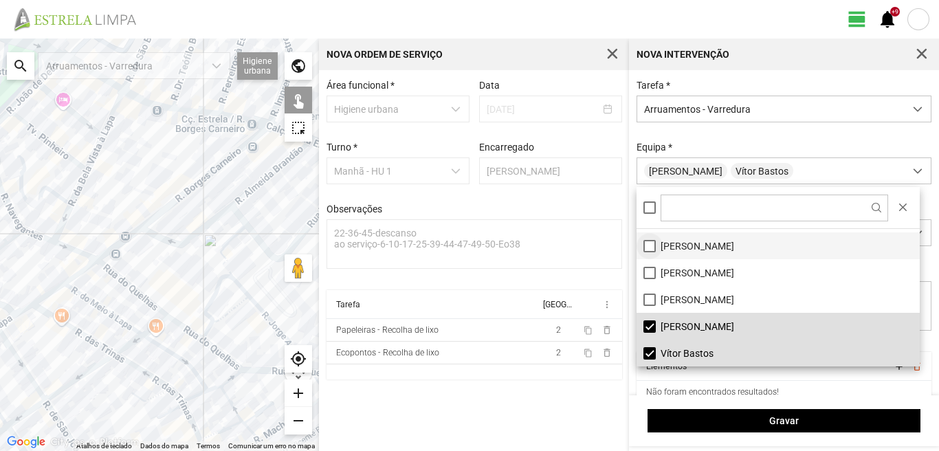
click at [650, 242] on li "[PERSON_NAME]" at bounding box center [778, 245] width 283 height 27
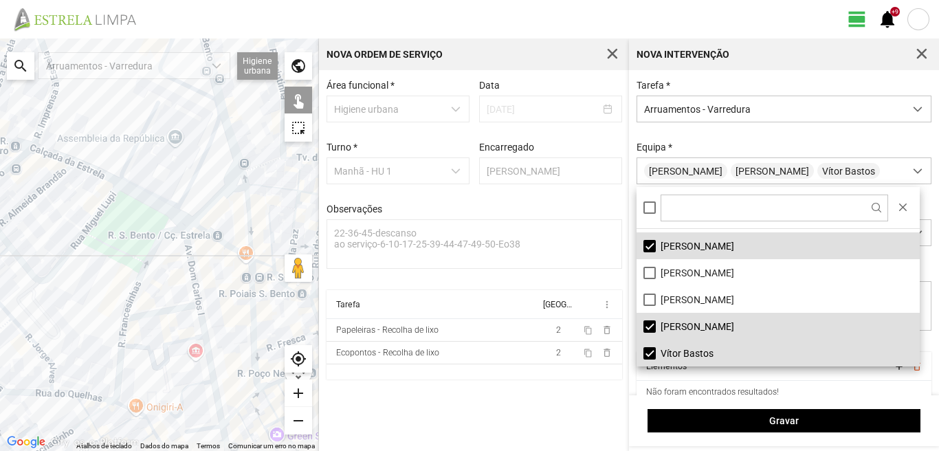
drag, startPoint x: 239, startPoint y: 327, endPoint x: 0, endPoint y: 348, distance: 239.5
click at [0, 348] on div at bounding box center [159, 245] width 319 height 413
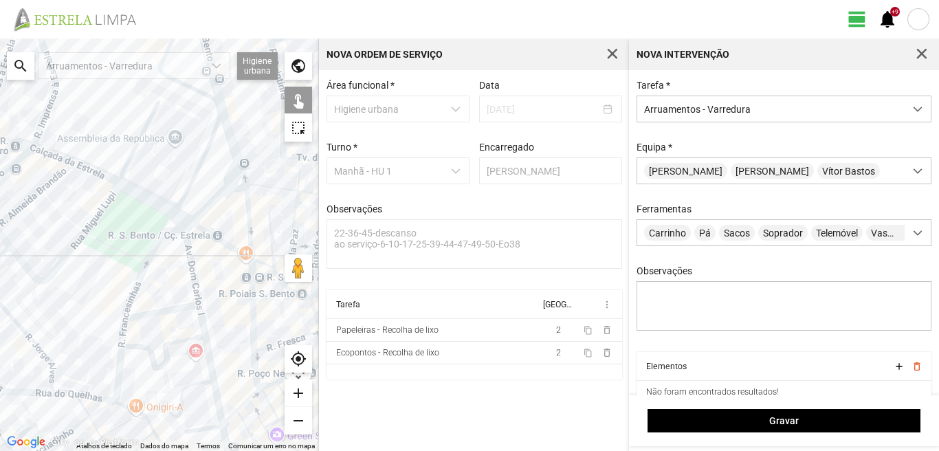
click at [190, 256] on div at bounding box center [159, 245] width 319 height 413
click at [168, 309] on div at bounding box center [159, 245] width 319 height 413
click at [204, 326] on div at bounding box center [159, 245] width 319 height 413
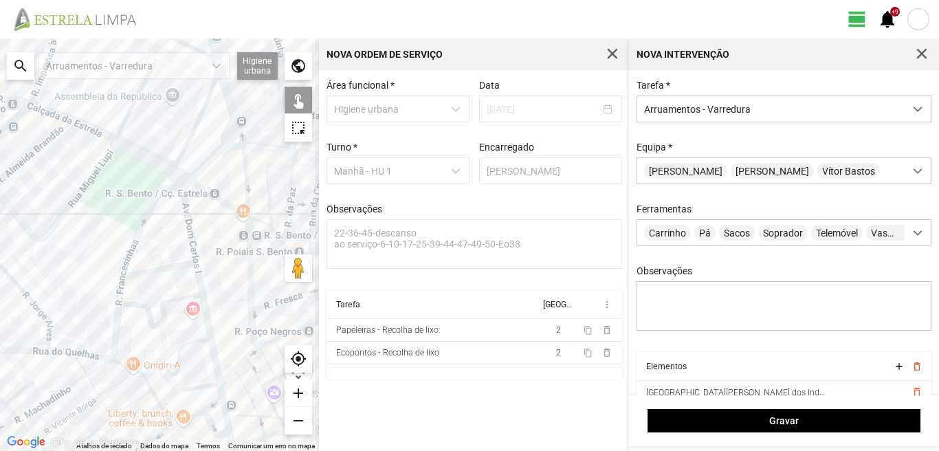
drag, startPoint x: 203, startPoint y: 428, endPoint x: 200, endPoint y: 366, distance: 61.9
click at [200, 366] on div at bounding box center [159, 245] width 319 height 413
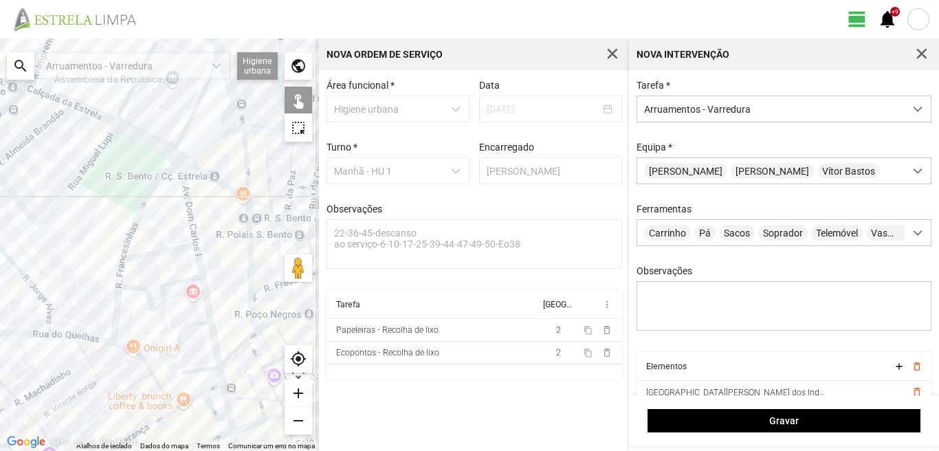
click at [200, 372] on div at bounding box center [159, 245] width 319 height 413
click at [206, 369] on div at bounding box center [159, 245] width 319 height 413
click at [219, 372] on div at bounding box center [159, 245] width 319 height 413
click at [206, 391] on div at bounding box center [159, 245] width 319 height 413
click at [197, 397] on div at bounding box center [159, 245] width 319 height 413
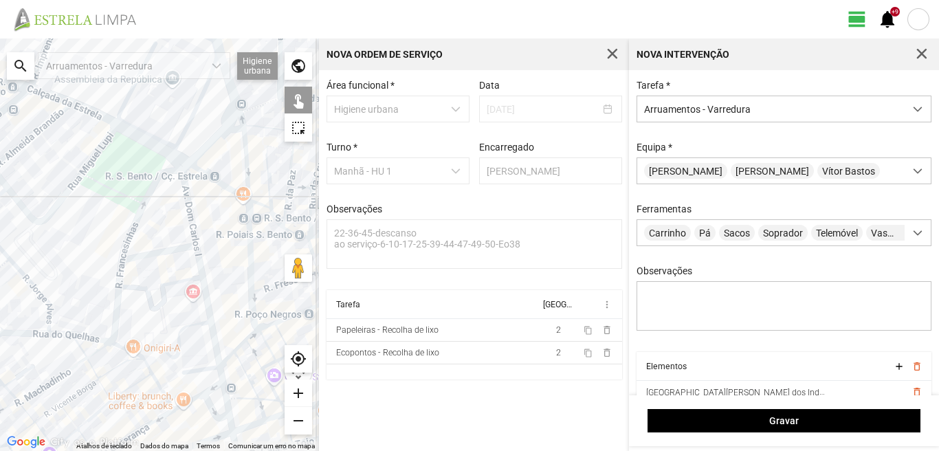
click at [210, 408] on div at bounding box center [159, 245] width 319 height 413
click at [226, 397] on div at bounding box center [159, 245] width 319 height 413
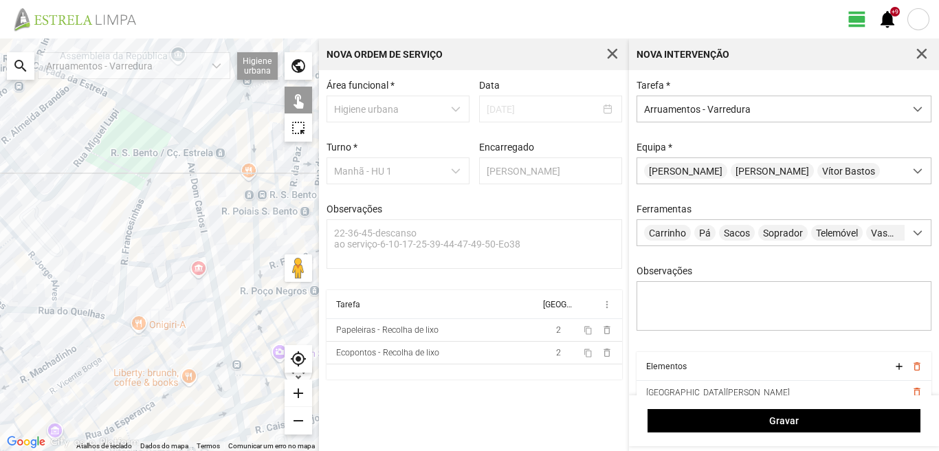
drag, startPoint x: 202, startPoint y: 397, endPoint x: 210, endPoint y: 367, distance: 31.2
click at [210, 370] on div at bounding box center [159, 245] width 319 height 413
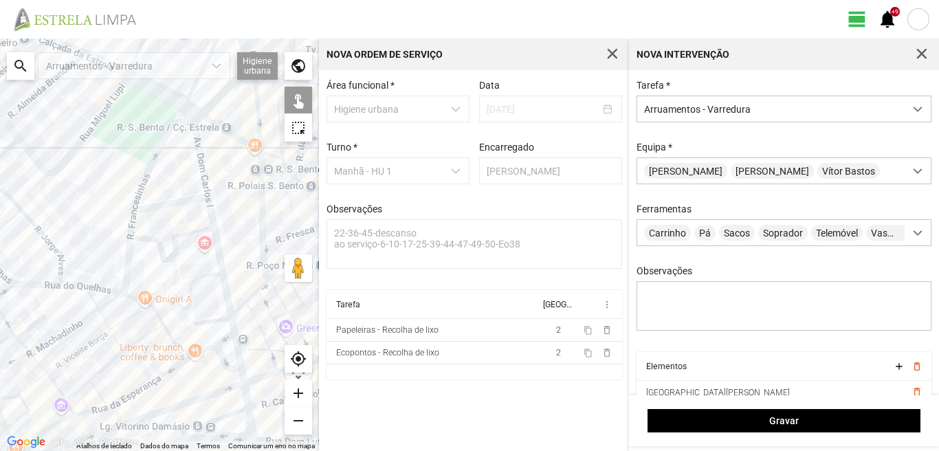
click at [241, 377] on div at bounding box center [159, 245] width 319 height 413
click at [200, 397] on div at bounding box center [159, 245] width 319 height 413
click at [244, 399] on div at bounding box center [159, 245] width 319 height 413
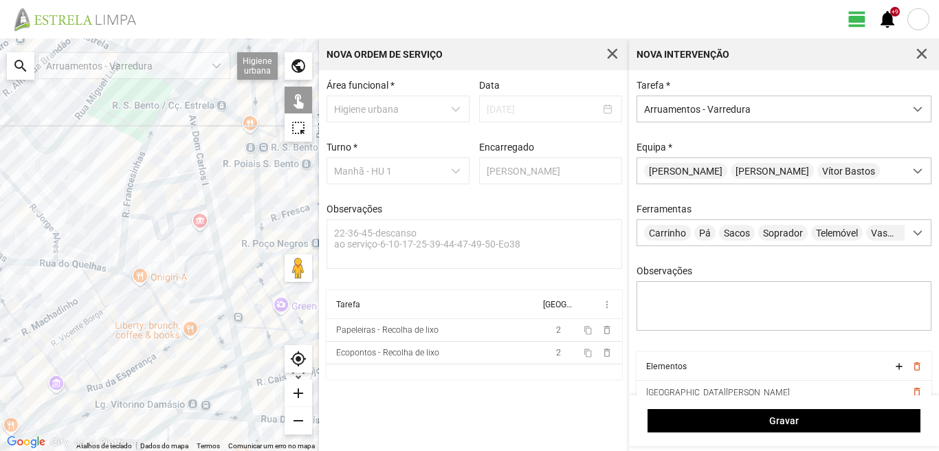
drag, startPoint x: 229, startPoint y: 400, endPoint x: 201, endPoint y: 297, distance: 106.7
click at [200, 305] on div at bounding box center [159, 245] width 319 height 413
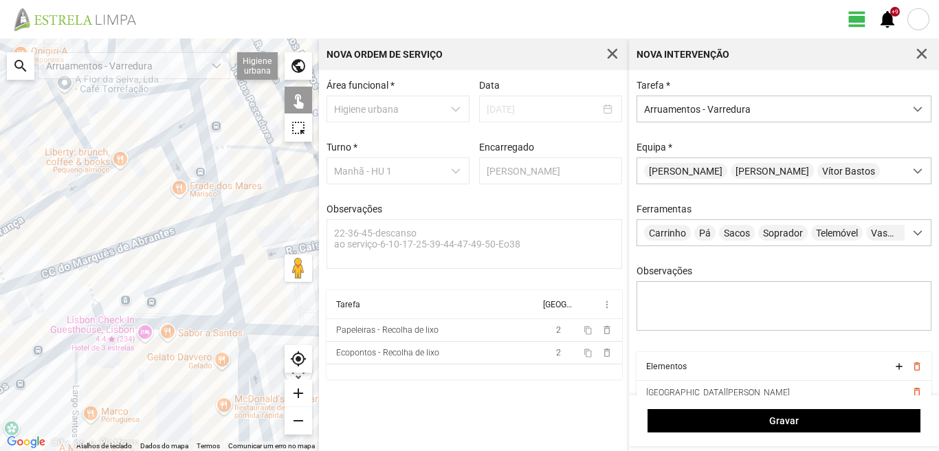
drag, startPoint x: 186, startPoint y: 280, endPoint x: 193, endPoint y: 282, distance: 7.2
click at [186, 280] on div at bounding box center [159, 245] width 319 height 413
click at [230, 290] on div at bounding box center [159, 245] width 319 height 413
click at [192, 329] on div at bounding box center [159, 245] width 319 height 413
click at [237, 333] on div at bounding box center [159, 245] width 319 height 413
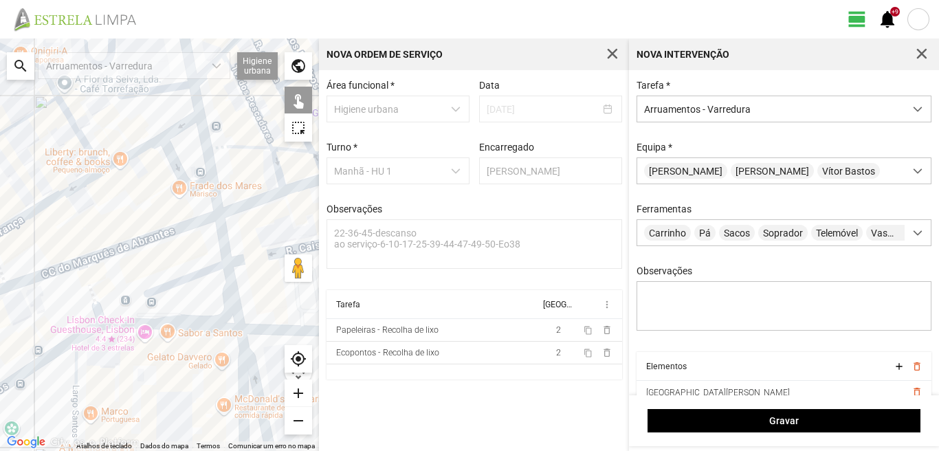
click at [236, 368] on div at bounding box center [159, 245] width 319 height 413
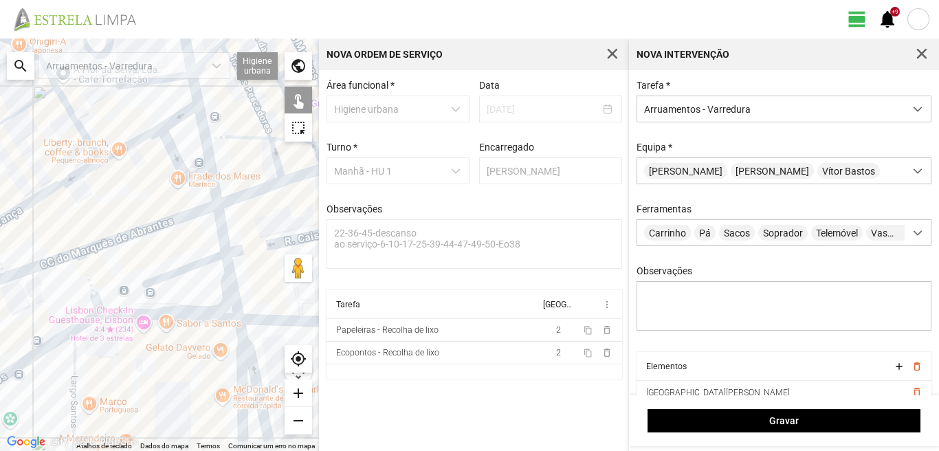
drag, startPoint x: 199, startPoint y: 379, endPoint x: 190, endPoint y: 325, distance: 55.1
click at [191, 331] on div at bounding box center [159, 245] width 319 height 413
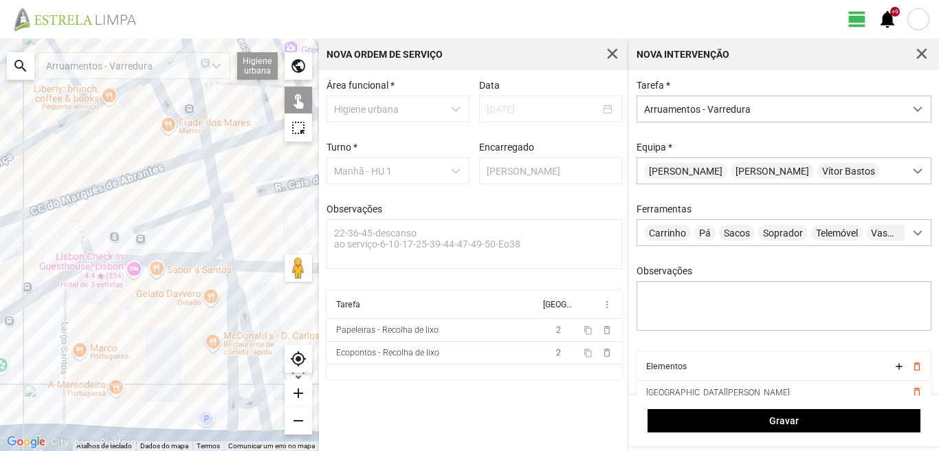
click at [248, 402] on div at bounding box center [159, 245] width 319 height 413
click at [245, 435] on div at bounding box center [159, 245] width 319 height 413
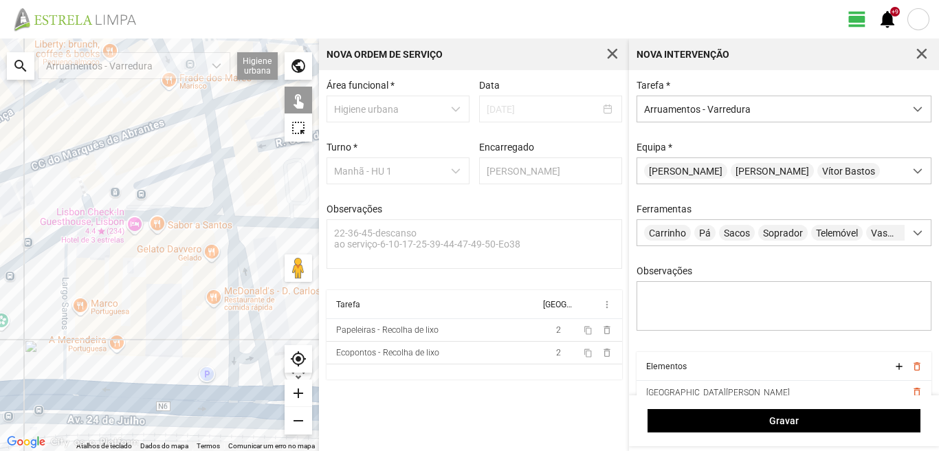
drag, startPoint x: 241, startPoint y: 425, endPoint x: 242, endPoint y: 362, distance: 62.6
click at [242, 362] on div at bounding box center [159, 245] width 319 height 413
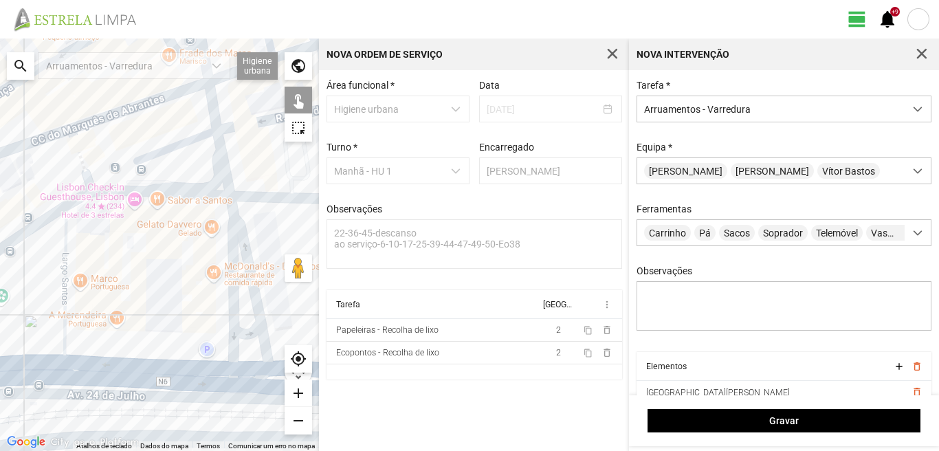
click at [240, 369] on div at bounding box center [159, 245] width 319 height 413
click at [63, 323] on div at bounding box center [159, 245] width 319 height 413
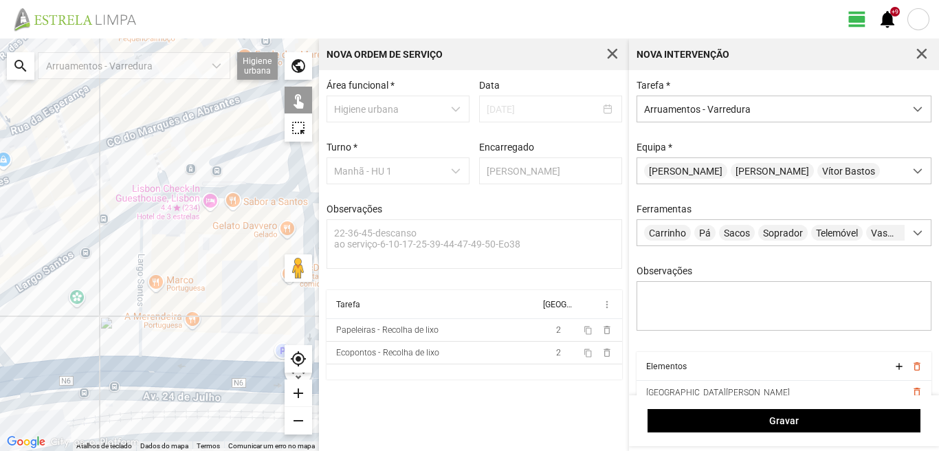
drag, startPoint x: 18, startPoint y: 314, endPoint x: 149, endPoint y: 346, distance: 135.2
click at [147, 342] on div at bounding box center [159, 245] width 319 height 413
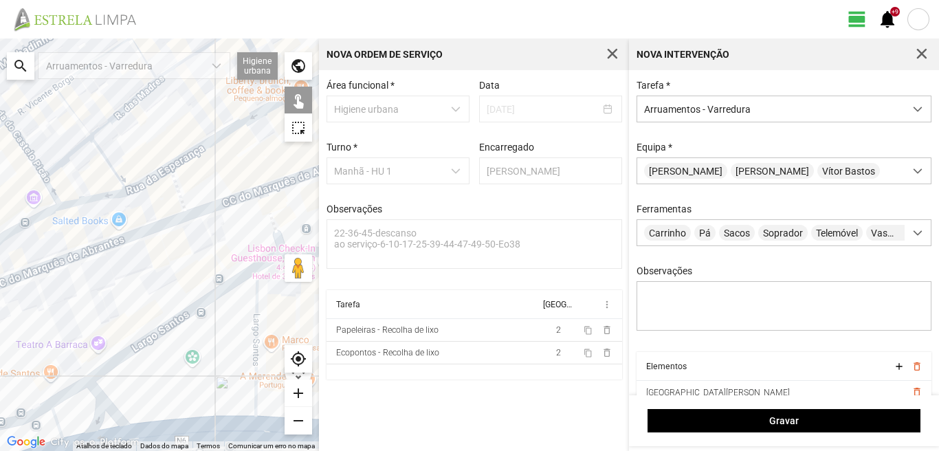
click at [177, 318] on div at bounding box center [159, 245] width 319 height 413
click at [66, 393] on div at bounding box center [159, 245] width 319 height 413
click at [96, 403] on div at bounding box center [159, 245] width 319 height 413
click at [71, 417] on div at bounding box center [159, 245] width 319 height 413
drag, startPoint x: 155, startPoint y: 415, endPoint x: 143, endPoint y: 325, distance: 90.1
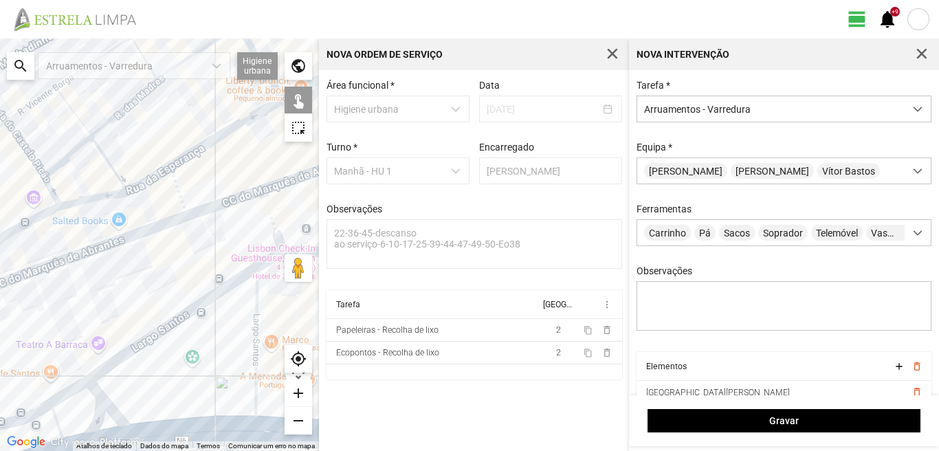
click at [139, 340] on div at bounding box center [159, 245] width 319 height 413
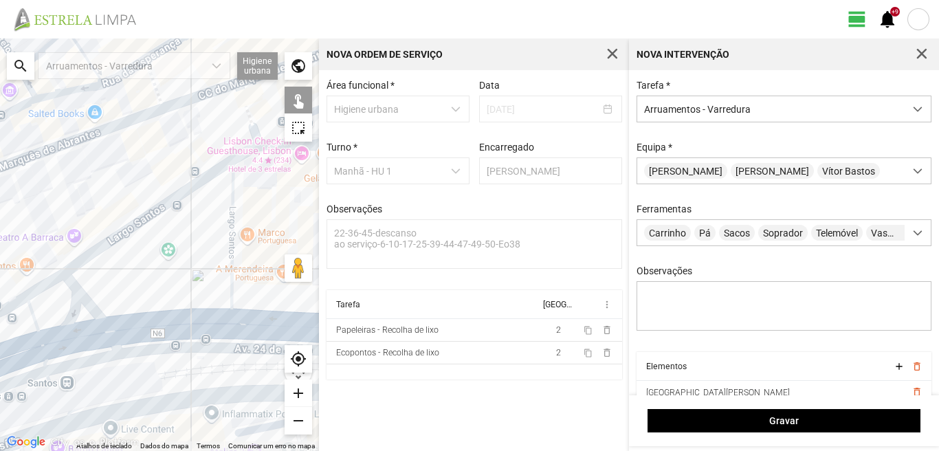
click at [144, 329] on div at bounding box center [159, 245] width 319 height 413
click at [54, 342] on div at bounding box center [159, 245] width 319 height 413
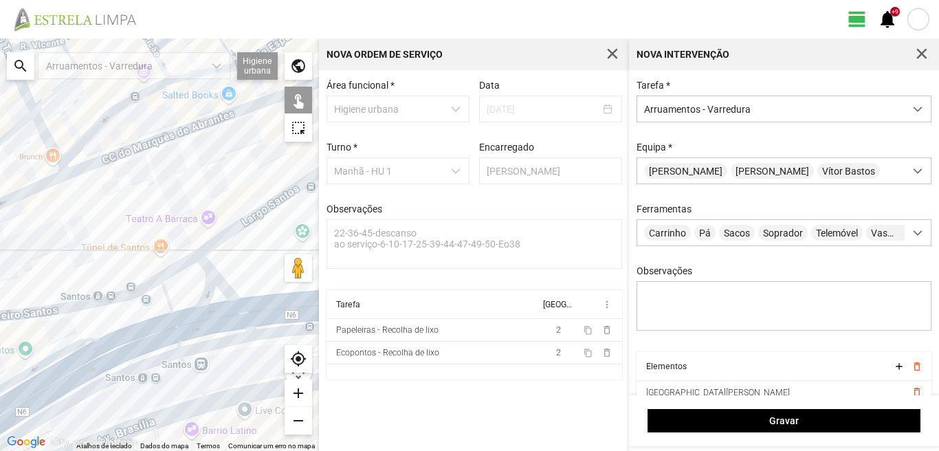
drag, startPoint x: 38, startPoint y: 346, endPoint x: 186, endPoint y: 327, distance: 149.1
click at [186, 327] on div at bounding box center [159, 245] width 319 height 413
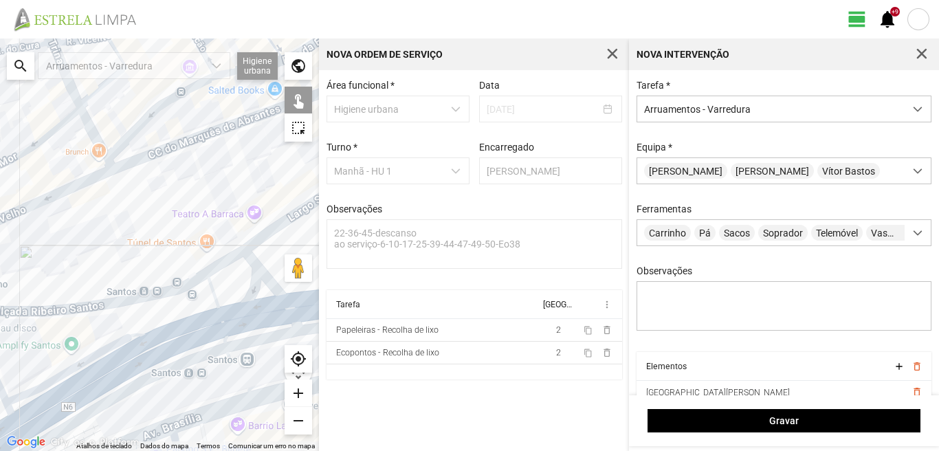
drag, startPoint x: 46, startPoint y: 380, endPoint x: 215, endPoint y: 320, distance: 178.8
click at [215, 320] on div at bounding box center [159, 245] width 319 height 413
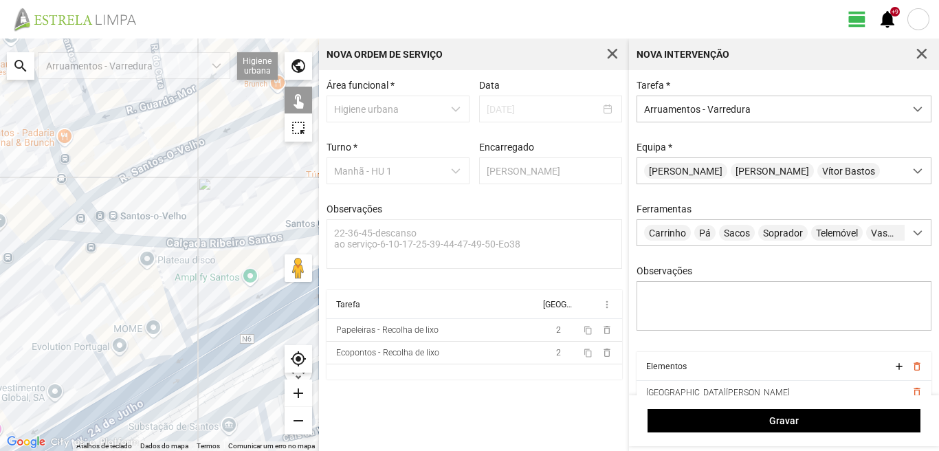
click at [166, 291] on div at bounding box center [159, 245] width 319 height 413
click at [72, 254] on div at bounding box center [159, 245] width 319 height 413
drag, startPoint x: 66, startPoint y: 280, endPoint x: 105, endPoint y: 292, distance: 40.9
click at [71, 281] on div at bounding box center [159, 245] width 319 height 413
click at [123, 309] on div at bounding box center [159, 245] width 319 height 413
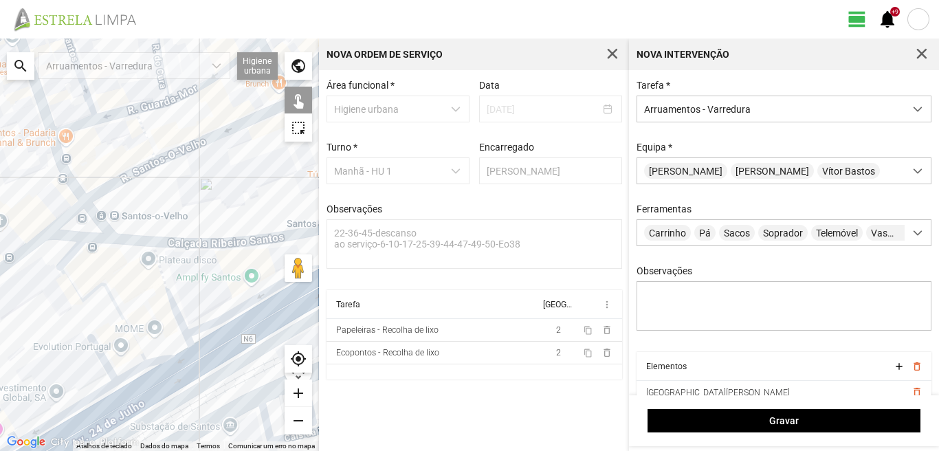
click at [126, 323] on div at bounding box center [159, 245] width 319 height 413
click at [172, 352] on div at bounding box center [159, 245] width 319 height 413
click at [140, 369] on div at bounding box center [159, 245] width 319 height 413
click at [107, 366] on div at bounding box center [159, 245] width 319 height 413
click at [101, 395] on div at bounding box center [159, 245] width 319 height 413
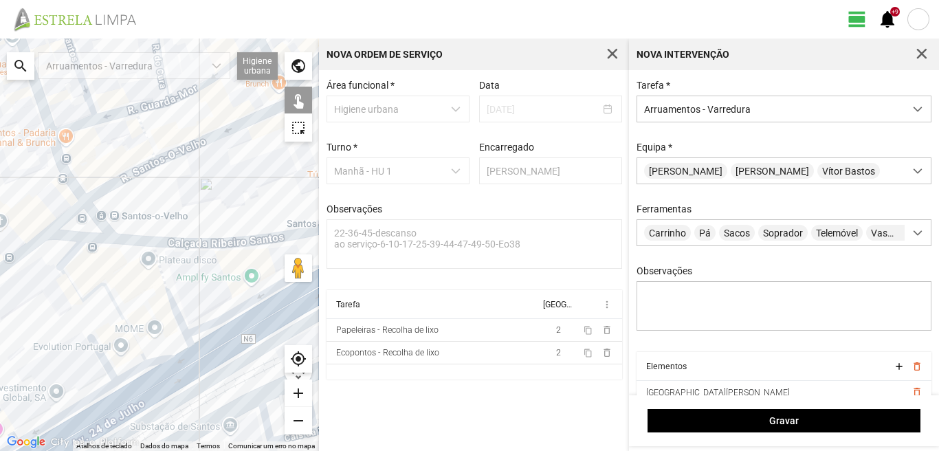
click at [155, 391] on div at bounding box center [159, 245] width 319 height 413
click at [118, 419] on div at bounding box center [159, 245] width 319 height 413
click at [116, 415] on div at bounding box center [159, 245] width 319 height 413
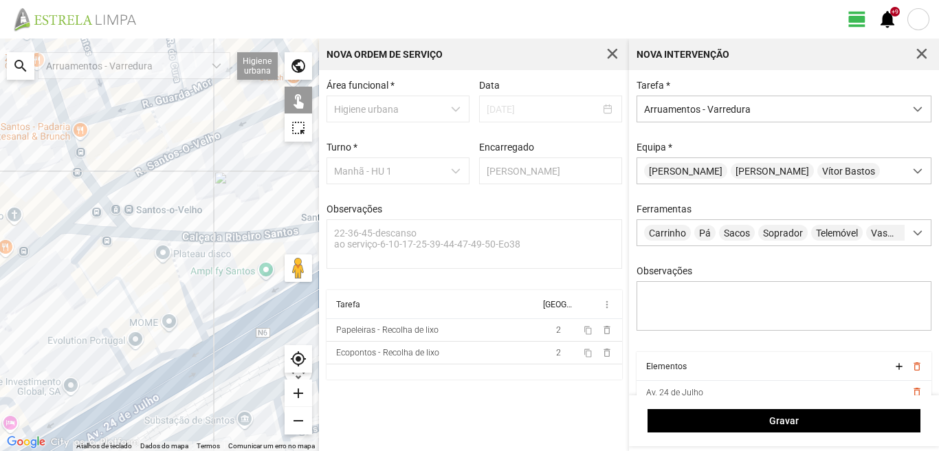
drag, startPoint x: 117, startPoint y: 403, endPoint x: 223, endPoint y: 363, distance: 113.2
click at [223, 363] on div at bounding box center [159, 245] width 319 height 413
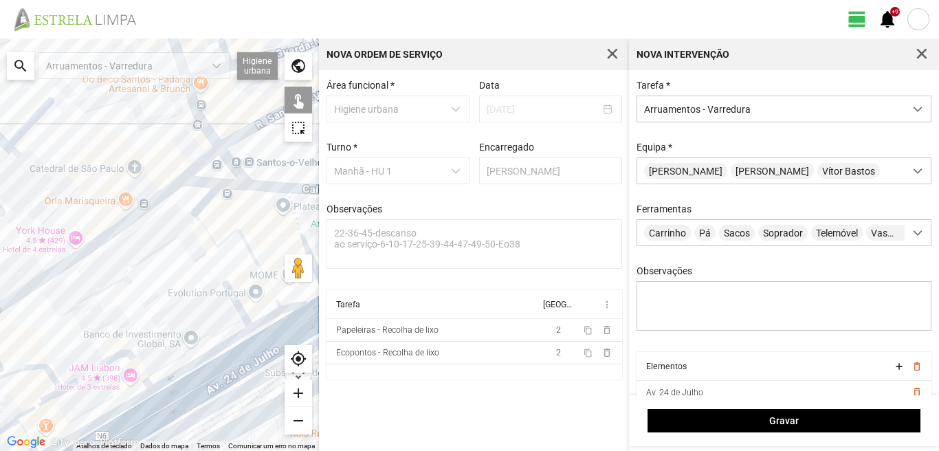
click at [135, 362] on div at bounding box center [159, 245] width 319 height 413
click at [131, 401] on div at bounding box center [159, 245] width 319 height 413
click at [29, 370] on div at bounding box center [159, 245] width 319 height 413
click at [144, 426] on div at bounding box center [159, 245] width 319 height 413
drag, startPoint x: 118, startPoint y: 401, endPoint x: 216, endPoint y: 314, distance: 131.5
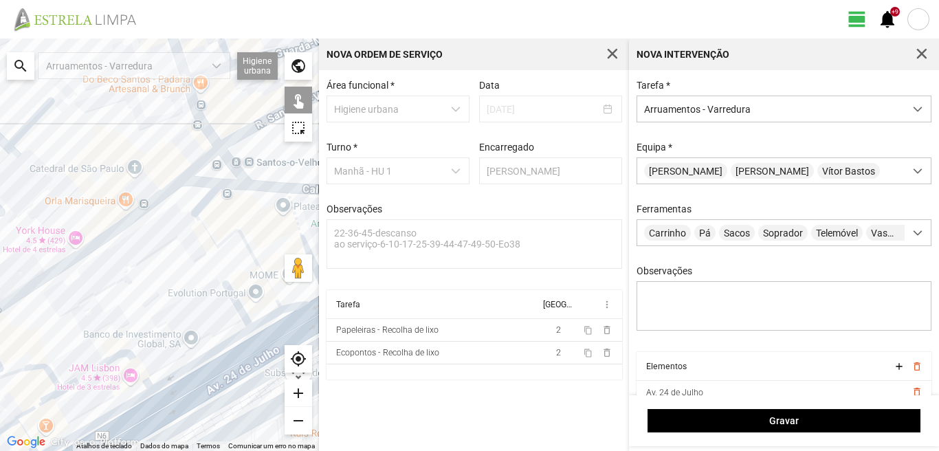
click at [216, 314] on div at bounding box center [159, 245] width 319 height 413
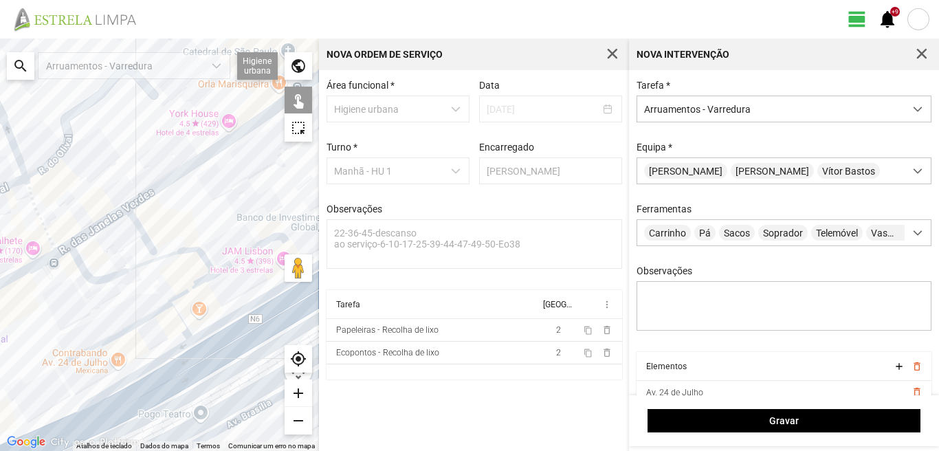
drag, startPoint x: 196, startPoint y: 285, endPoint x: 162, endPoint y: 294, distance: 34.9
click at [193, 285] on div at bounding box center [159, 245] width 319 height 413
click at [148, 312] on div at bounding box center [159, 245] width 319 height 413
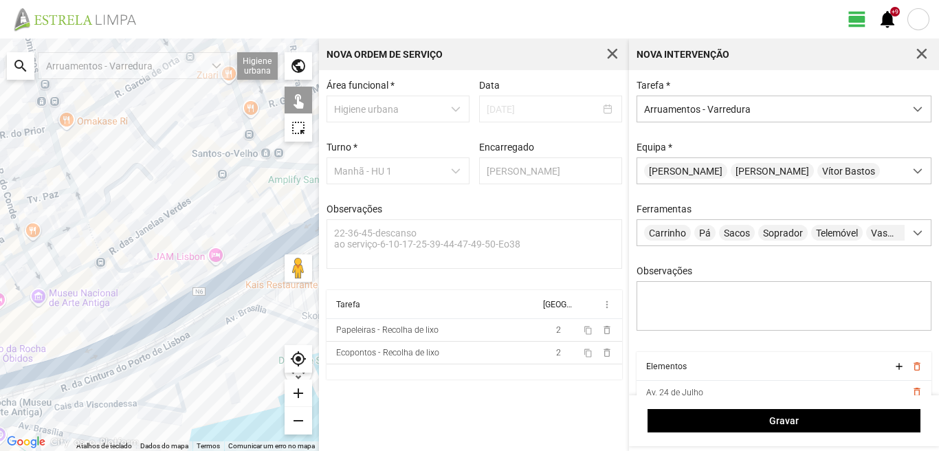
drag, startPoint x: 150, startPoint y: 313, endPoint x: 147, endPoint y: 286, distance: 27.0
click at [147, 286] on div at bounding box center [159, 245] width 319 height 413
click at [140, 294] on div at bounding box center [159, 245] width 319 height 413
click at [166, 272] on div at bounding box center [159, 245] width 319 height 413
click at [166, 276] on div at bounding box center [159, 245] width 319 height 413
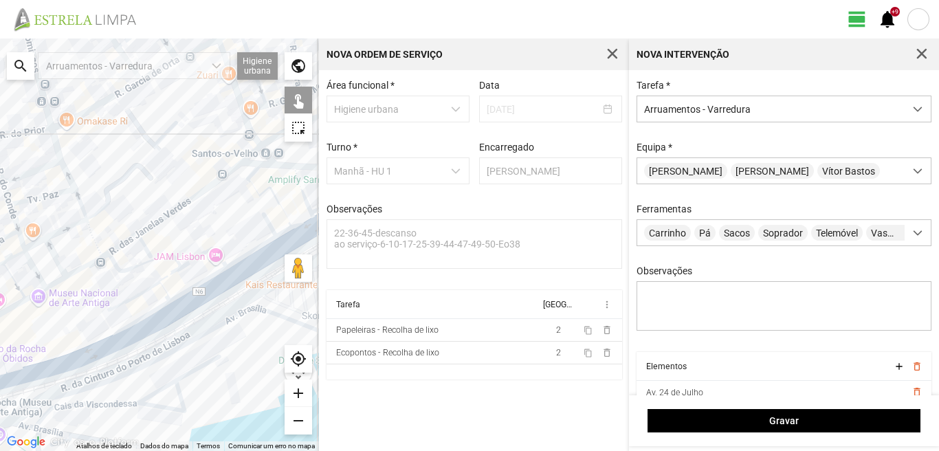
click at [163, 292] on div at bounding box center [159, 245] width 319 height 413
click at [155, 313] on div at bounding box center [159, 245] width 319 height 413
click at [160, 323] on div at bounding box center [159, 245] width 319 height 413
click at [80, 360] on div at bounding box center [159, 245] width 319 height 413
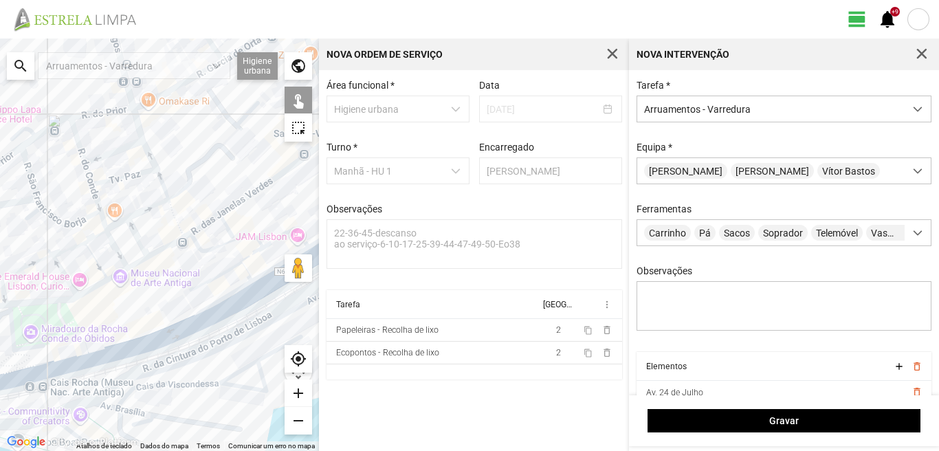
drag, startPoint x: 121, startPoint y: 332, endPoint x: 186, endPoint y: 320, distance: 65.7
click at [185, 321] on div at bounding box center [159, 245] width 319 height 413
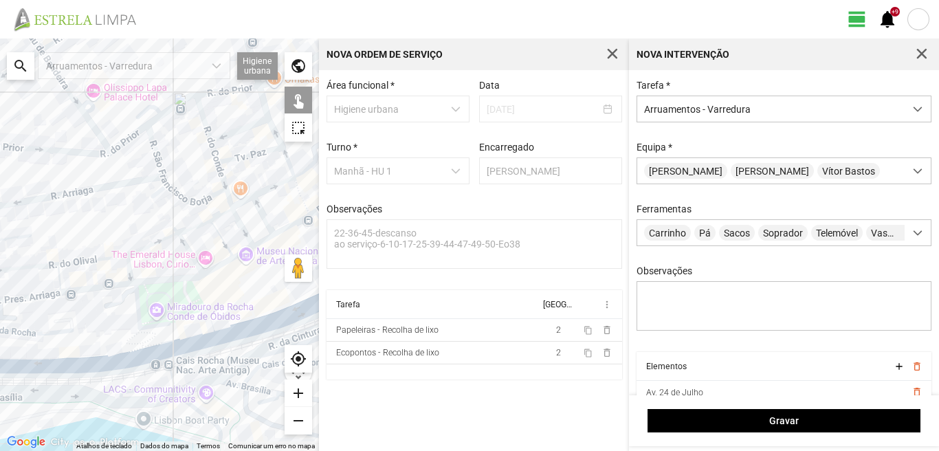
click at [168, 344] on div at bounding box center [159, 245] width 319 height 413
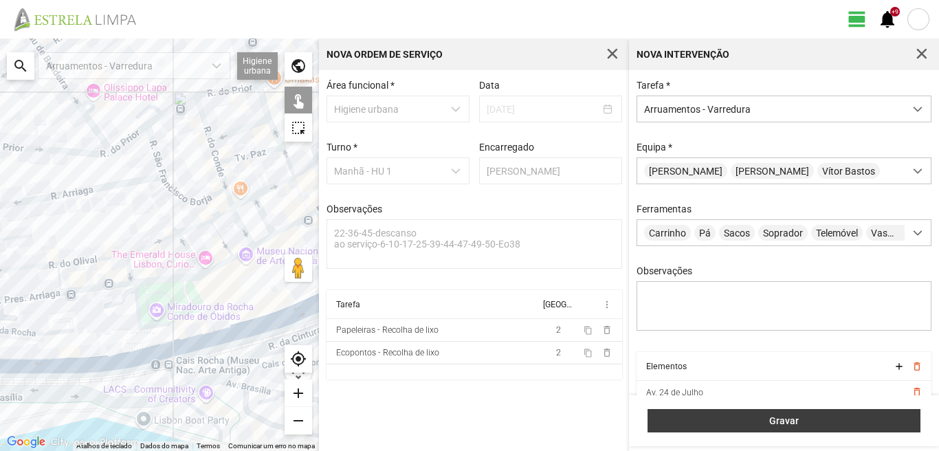
click at [677, 417] on span "Gravar" at bounding box center [784, 420] width 259 height 11
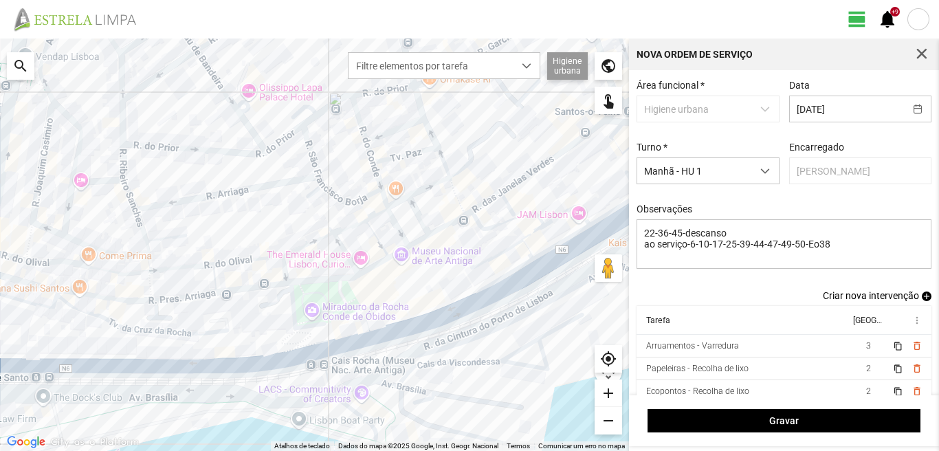
click at [922, 296] on span "add" at bounding box center [927, 297] width 10 height 10
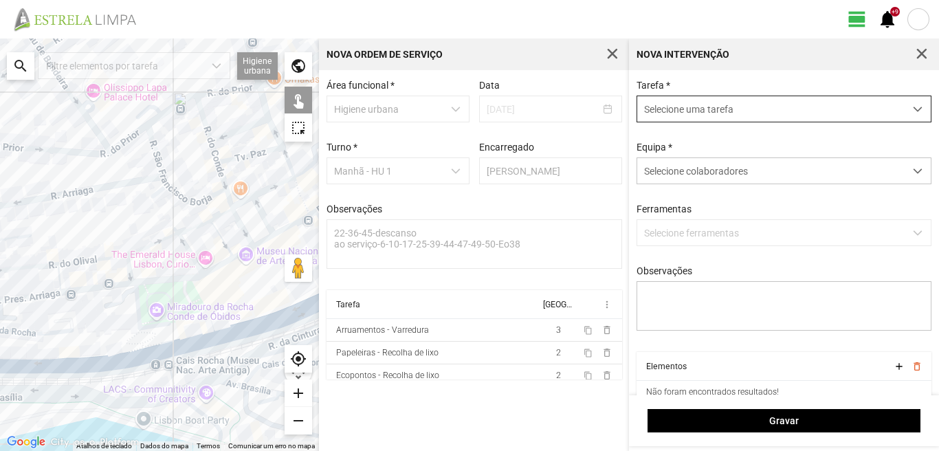
click at [752, 118] on span "Selecione uma tarefa" at bounding box center [770, 108] width 267 height 25
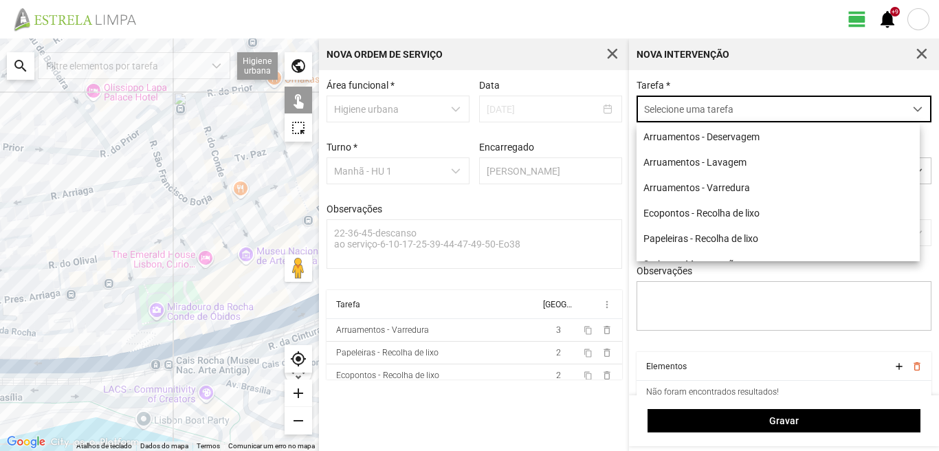
scroll to position [8, 61]
click at [696, 185] on li "Arruamentos - Varredura" at bounding box center [778, 187] width 283 height 25
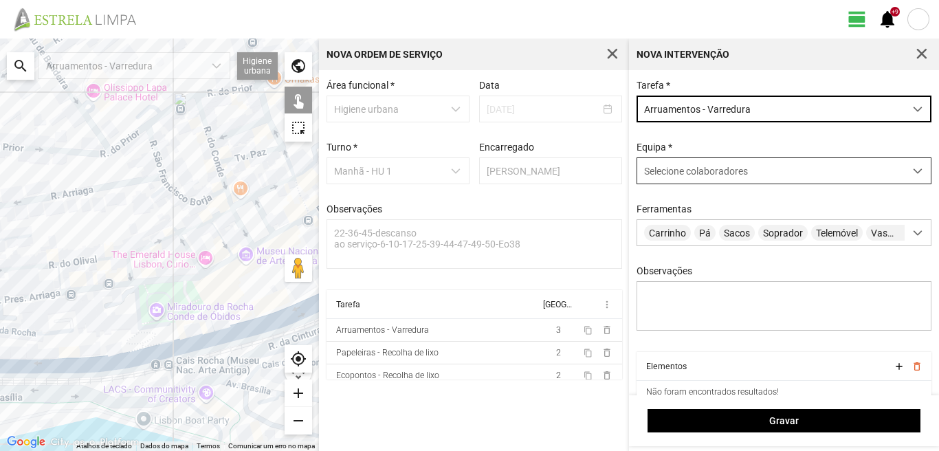
click at [690, 171] on span "Selecione colaboradores" at bounding box center [696, 171] width 104 height 11
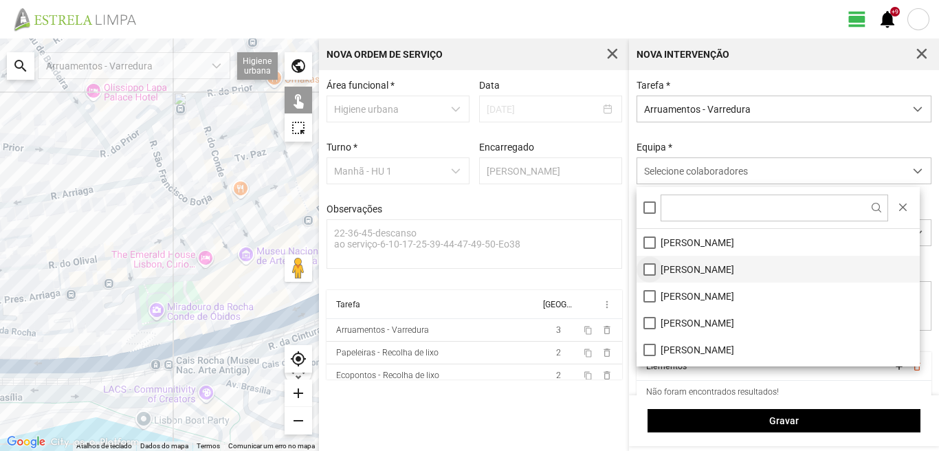
click at [650, 272] on li "[PERSON_NAME]" at bounding box center [778, 269] width 283 height 27
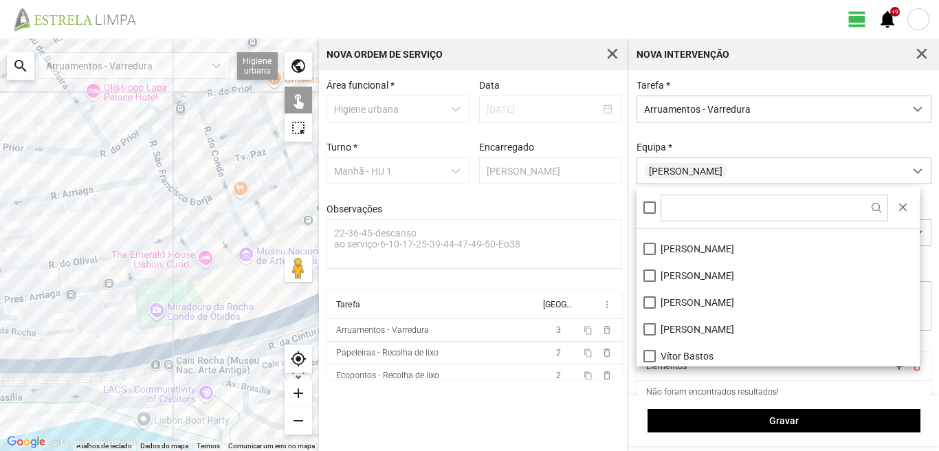
scroll to position [184, 0]
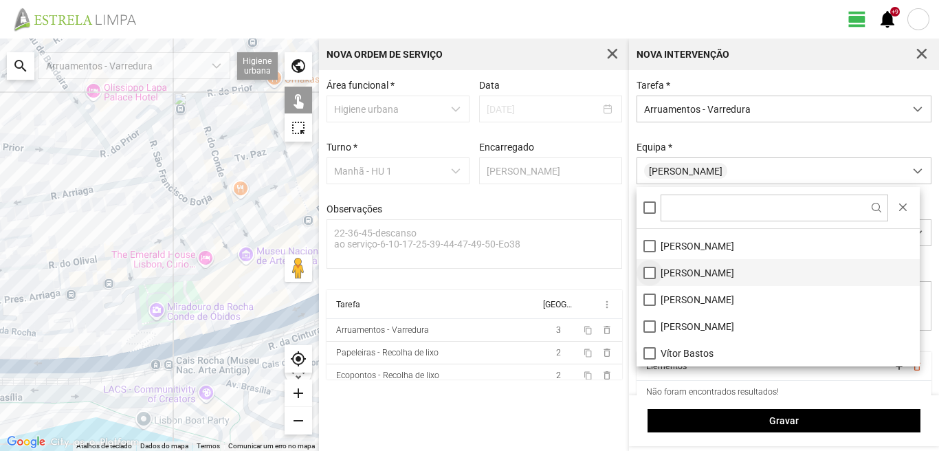
click at [652, 272] on li "[PERSON_NAME]" at bounding box center [778, 272] width 283 height 27
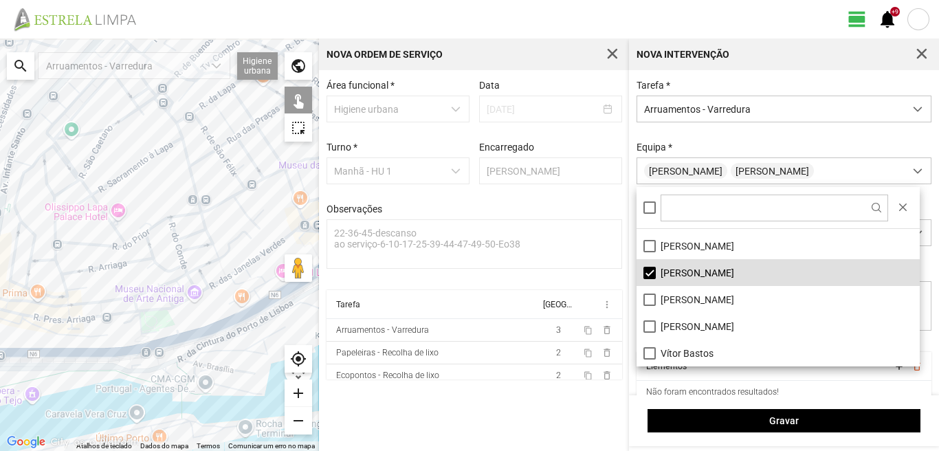
drag, startPoint x: 180, startPoint y: 298, endPoint x: 160, endPoint y: 437, distance: 140.3
click at [160, 437] on div at bounding box center [159, 245] width 319 height 413
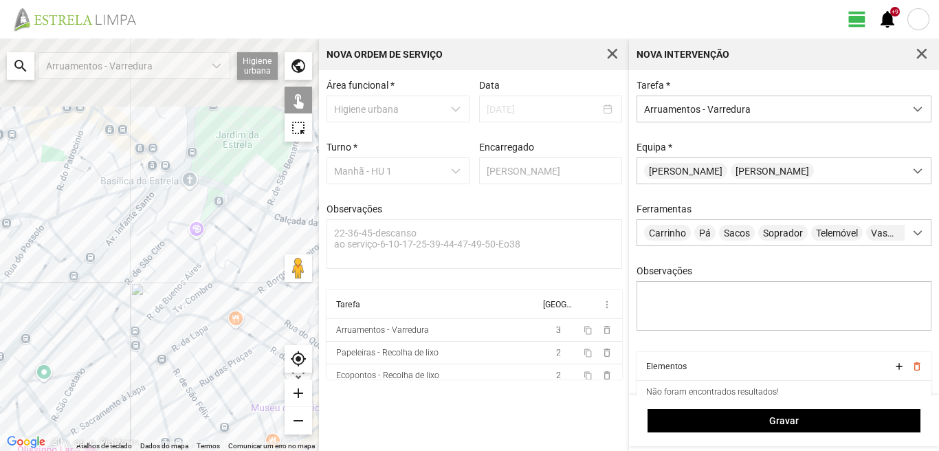
drag, startPoint x: 140, startPoint y: 250, endPoint x: 139, endPoint y: 377, distance: 127.2
click at [139, 377] on div at bounding box center [159, 245] width 319 height 413
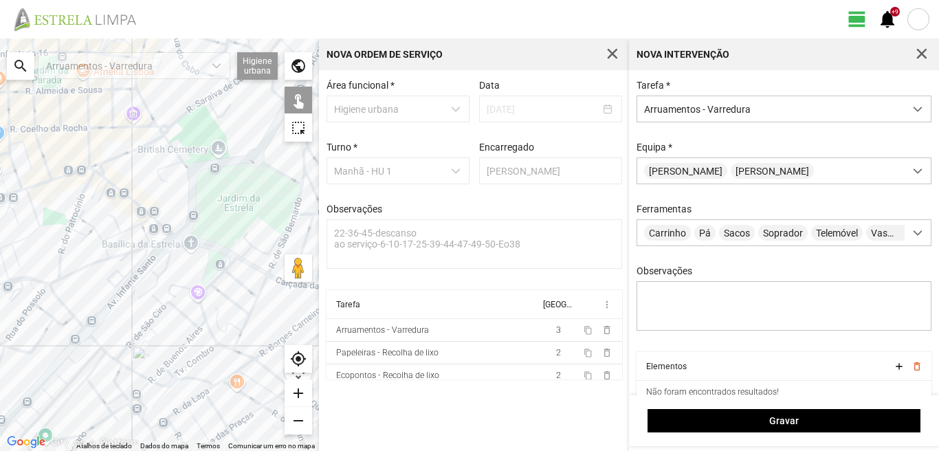
click at [171, 358] on div at bounding box center [159, 245] width 319 height 413
click at [160, 375] on div at bounding box center [159, 245] width 319 height 413
click at [168, 375] on div at bounding box center [159, 245] width 319 height 413
click at [192, 377] on div at bounding box center [159, 245] width 319 height 413
click at [194, 362] on div at bounding box center [159, 245] width 319 height 413
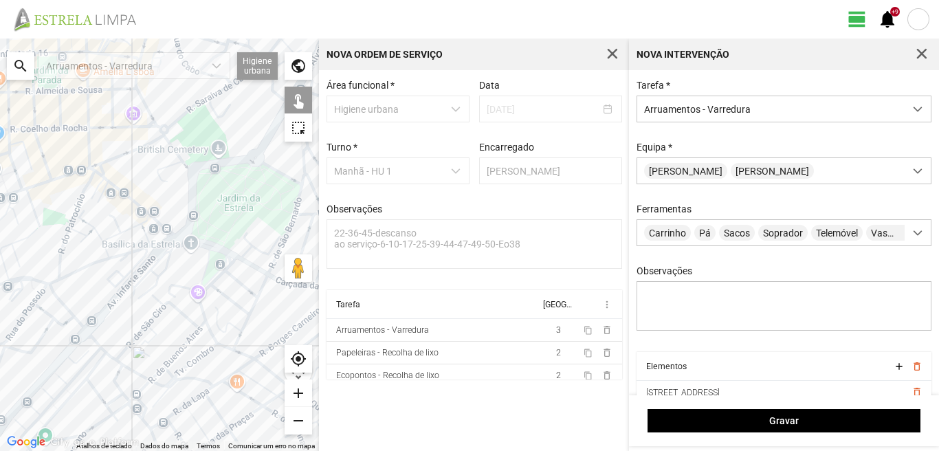
click at [171, 386] on div at bounding box center [159, 245] width 319 height 413
click at [171, 383] on div at bounding box center [159, 245] width 319 height 413
click at [162, 386] on div at bounding box center [159, 245] width 319 height 413
click at [157, 404] on div at bounding box center [159, 245] width 319 height 413
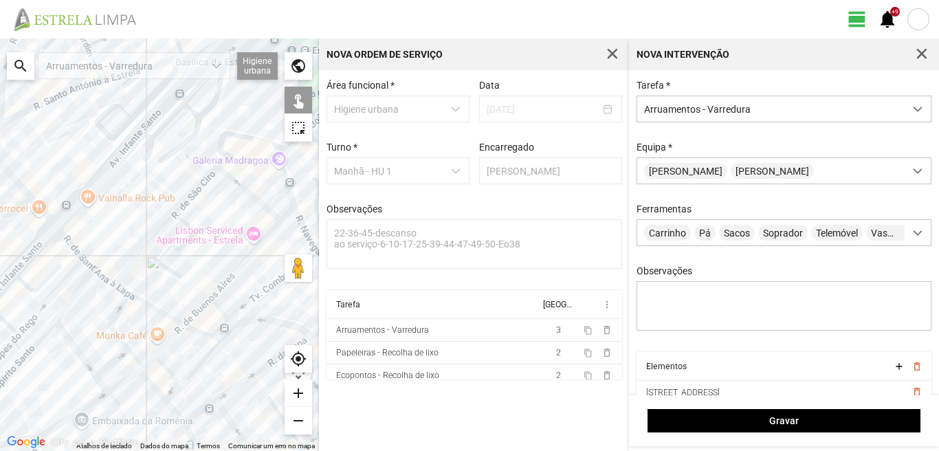
drag, startPoint x: 140, startPoint y: 388, endPoint x: 170, endPoint y: 366, distance: 37.4
click at [170, 366] on div at bounding box center [159, 245] width 319 height 413
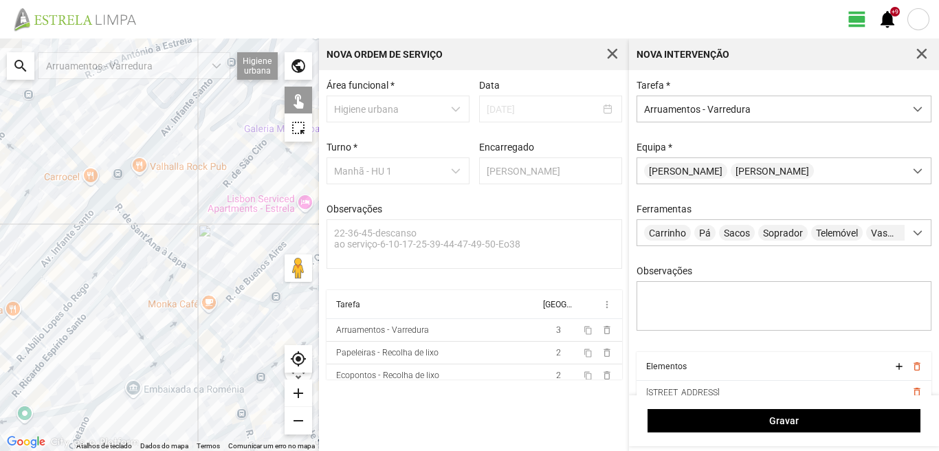
drag, startPoint x: 158, startPoint y: 382, endPoint x: 218, endPoint y: 342, distance: 71.5
click at [218, 342] on div at bounding box center [159, 245] width 319 height 413
click at [223, 309] on div at bounding box center [159, 245] width 319 height 413
click at [208, 276] on div at bounding box center [159, 245] width 319 height 413
click at [204, 331] on div at bounding box center [159, 245] width 319 height 413
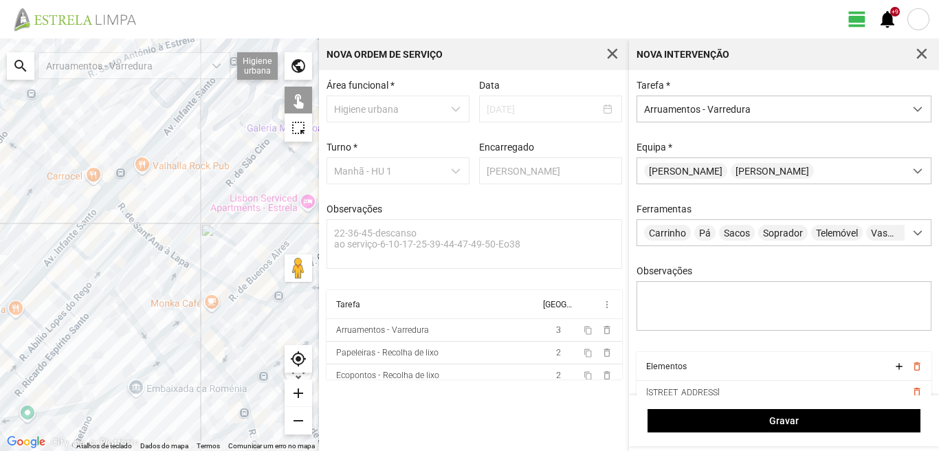
click at [223, 336] on div at bounding box center [159, 245] width 319 height 413
click at [187, 323] on div at bounding box center [159, 245] width 319 height 413
click at [160, 335] on div at bounding box center [159, 245] width 319 height 413
click at [138, 325] on div at bounding box center [159, 245] width 319 height 413
click at [182, 347] on div at bounding box center [159, 245] width 319 height 413
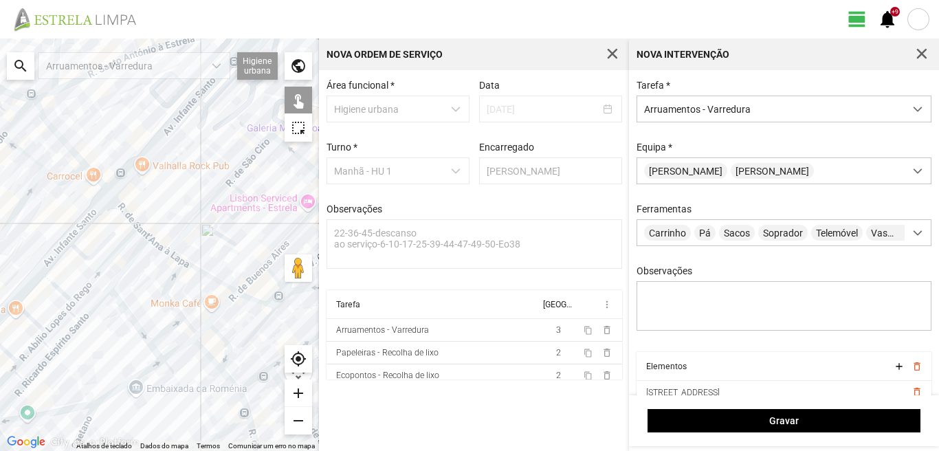
click at [211, 356] on div at bounding box center [159, 245] width 319 height 413
click at [228, 378] on div at bounding box center [159, 245] width 319 height 413
click at [193, 225] on div at bounding box center [159, 245] width 319 height 413
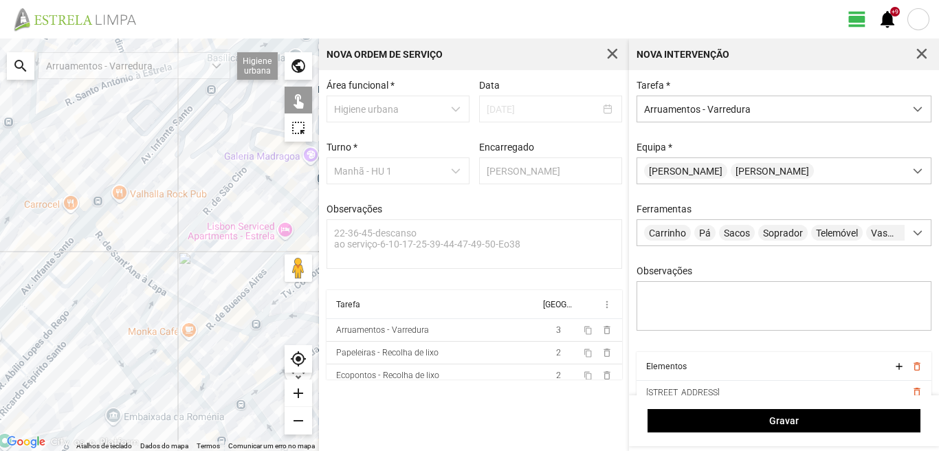
drag, startPoint x: 217, startPoint y: 250, endPoint x: 199, endPoint y: 265, distance: 23.4
click at [199, 265] on div at bounding box center [159, 245] width 319 height 413
drag, startPoint x: 214, startPoint y: 256, endPoint x: 101, endPoint y: 315, distance: 127.0
click at [101, 315] on div at bounding box center [159, 245] width 319 height 413
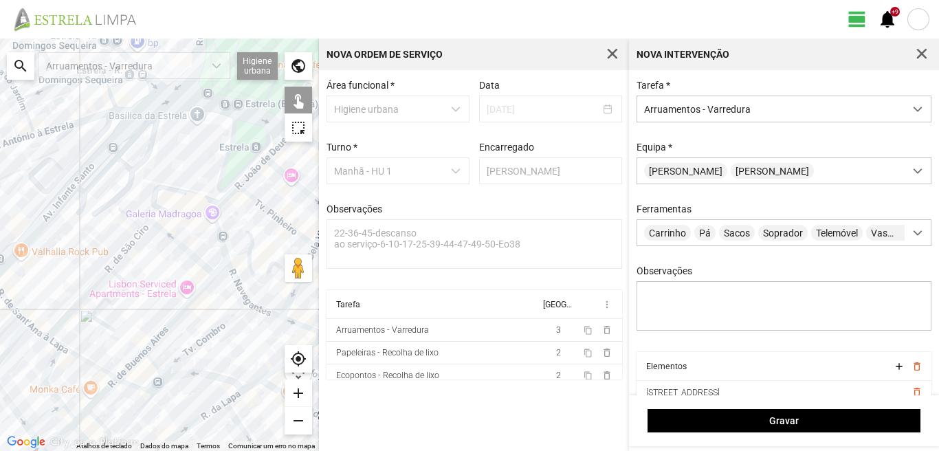
click at [223, 267] on div at bounding box center [159, 245] width 319 height 413
drag, startPoint x: 227, startPoint y: 263, endPoint x: 139, endPoint y: 294, distance: 93.3
click at [227, 263] on div at bounding box center [159, 245] width 319 height 413
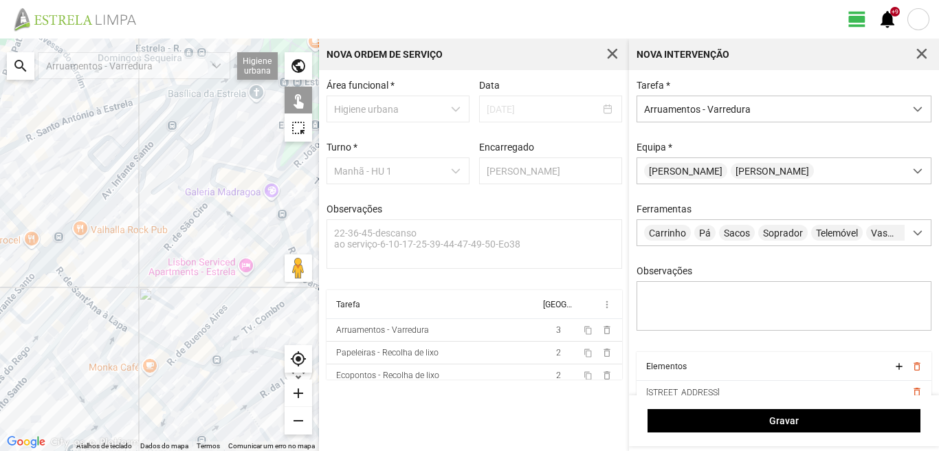
drag, startPoint x: 139, startPoint y: 294, endPoint x: 251, endPoint y: 249, distance: 120.7
click at [251, 249] on div at bounding box center [159, 245] width 319 height 413
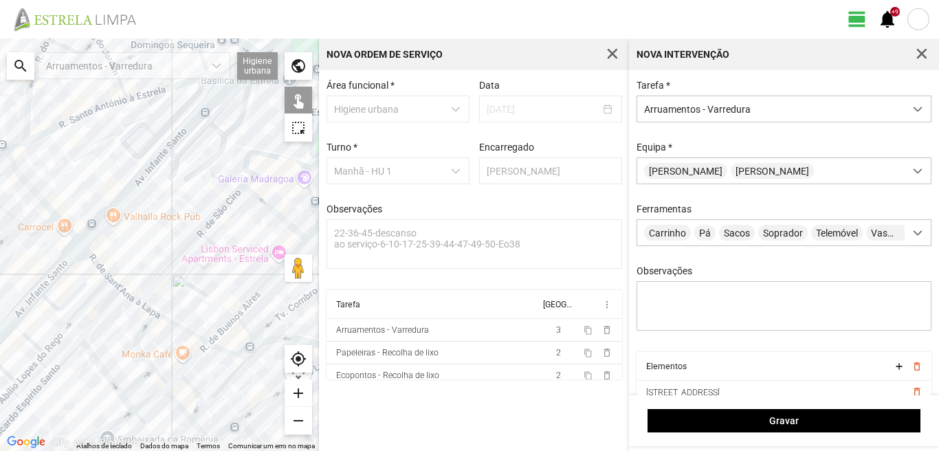
click at [128, 297] on div at bounding box center [159, 245] width 319 height 413
click at [149, 309] on div at bounding box center [159, 245] width 319 height 413
click at [107, 274] on div at bounding box center [159, 245] width 319 height 413
click at [111, 282] on div at bounding box center [159, 245] width 319 height 413
click at [80, 292] on div at bounding box center [159, 245] width 319 height 413
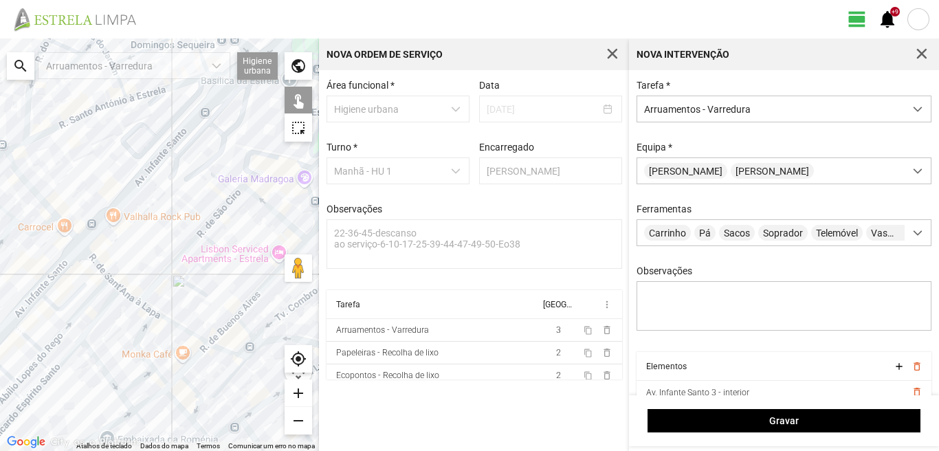
click at [87, 300] on div at bounding box center [159, 245] width 319 height 413
click at [105, 307] on div at bounding box center [159, 245] width 319 height 413
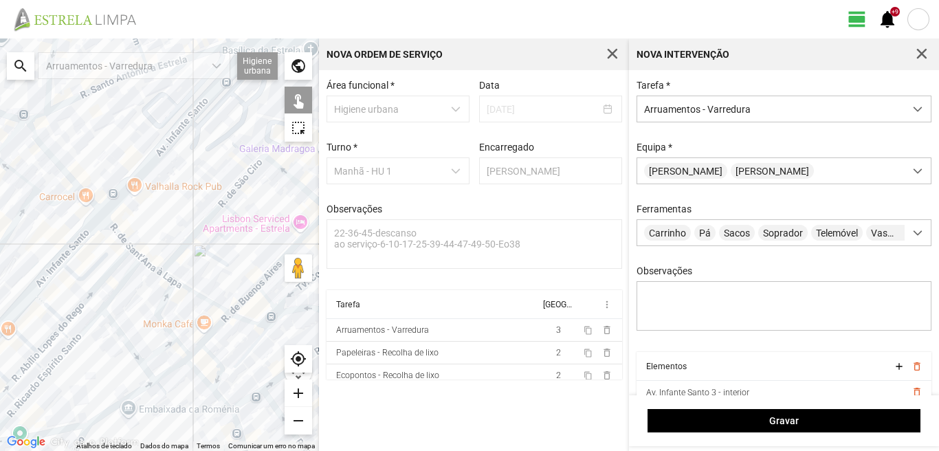
drag, startPoint x: 65, startPoint y: 388, endPoint x: 123, endPoint y: 322, distance: 88.2
click at [109, 342] on div at bounding box center [159, 245] width 319 height 413
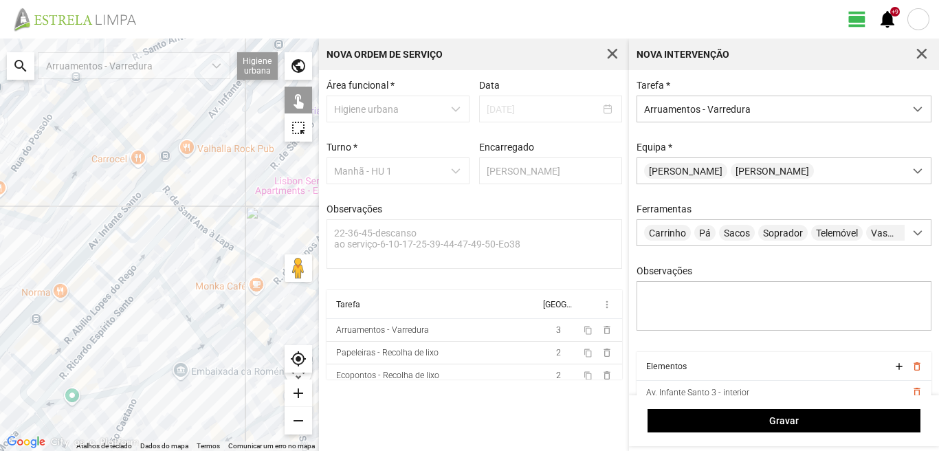
click at [198, 332] on div at bounding box center [159, 245] width 319 height 413
click at [183, 359] on div at bounding box center [159, 245] width 319 height 413
click at [92, 395] on div at bounding box center [159, 245] width 319 height 413
click at [127, 418] on div at bounding box center [159, 245] width 319 height 413
click at [127, 411] on div at bounding box center [159, 245] width 319 height 413
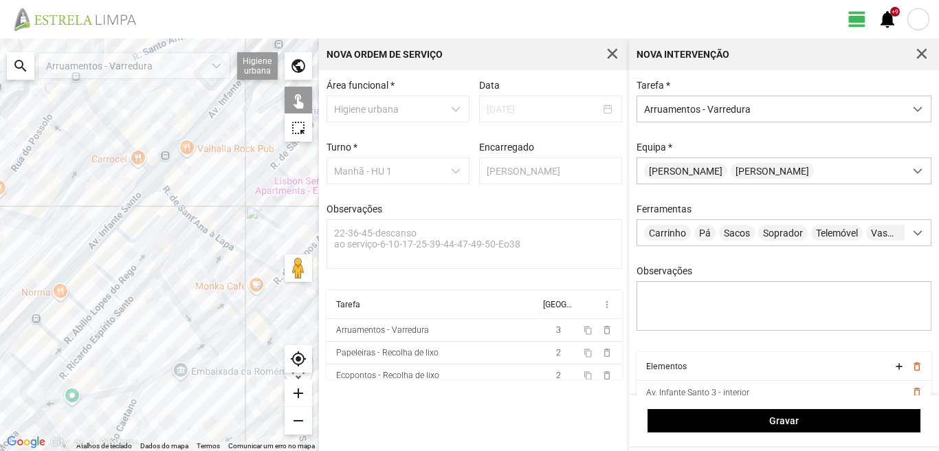
click at [138, 290] on div at bounding box center [159, 245] width 319 height 413
click at [103, 274] on div at bounding box center [159, 245] width 319 height 413
click at [105, 300] on div at bounding box center [159, 245] width 319 height 413
click at [118, 298] on div at bounding box center [159, 245] width 319 height 413
click at [117, 314] on div at bounding box center [159, 245] width 319 height 413
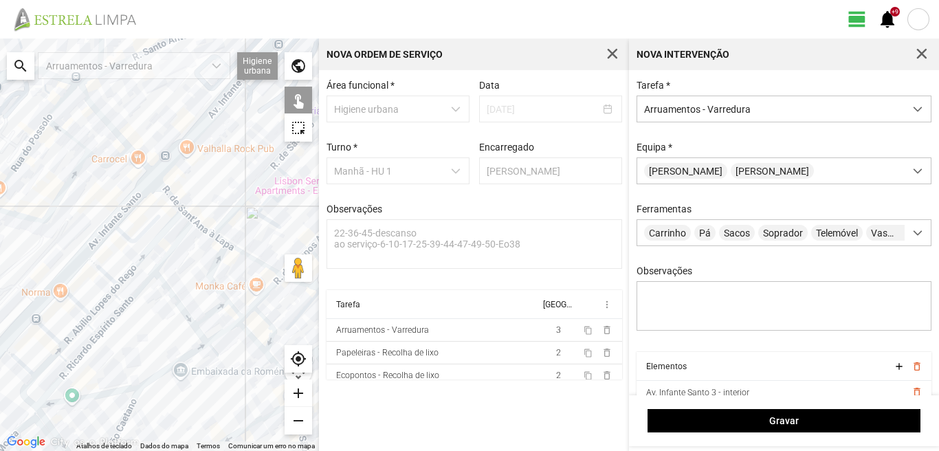
click at [73, 300] on div at bounding box center [159, 245] width 319 height 413
click at [78, 332] on div at bounding box center [159, 245] width 319 height 413
click at [78, 325] on div at bounding box center [159, 245] width 319 height 413
click at [83, 320] on div at bounding box center [159, 245] width 319 height 413
click at [78, 329] on div at bounding box center [159, 245] width 319 height 413
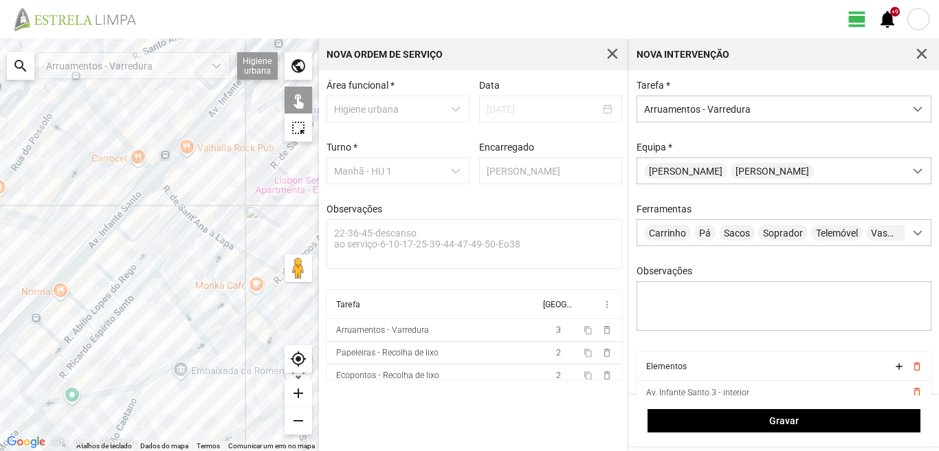
click at [92, 329] on div at bounding box center [159, 245] width 319 height 413
click at [79, 356] on div at bounding box center [159, 245] width 319 height 413
click at [46, 331] on div at bounding box center [159, 245] width 319 height 413
click at [23, 362] on div at bounding box center [159, 245] width 319 height 413
click at [60, 355] on div at bounding box center [159, 245] width 319 height 413
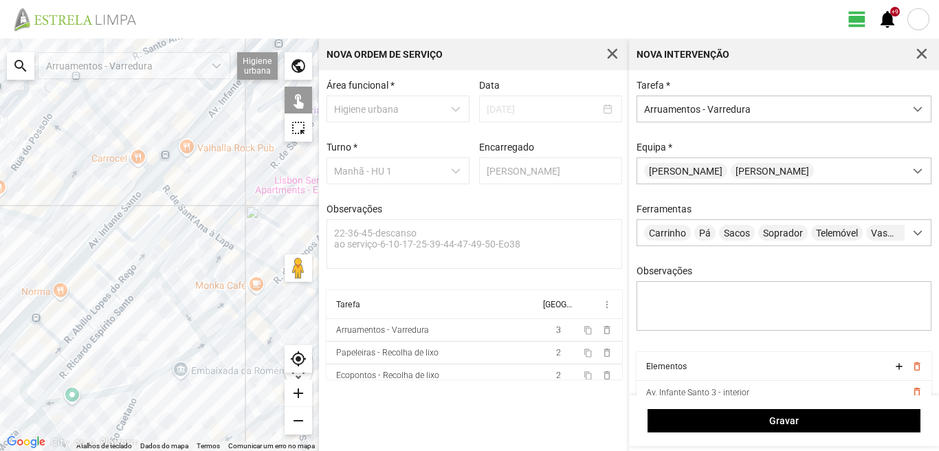
click at [55, 352] on div at bounding box center [159, 245] width 319 height 413
click at [63, 377] on div at bounding box center [159, 245] width 319 height 413
click at [24, 391] on div at bounding box center [159, 245] width 319 height 413
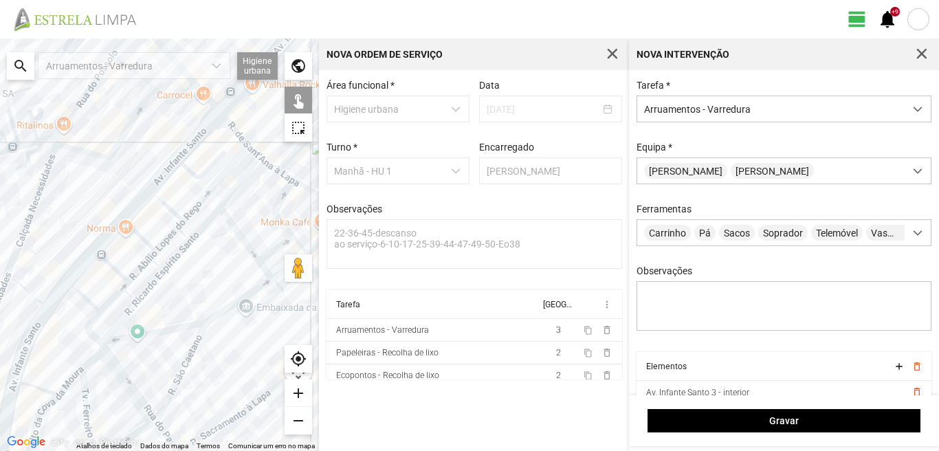
drag, startPoint x: 71, startPoint y: 400, endPoint x: 131, endPoint y: 342, distance: 83.6
click at [131, 342] on div at bounding box center [159, 245] width 319 height 413
click at [122, 371] on div at bounding box center [159, 245] width 319 height 413
click at [113, 380] on div at bounding box center [159, 245] width 319 height 413
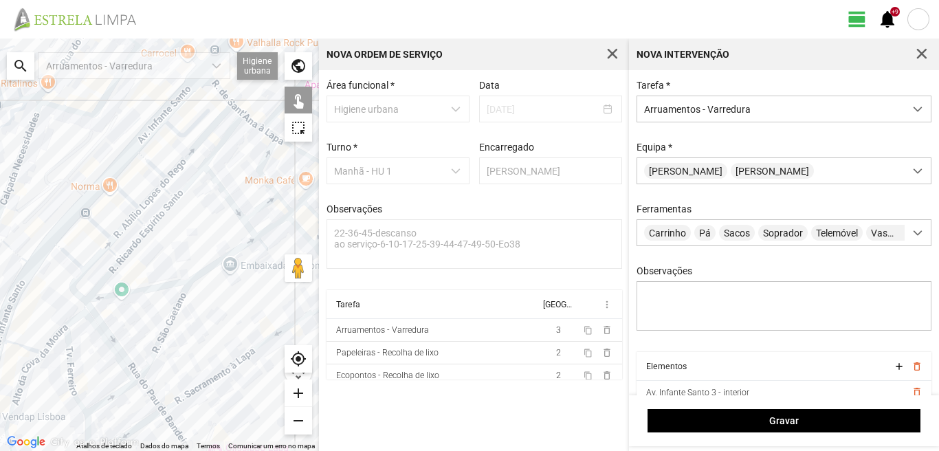
drag, startPoint x: 169, startPoint y: 371, endPoint x: 148, endPoint y: 303, distance: 72.0
click at [149, 307] on div at bounding box center [159, 245] width 319 height 413
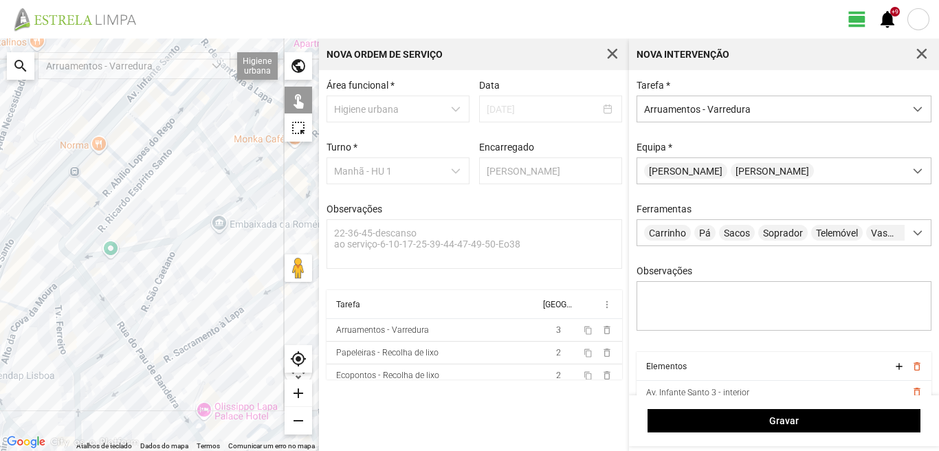
click at [140, 354] on div at bounding box center [159, 245] width 319 height 413
click at [173, 400] on div at bounding box center [159, 245] width 319 height 413
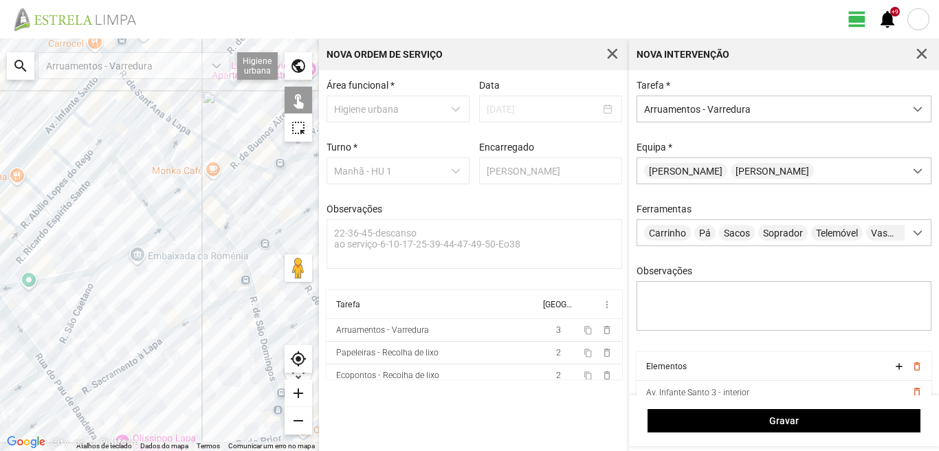
drag, startPoint x: 200, startPoint y: 306, endPoint x: 106, endPoint y: 342, distance: 100.8
click at [106, 342] on div at bounding box center [159, 245] width 319 height 413
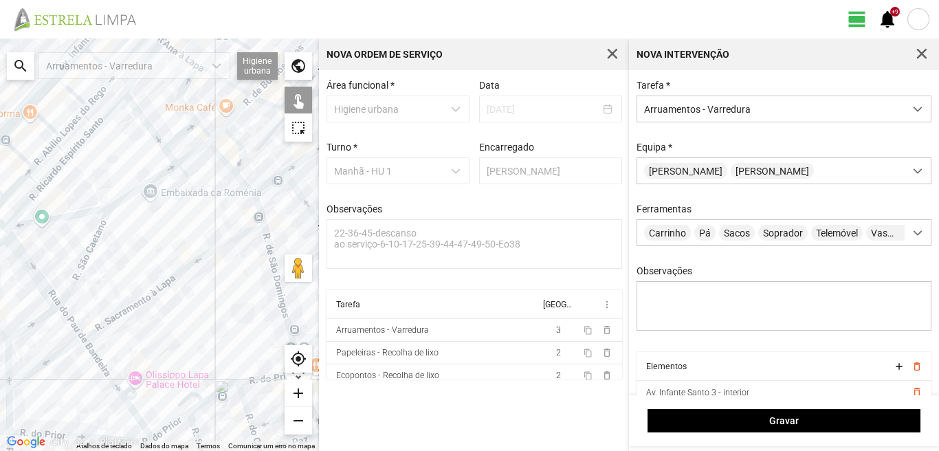
drag, startPoint x: 155, startPoint y: 416, endPoint x: 223, endPoint y: 285, distance: 147.6
click at [222, 285] on div at bounding box center [159, 245] width 319 height 413
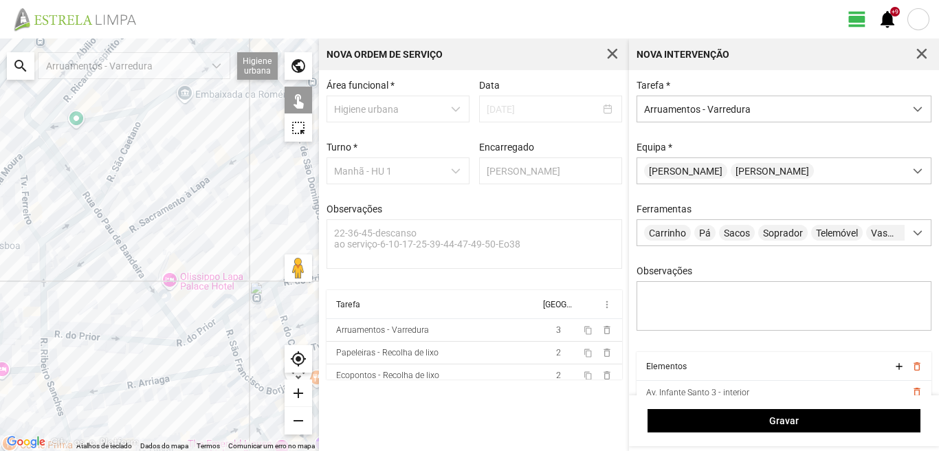
drag, startPoint x: 195, startPoint y: 310, endPoint x: 120, endPoint y: 347, distance: 83.6
click at [120, 347] on div at bounding box center [159, 245] width 319 height 413
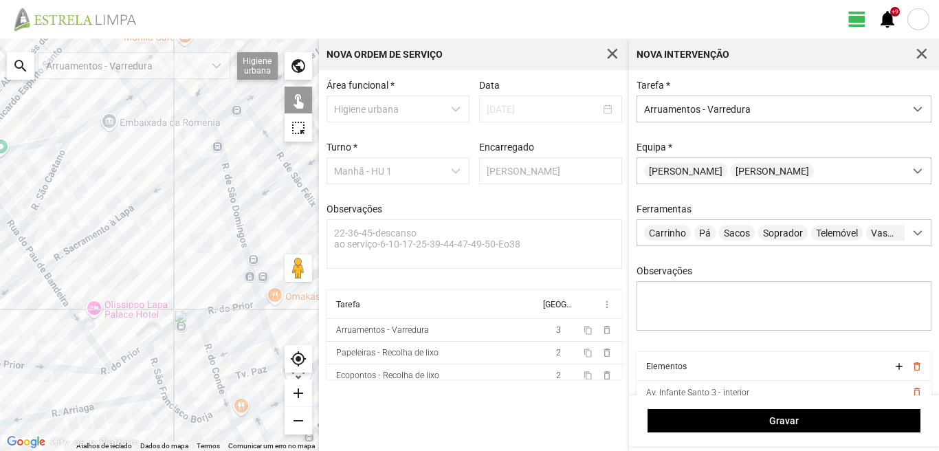
click at [139, 351] on div at bounding box center [159, 245] width 319 height 413
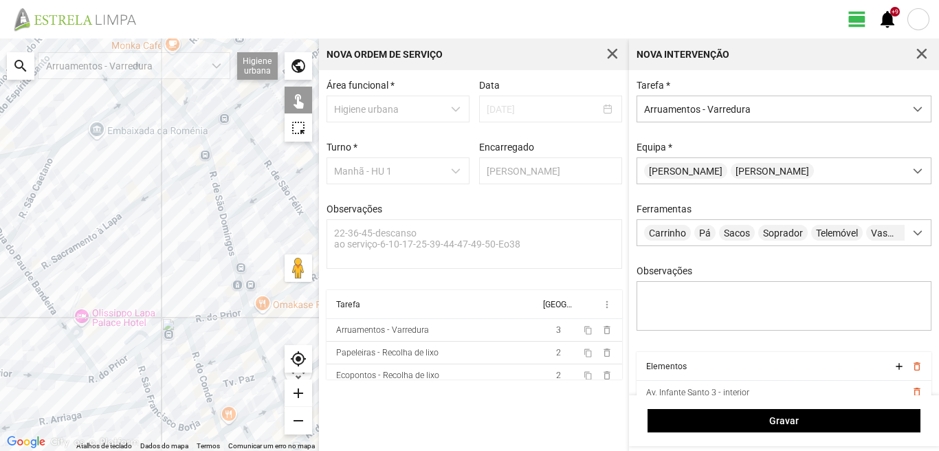
drag, startPoint x: 200, startPoint y: 313, endPoint x: 185, endPoint y: 251, distance: 63.7
click at [185, 258] on div at bounding box center [159, 245] width 319 height 413
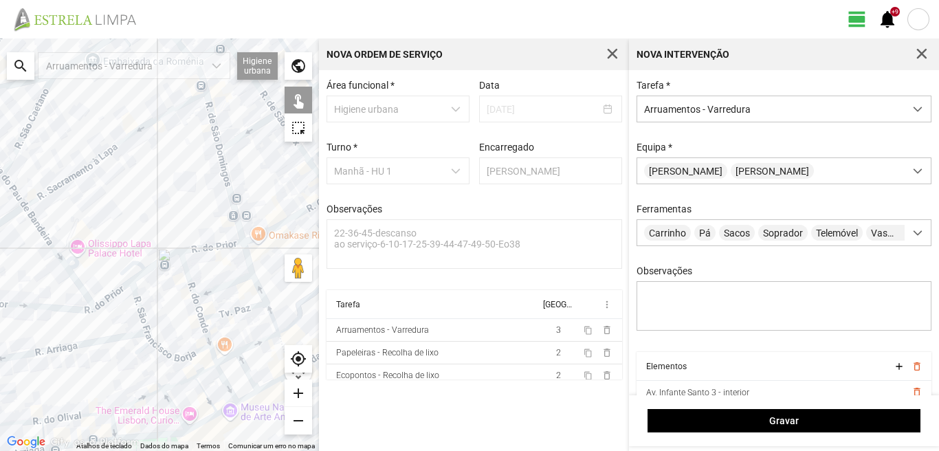
click at [137, 281] on div at bounding box center [159, 245] width 319 height 413
click at [163, 259] on div at bounding box center [159, 245] width 319 height 413
click at [210, 245] on div at bounding box center [159, 245] width 319 height 413
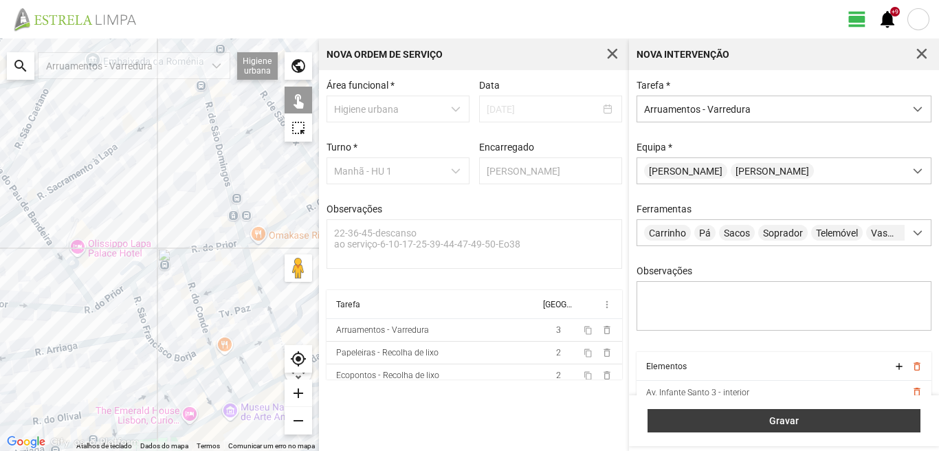
click at [792, 419] on span "Gravar" at bounding box center [784, 420] width 259 height 11
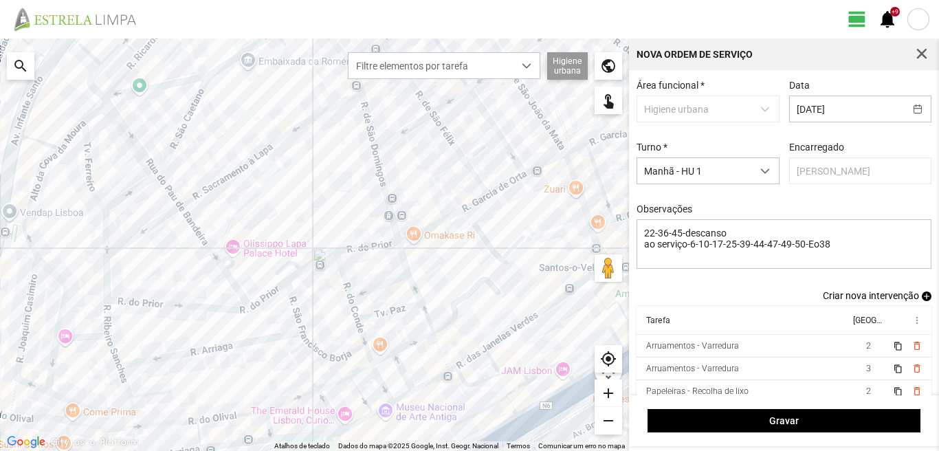
click at [922, 301] on span "add" at bounding box center [927, 297] width 10 height 10
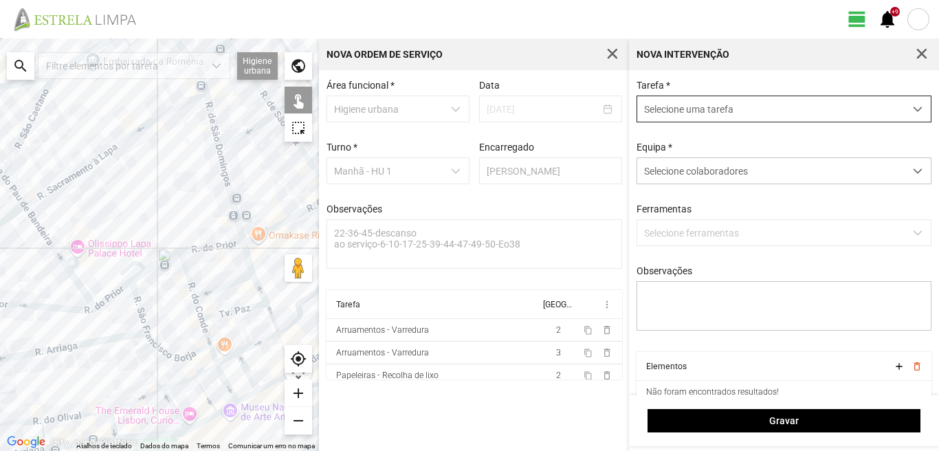
click at [734, 118] on span "Selecione uma tarefa" at bounding box center [770, 108] width 267 height 25
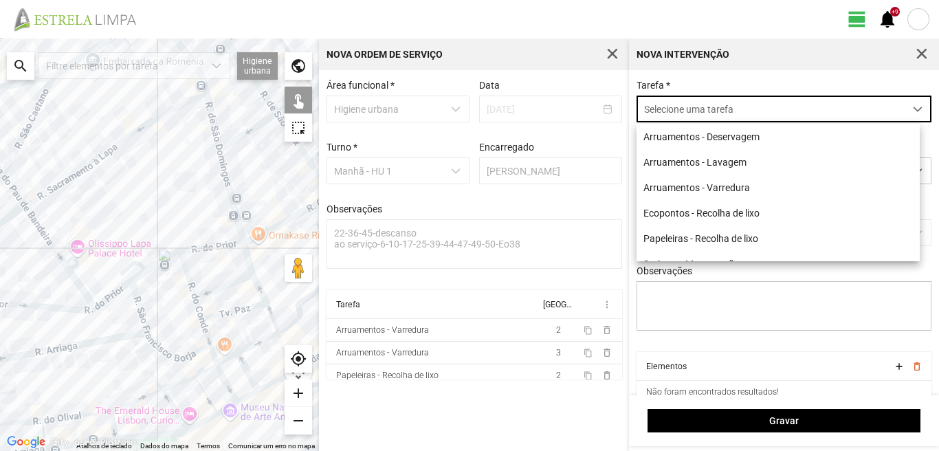
scroll to position [8, 61]
click at [721, 180] on li "Arruamentos - Varredura" at bounding box center [778, 187] width 283 height 25
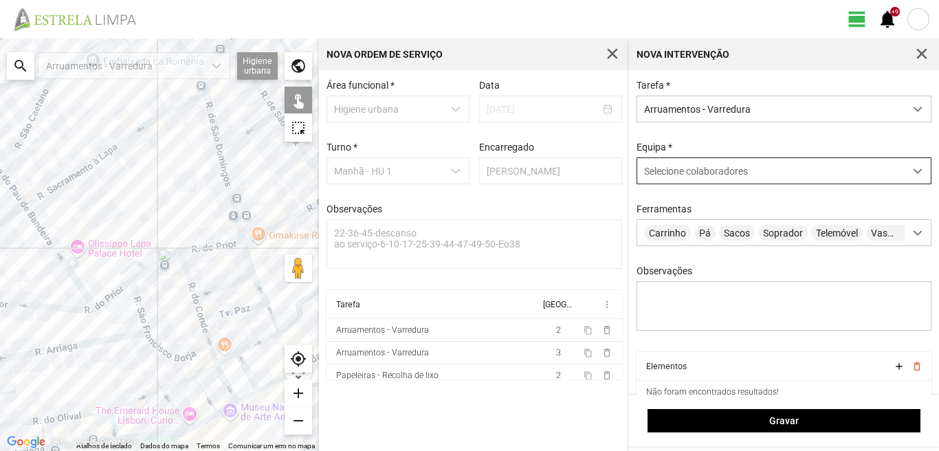
click at [670, 164] on div "Selecione colaboradores" at bounding box center [770, 170] width 267 height 25
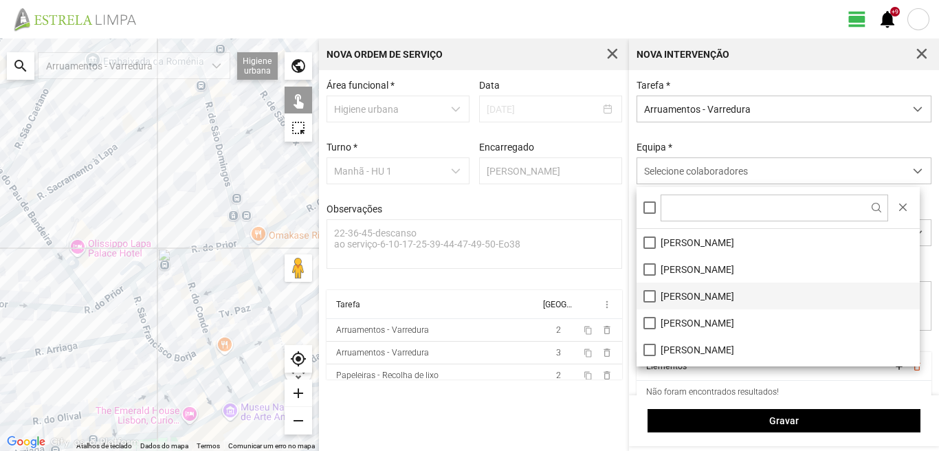
scroll to position [69, 0]
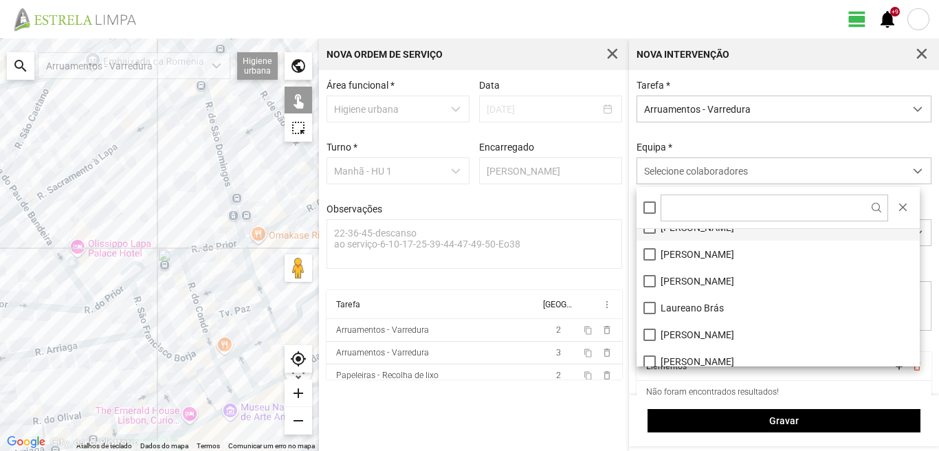
click at [653, 308] on li "Laureano Brás" at bounding box center [778, 307] width 283 height 27
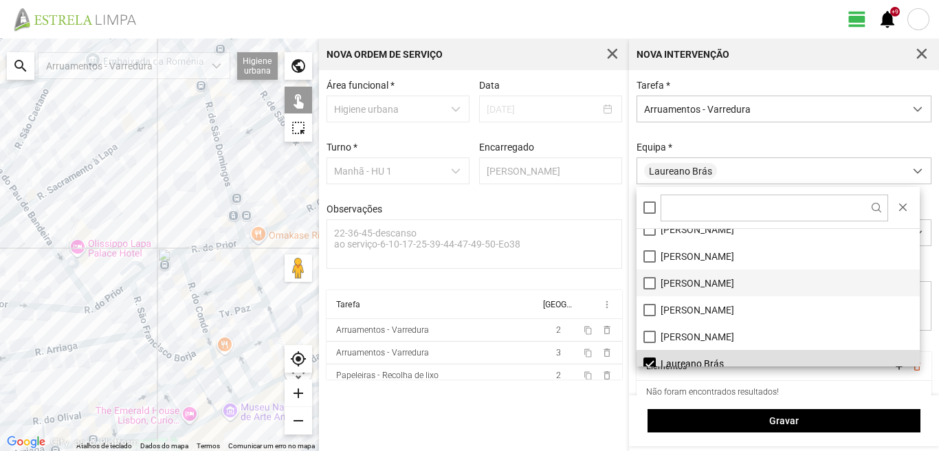
scroll to position [0, 0]
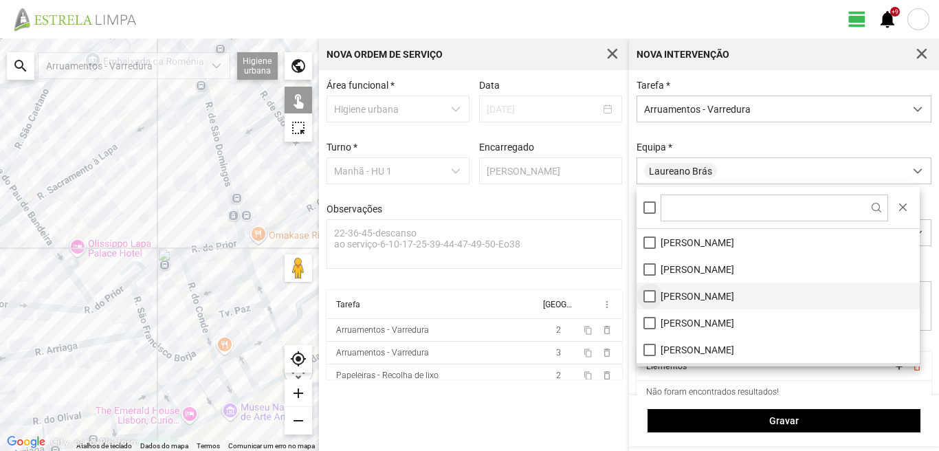
click at [652, 298] on li "[PERSON_NAME]" at bounding box center [778, 296] width 283 height 27
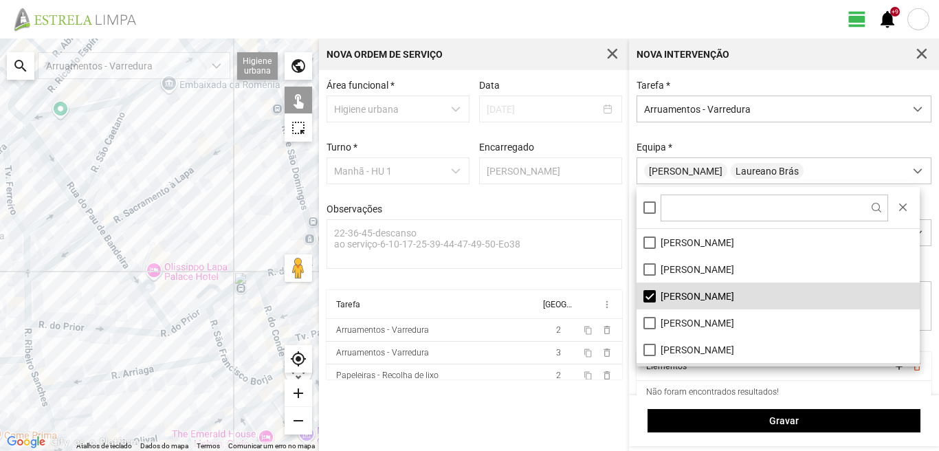
drag, startPoint x: 52, startPoint y: 254, endPoint x: 156, endPoint y: 287, distance: 108.9
click at [156, 287] on div at bounding box center [159, 245] width 319 height 413
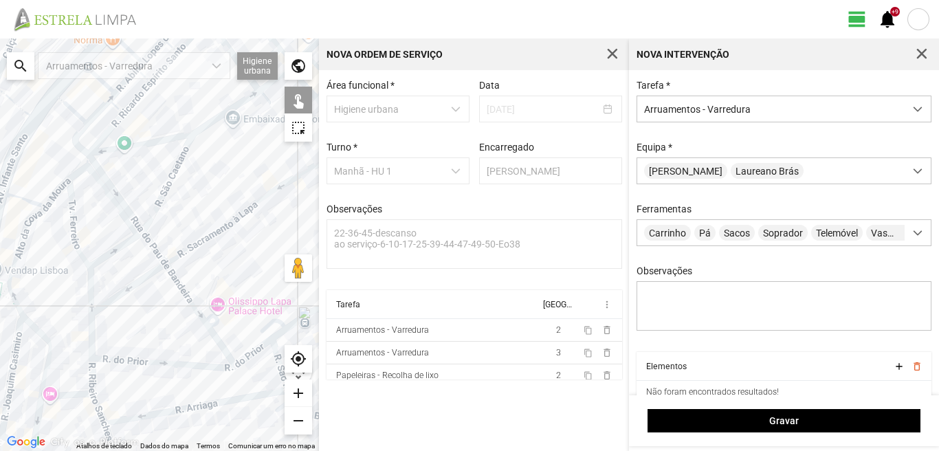
drag, startPoint x: 124, startPoint y: 261, endPoint x: 205, endPoint y: 305, distance: 92.3
click at [205, 305] on div at bounding box center [159, 245] width 319 height 413
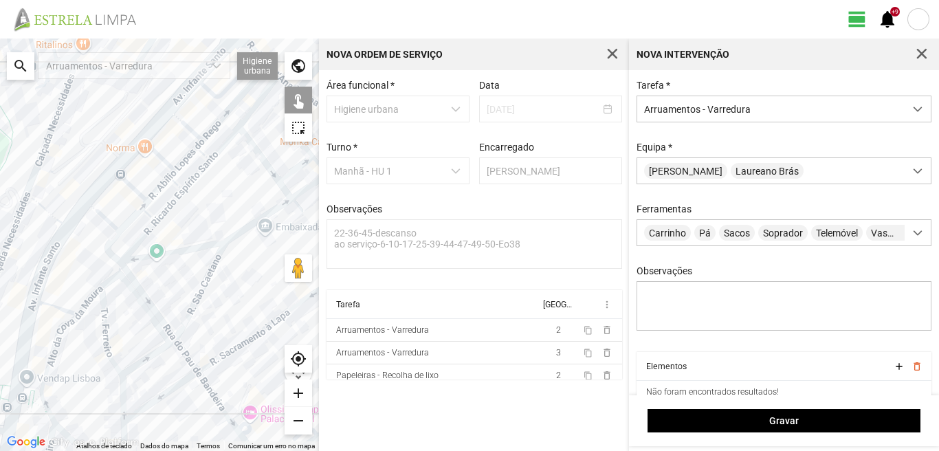
drag, startPoint x: 131, startPoint y: 273, endPoint x: 131, endPoint y: 322, distance: 48.8
click at [131, 322] on div at bounding box center [159, 245] width 319 height 413
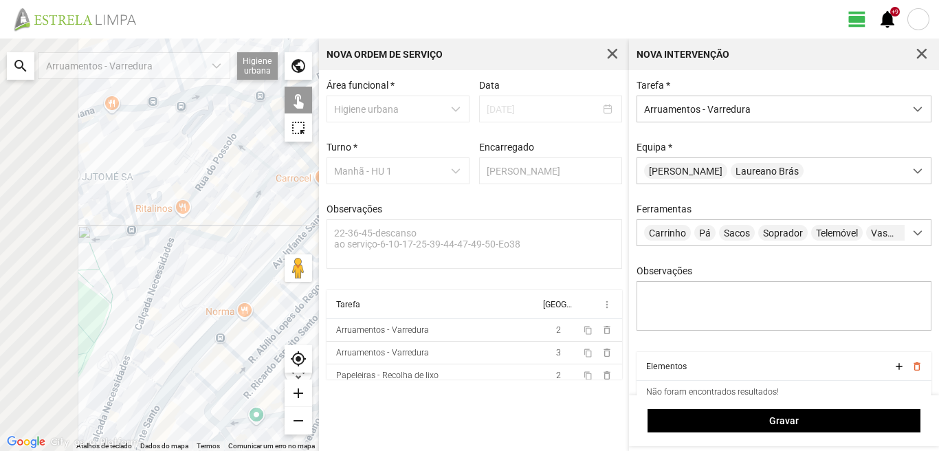
drag, startPoint x: 197, startPoint y: 379, endPoint x: 206, endPoint y: 402, distance: 24.6
click at [206, 401] on div at bounding box center [159, 245] width 319 height 413
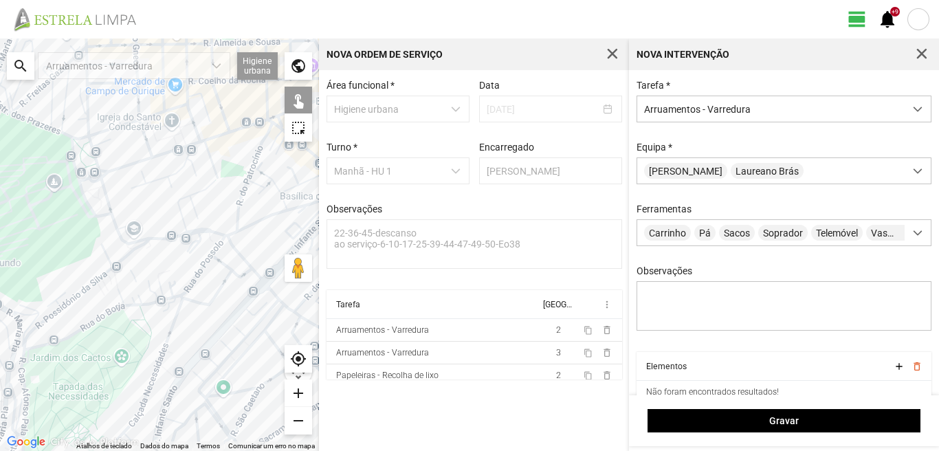
drag, startPoint x: 94, startPoint y: 289, endPoint x: 172, endPoint y: 380, distance: 119.0
click at [172, 380] on div at bounding box center [159, 245] width 319 height 413
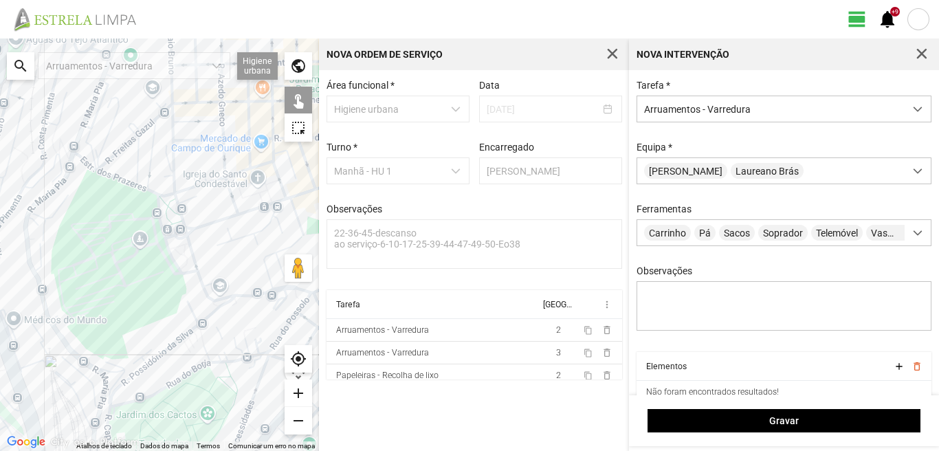
drag, startPoint x: 72, startPoint y: 369, endPoint x: 96, endPoint y: 310, distance: 63.5
click at [96, 310] on div at bounding box center [159, 245] width 319 height 413
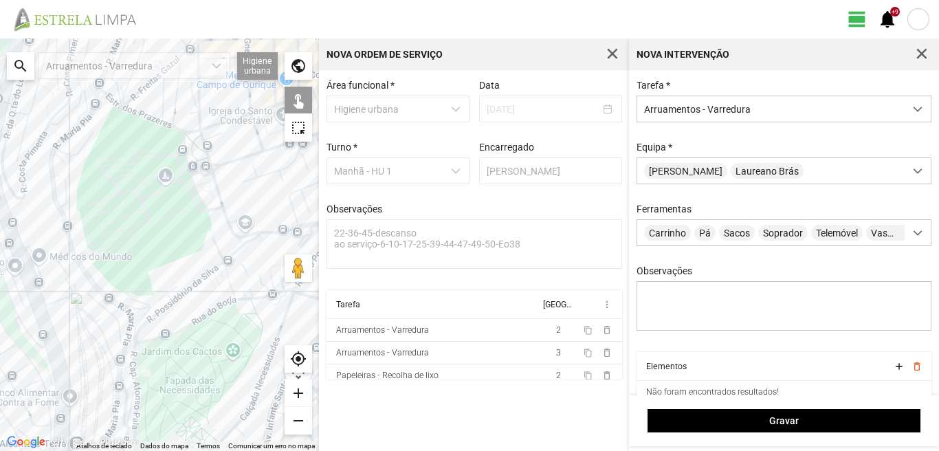
drag, startPoint x: 118, startPoint y: 327, endPoint x: 134, endPoint y: 276, distance: 52.6
click at [133, 278] on div at bounding box center [159, 245] width 319 height 413
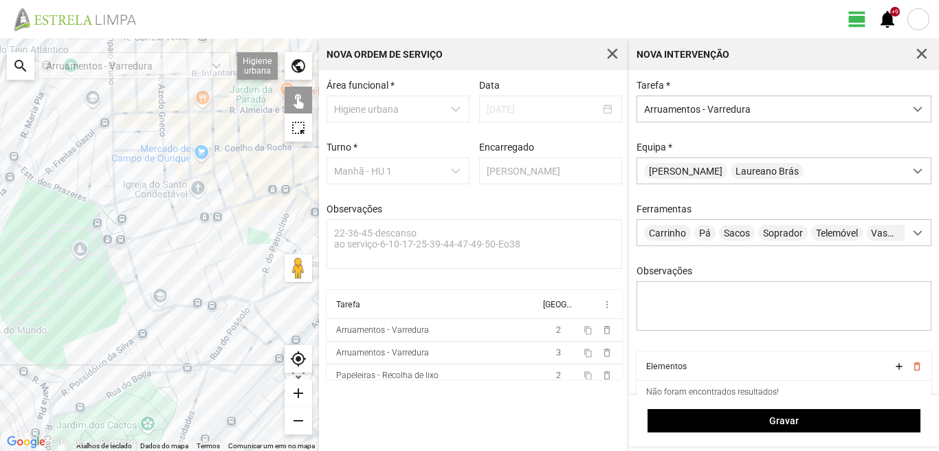
drag, startPoint x: 184, startPoint y: 296, endPoint x: 107, endPoint y: 390, distance: 122.1
click at [107, 390] on div at bounding box center [159, 245] width 319 height 413
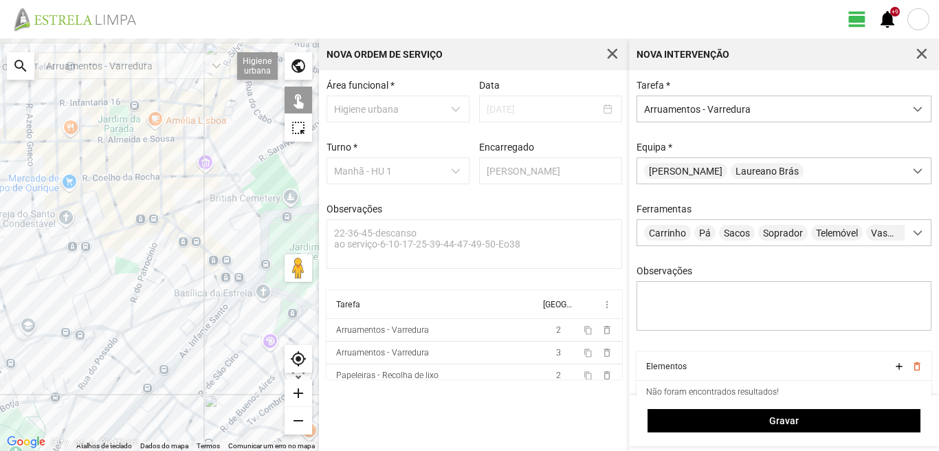
drag, startPoint x: 207, startPoint y: 288, endPoint x: 103, endPoint y: 305, distance: 105.2
click at [103, 305] on div at bounding box center [159, 245] width 319 height 413
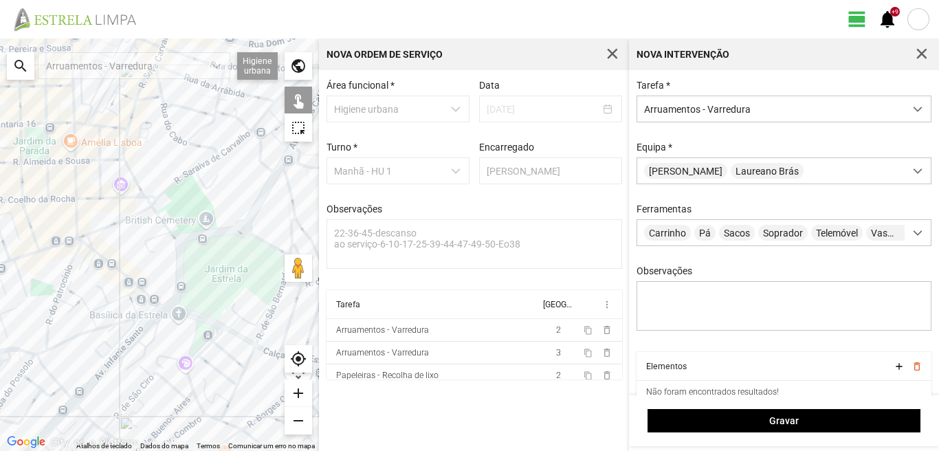
drag, startPoint x: 247, startPoint y: 235, endPoint x: 140, endPoint y: 266, distance: 111.0
click at [140, 266] on div at bounding box center [159, 245] width 319 height 413
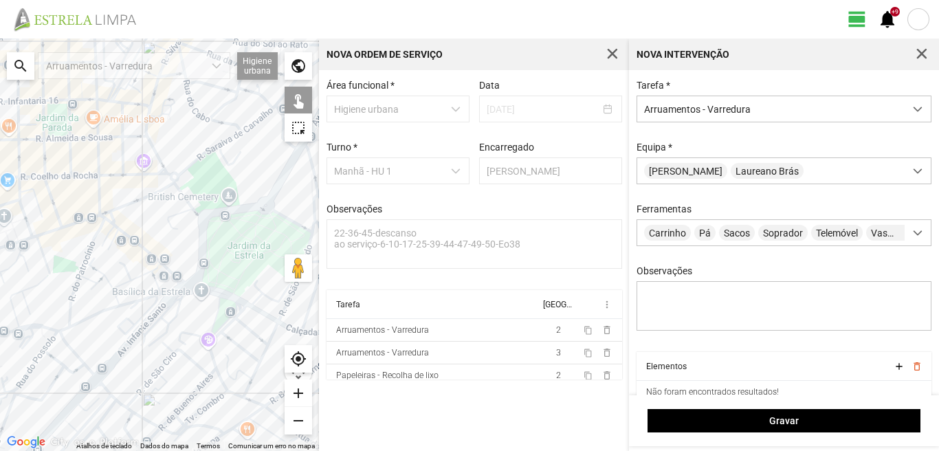
drag, startPoint x: 131, startPoint y: 354, endPoint x: 195, endPoint y: 304, distance: 81.3
click at [195, 304] on div at bounding box center [159, 245] width 319 height 413
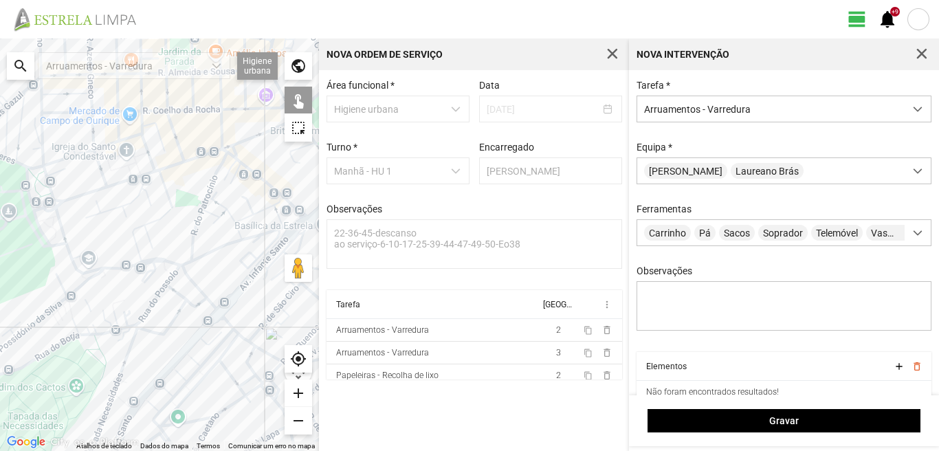
drag, startPoint x: 124, startPoint y: 283, endPoint x: 153, endPoint y: 271, distance: 31.2
click at [153, 271] on div at bounding box center [159, 245] width 319 height 413
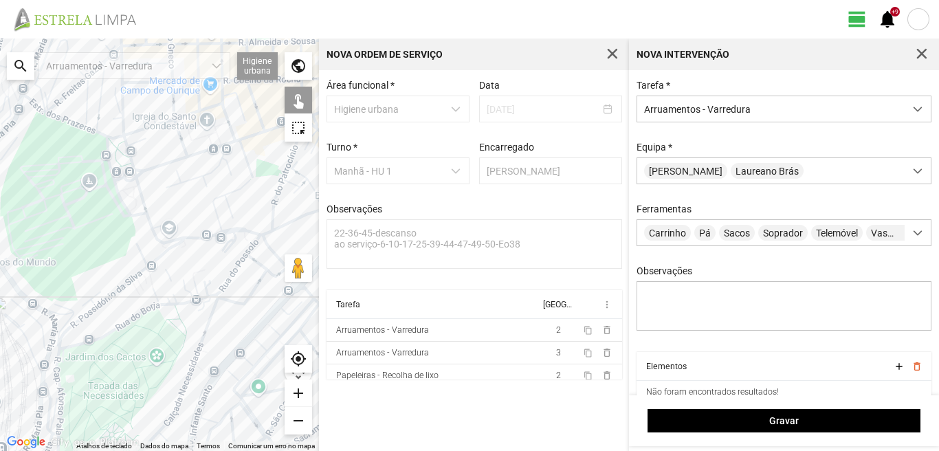
drag, startPoint x: 122, startPoint y: 280, endPoint x: 80, endPoint y: 310, distance: 51.7
click at [80, 310] on div at bounding box center [159, 245] width 319 height 413
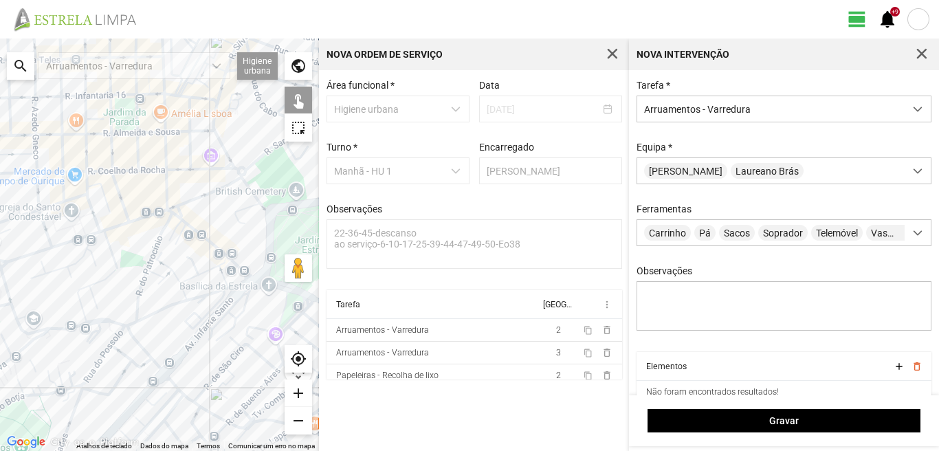
drag, startPoint x: 208, startPoint y: 272, endPoint x: 149, endPoint y: 312, distance: 72.3
click at [149, 312] on div at bounding box center [159, 245] width 319 height 413
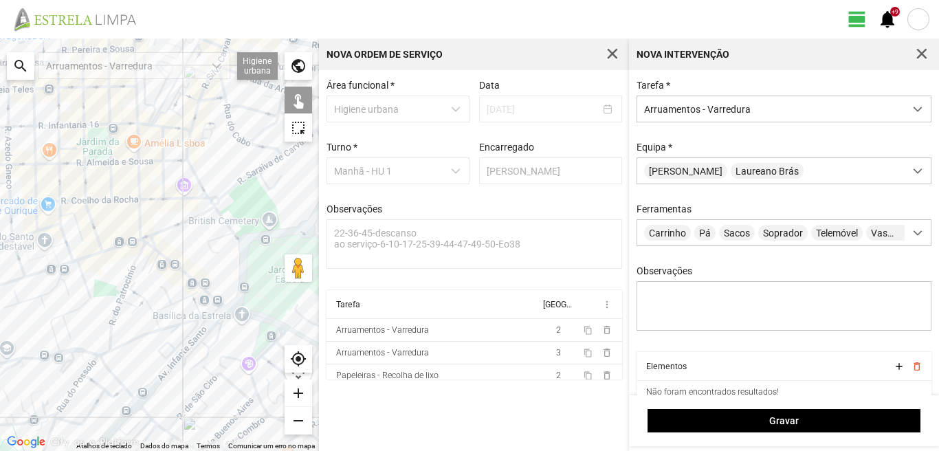
click at [132, 267] on div at bounding box center [159, 245] width 319 height 413
click at [114, 309] on div at bounding box center [159, 245] width 319 height 413
click at [120, 294] on div at bounding box center [159, 245] width 319 height 413
click at [138, 294] on div at bounding box center [159, 245] width 319 height 413
click at [124, 303] on div at bounding box center [159, 245] width 319 height 413
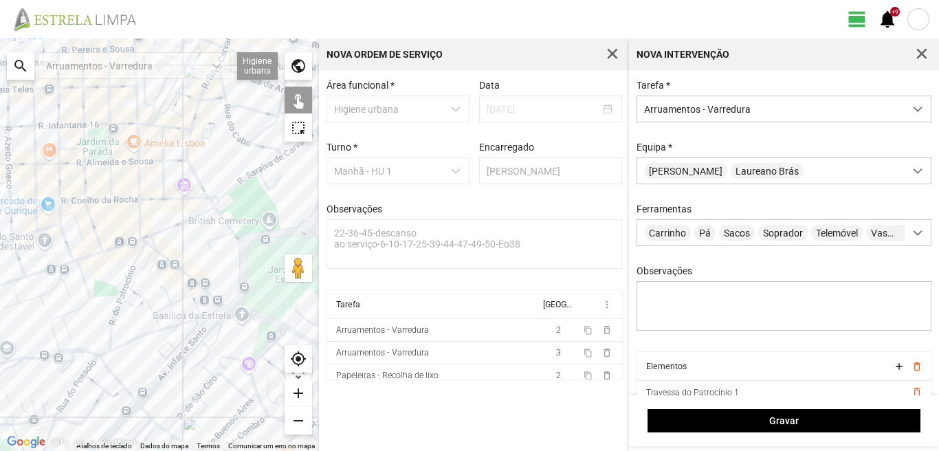
click at [135, 313] on div at bounding box center [159, 245] width 319 height 413
click at [138, 303] on div at bounding box center [159, 245] width 319 height 413
click at [141, 302] on div at bounding box center [159, 245] width 319 height 413
click at [151, 308] on div at bounding box center [159, 245] width 319 height 413
click at [168, 305] on div at bounding box center [159, 245] width 319 height 413
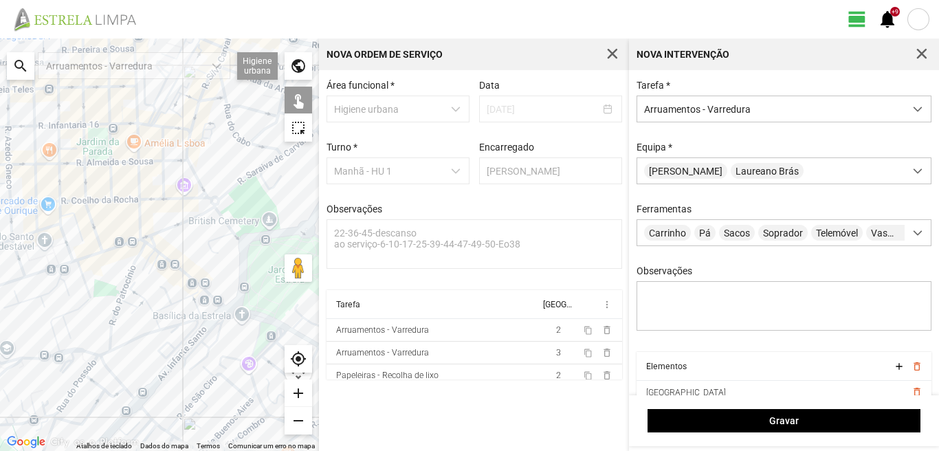
click at [195, 306] on div at bounding box center [159, 245] width 319 height 413
drag, startPoint x: 159, startPoint y: 322, endPoint x: 178, endPoint y: 322, distance: 19.3
click at [163, 322] on div at bounding box center [159, 245] width 319 height 413
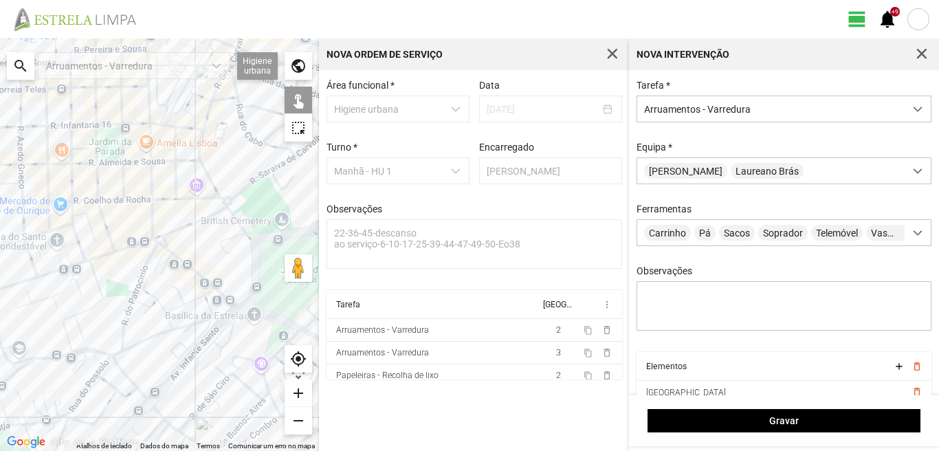
drag, startPoint x: 201, startPoint y: 323, endPoint x: 179, endPoint y: 324, distance: 22.7
click at [202, 323] on div at bounding box center [159, 245] width 319 height 413
click at [171, 323] on div at bounding box center [159, 245] width 319 height 413
click at [193, 324] on div at bounding box center [159, 245] width 319 height 413
click at [217, 321] on div at bounding box center [159, 245] width 319 height 413
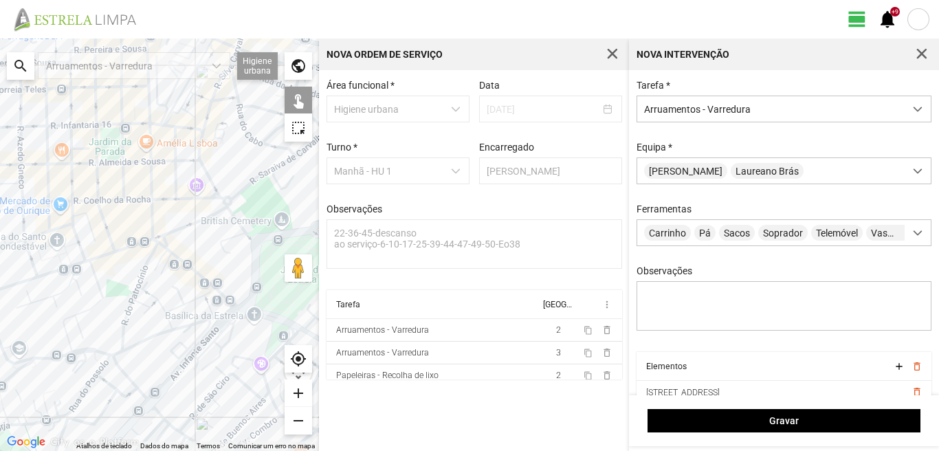
drag, startPoint x: 220, startPoint y: 311, endPoint x: 220, endPoint y: 318, distance: 7.6
click at [220, 314] on div at bounding box center [159, 245] width 319 height 413
click at [216, 318] on div at bounding box center [159, 245] width 319 height 413
click at [232, 316] on div at bounding box center [159, 245] width 319 height 413
click at [145, 342] on div at bounding box center [159, 245] width 319 height 413
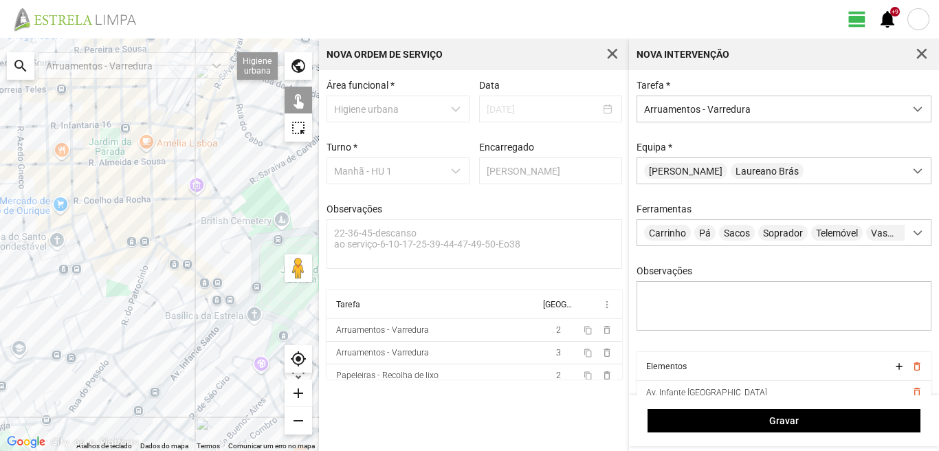
click at [145, 340] on div at bounding box center [159, 245] width 319 height 413
drag, startPoint x: 145, startPoint y: 340, endPoint x: 149, endPoint y: 294, distance: 46.9
click at [149, 294] on div at bounding box center [159, 245] width 319 height 413
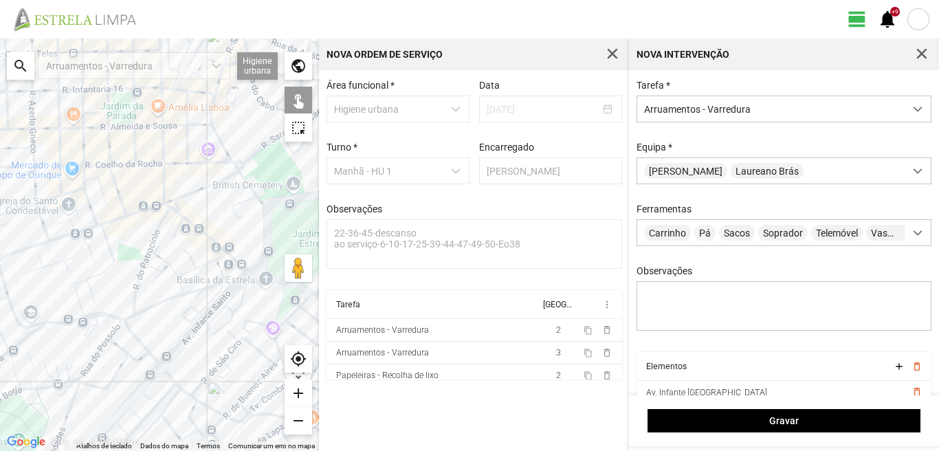
drag, startPoint x: 140, startPoint y: 347, endPoint x: 153, endPoint y: 308, distance: 41.1
click at [153, 308] on div at bounding box center [159, 245] width 319 height 413
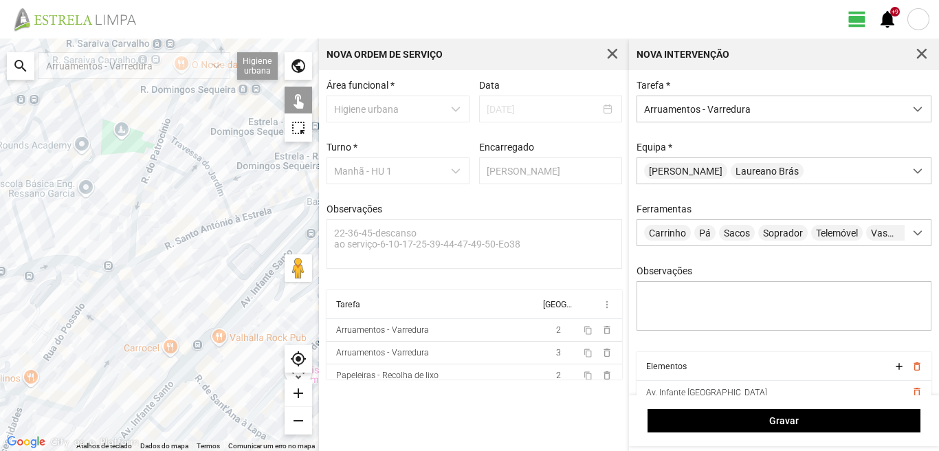
click at [96, 285] on div at bounding box center [159, 245] width 319 height 413
click at [118, 270] on div at bounding box center [159, 245] width 319 height 413
click at [135, 303] on div at bounding box center [159, 245] width 319 height 413
click at [174, 351] on div at bounding box center [159, 245] width 319 height 413
click at [139, 313] on div at bounding box center [159, 245] width 319 height 413
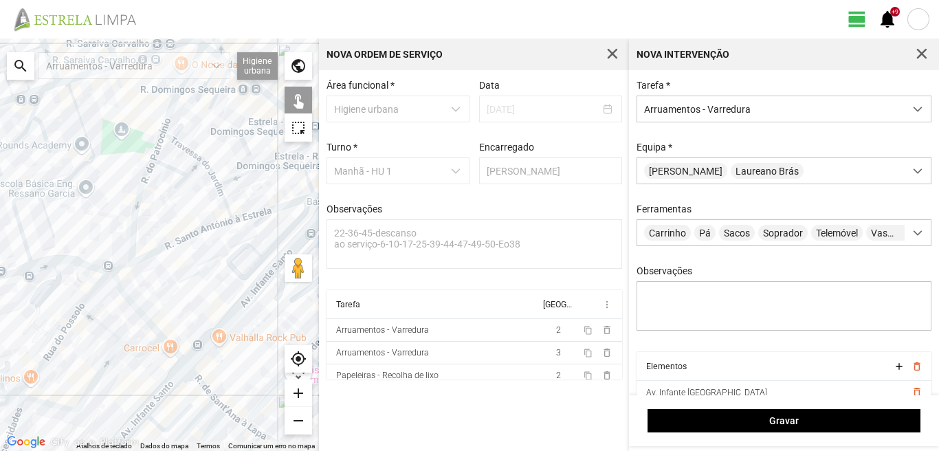
click at [105, 328] on div at bounding box center [159, 245] width 319 height 413
click at [132, 350] on div at bounding box center [159, 245] width 319 height 413
click at [98, 373] on div at bounding box center [159, 245] width 319 height 413
click at [55, 340] on div at bounding box center [159, 245] width 319 height 413
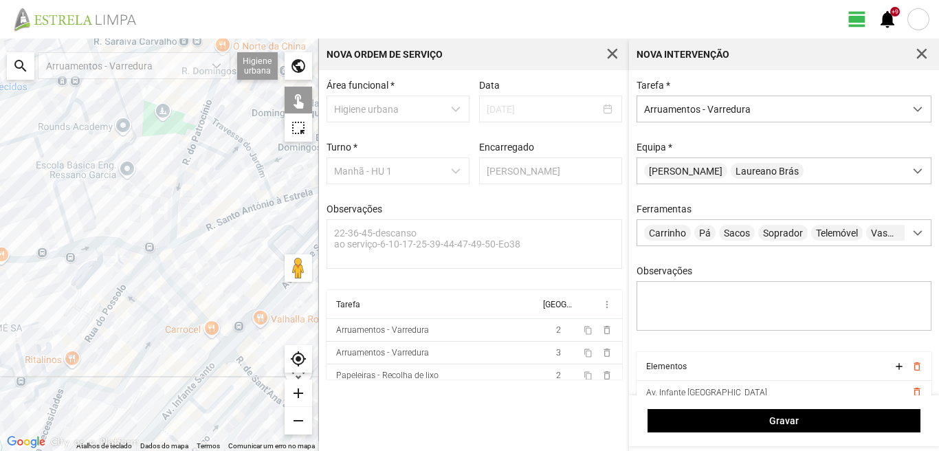
drag, startPoint x: 29, startPoint y: 386, endPoint x: 94, endPoint y: 347, distance: 75.2
click at [94, 347] on div at bounding box center [159, 245] width 319 height 413
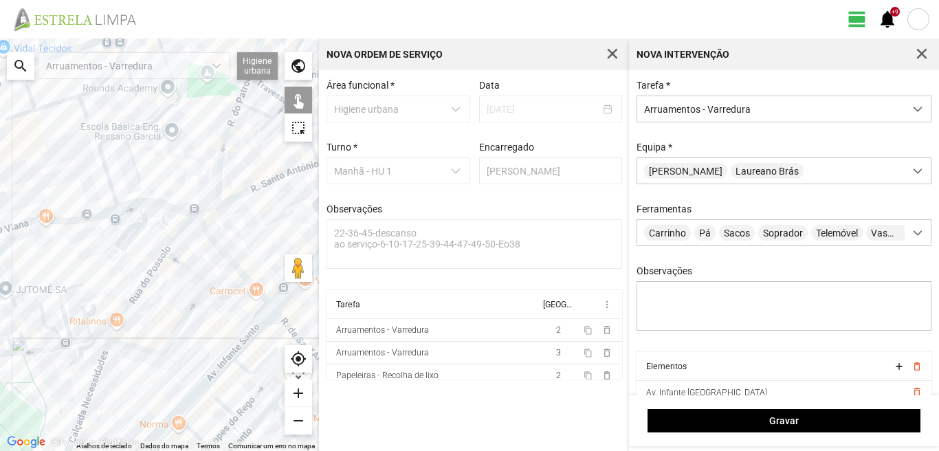
click at [107, 336] on div at bounding box center [159, 245] width 319 height 413
drag, startPoint x: 219, startPoint y: 314, endPoint x: 129, endPoint y: 336, distance: 92.7
click at [129, 336] on div at bounding box center [159, 245] width 319 height 413
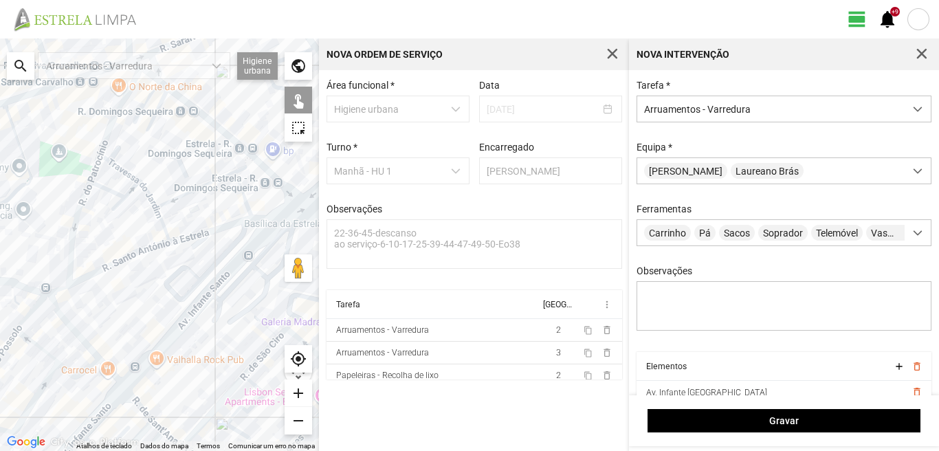
drag, startPoint x: 208, startPoint y: 285, endPoint x: 146, endPoint y: 362, distance: 98.9
click at [146, 362] on div at bounding box center [159, 245] width 319 height 413
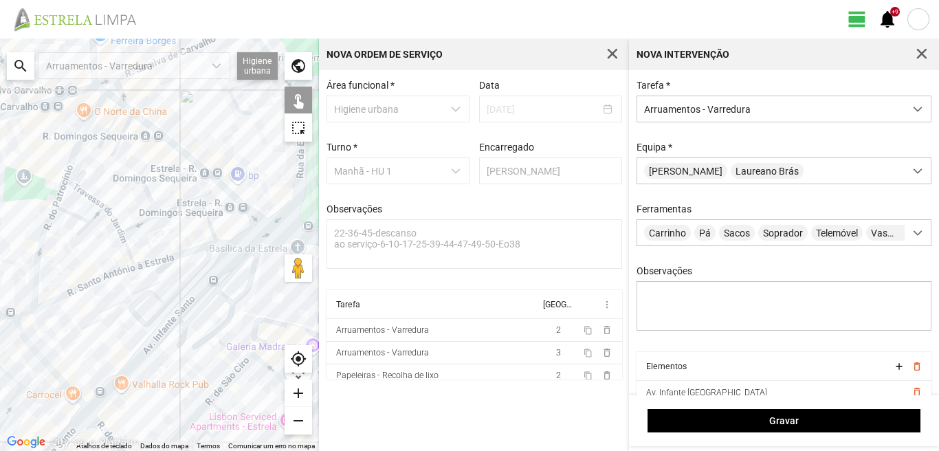
drag, startPoint x: 153, startPoint y: 318, endPoint x: 123, endPoint y: 340, distance: 37.8
click at [123, 340] on div at bounding box center [159, 245] width 319 height 413
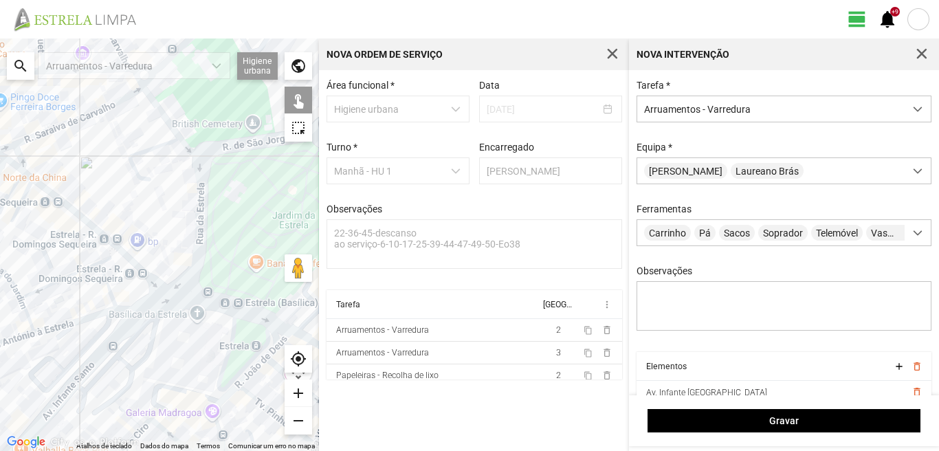
click at [127, 292] on div at bounding box center [159, 245] width 319 height 413
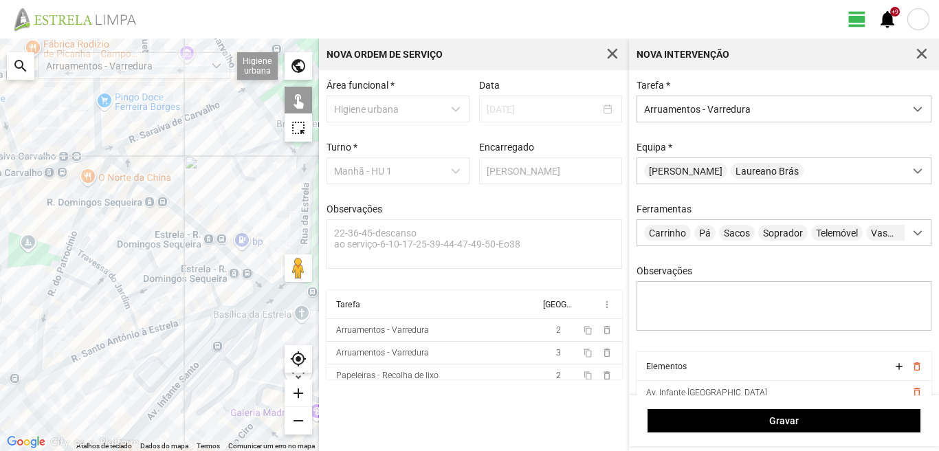
drag, startPoint x: 11, startPoint y: 398, endPoint x: 122, endPoint y: 398, distance: 110.7
click at [122, 398] on div at bounding box center [159, 245] width 319 height 413
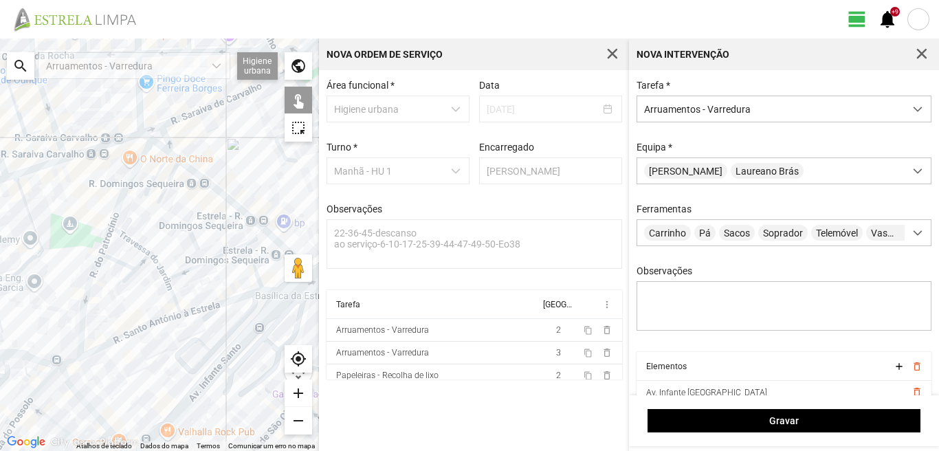
drag, startPoint x: 140, startPoint y: 358, endPoint x: 185, endPoint y: 322, distance: 57.4
click at [175, 329] on div at bounding box center [159, 245] width 319 height 413
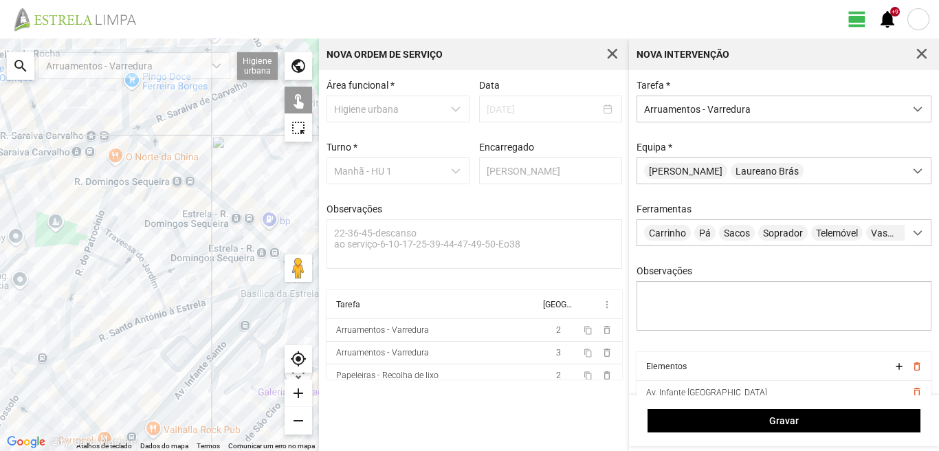
drag, startPoint x: 180, startPoint y: 349, endPoint x: 89, endPoint y: 406, distance: 108.2
click at [89, 406] on div at bounding box center [159, 245] width 319 height 413
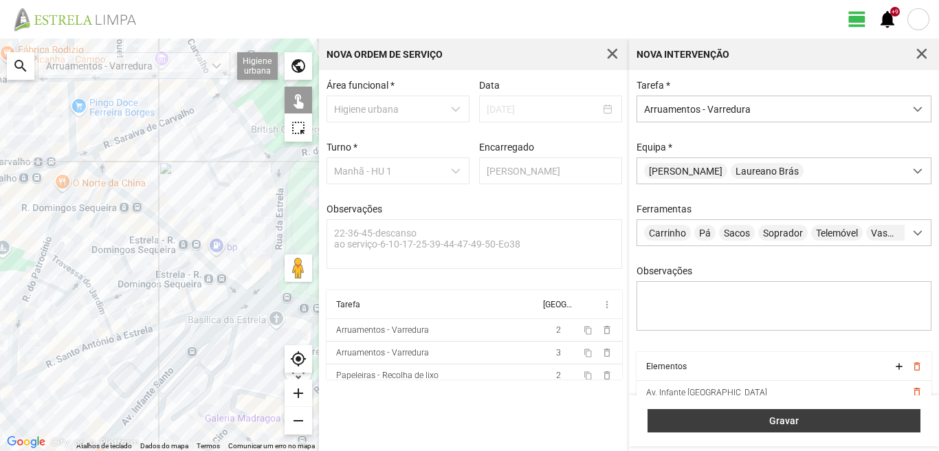
click at [693, 428] on button "Gravar" at bounding box center [784, 420] width 273 height 23
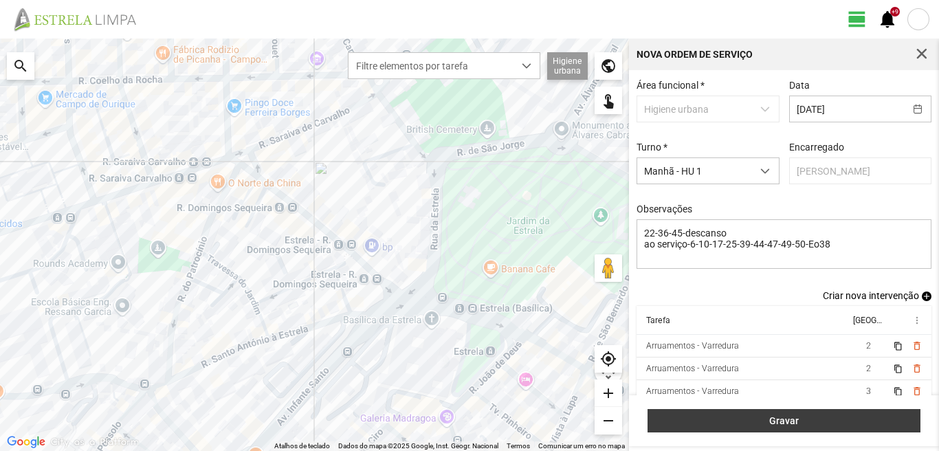
click at [730, 431] on button "Gravar" at bounding box center [784, 420] width 273 height 23
